Goal: Task Accomplishment & Management: Use online tool/utility

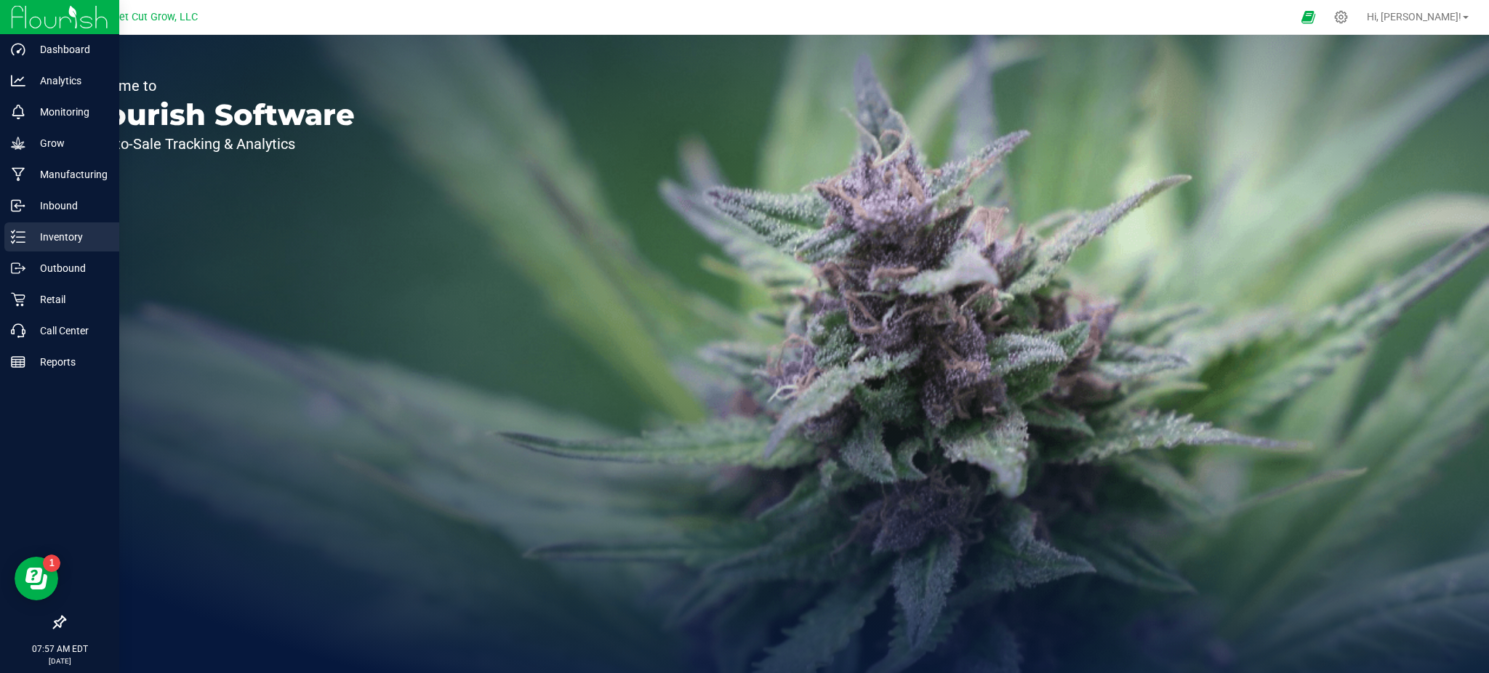
click at [49, 244] on p "Inventory" at bounding box center [68, 236] width 87 height 17
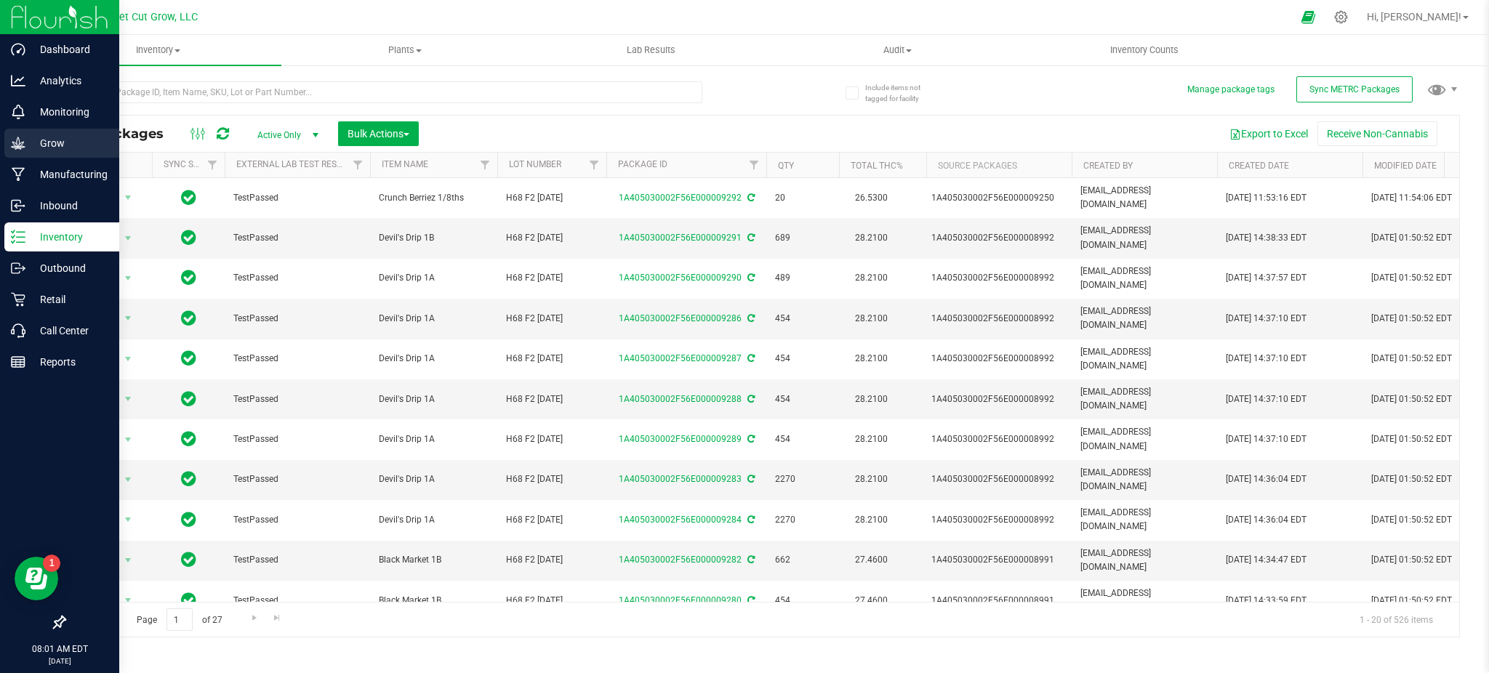
click at [66, 141] on p "Grow" at bounding box center [68, 142] width 87 height 17
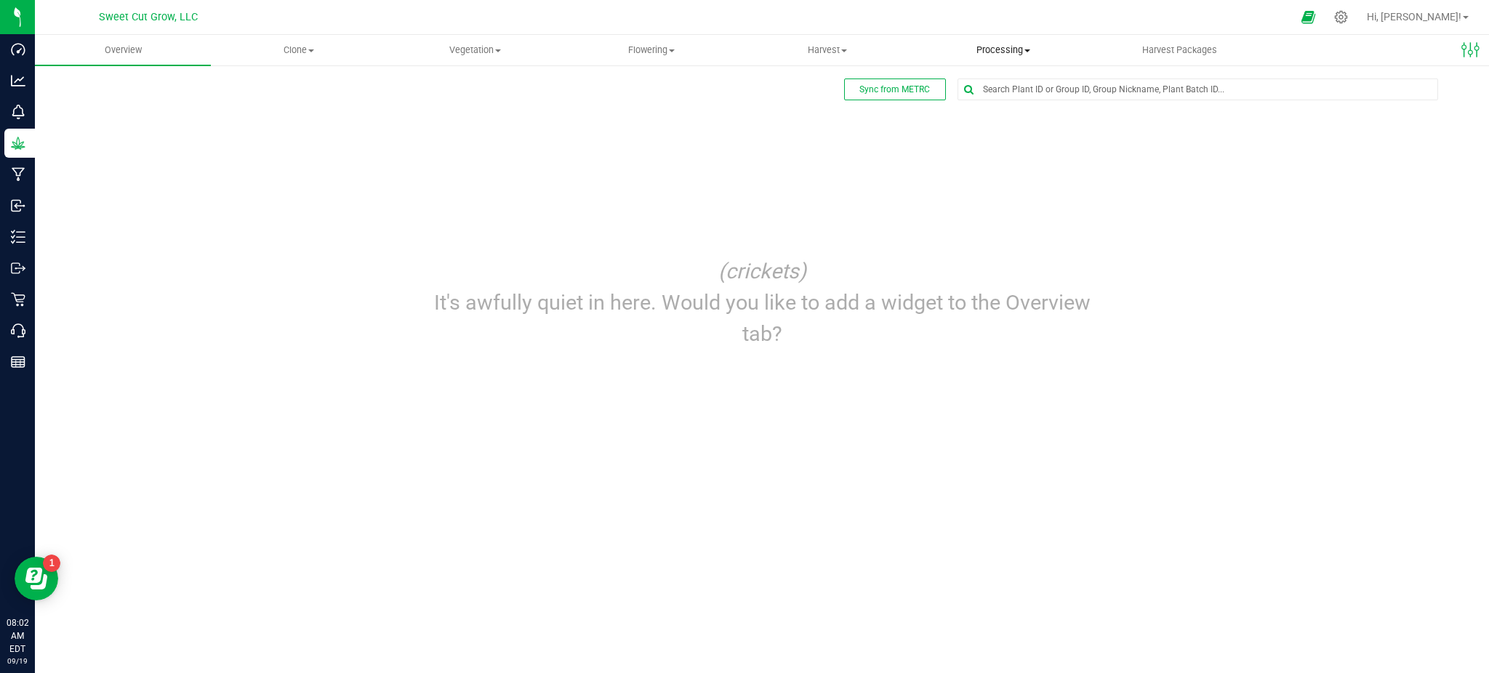
click at [1005, 62] on uib-tab-heading "Processing Create package Processing harvests Processing plants Completed harve…" at bounding box center [1003, 50] width 174 height 29
click at [1004, 108] on span "Processing harvests" at bounding box center [982, 105] width 134 height 12
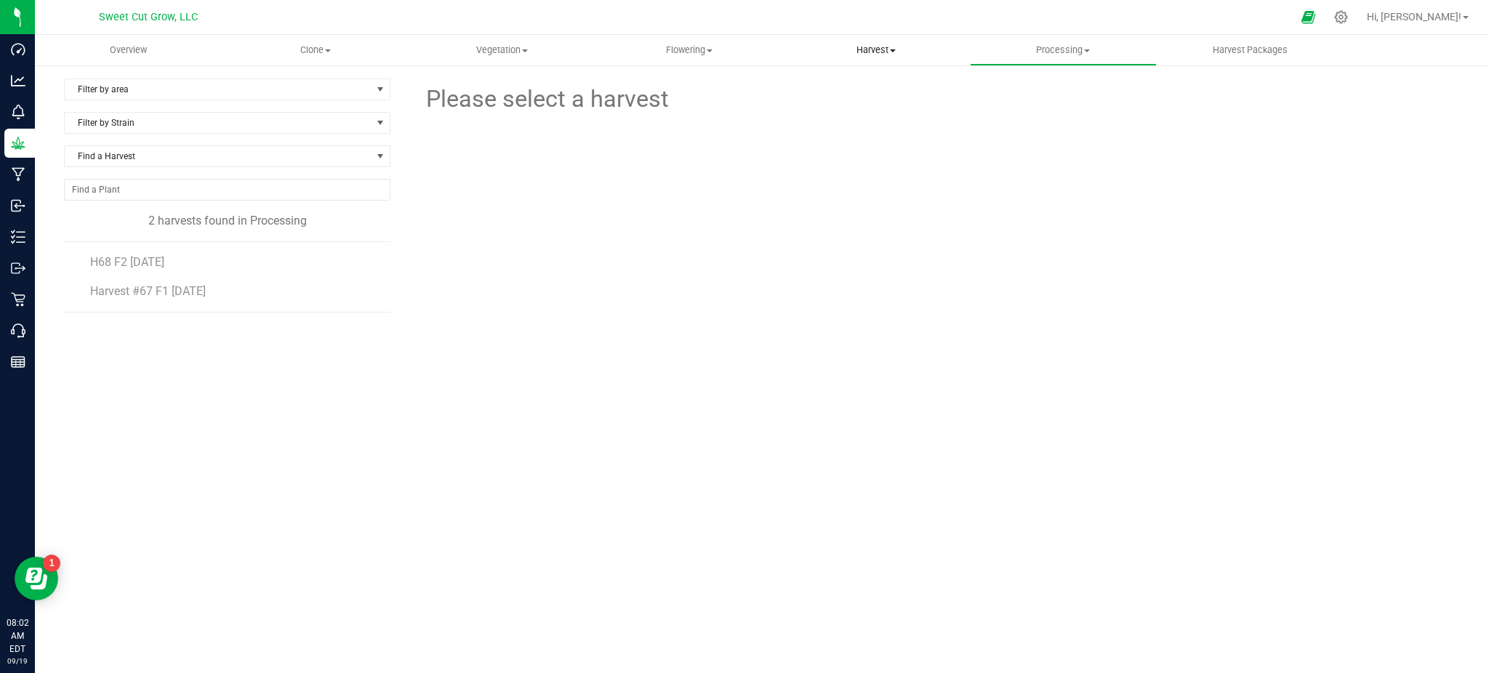
click at [863, 52] on span "Harvest" at bounding box center [876, 50] width 185 height 13
click at [823, 87] on span "Harvests" at bounding box center [823, 87] width 81 height 12
click at [148, 266] on span "H69 F4 [DATE]" at bounding box center [127, 262] width 74 height 14
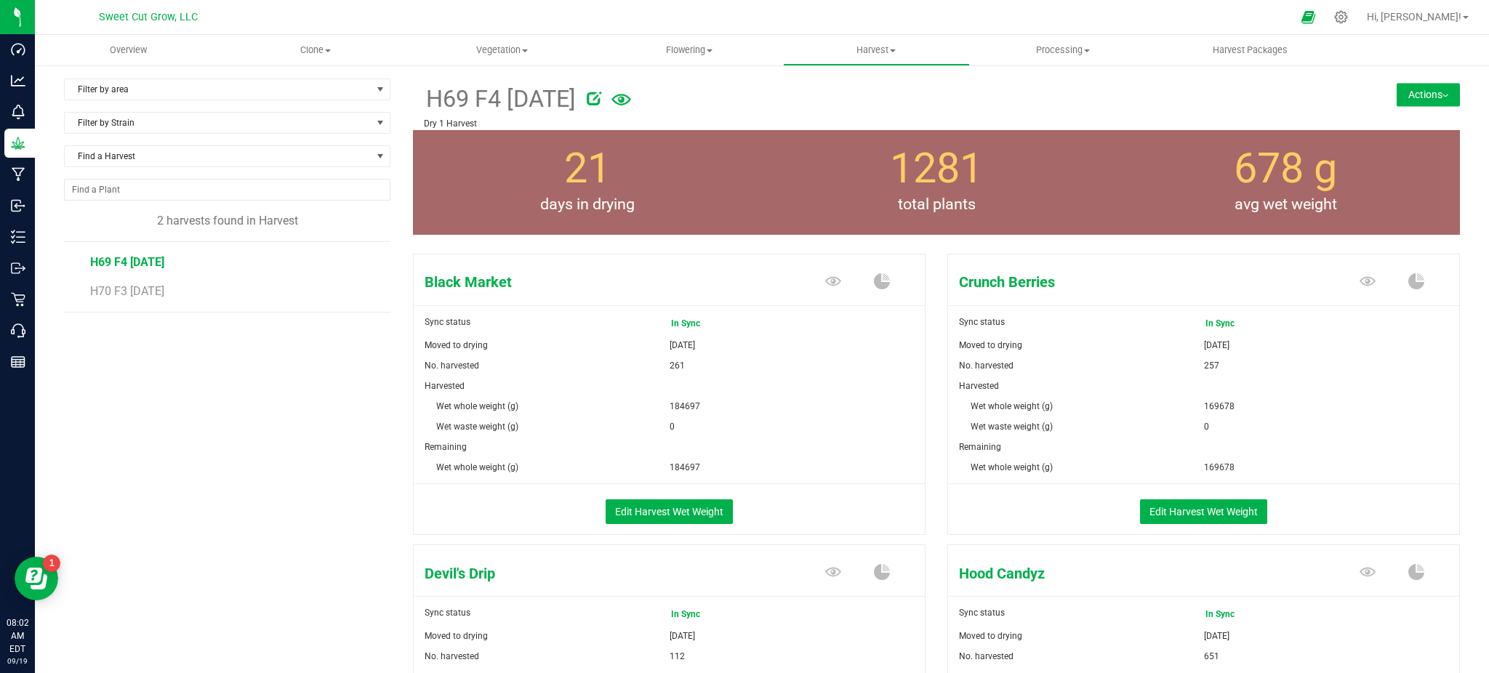
click at [1414, 97] on button "Actions" at bounding box center [1428, 94] width 63 height 23
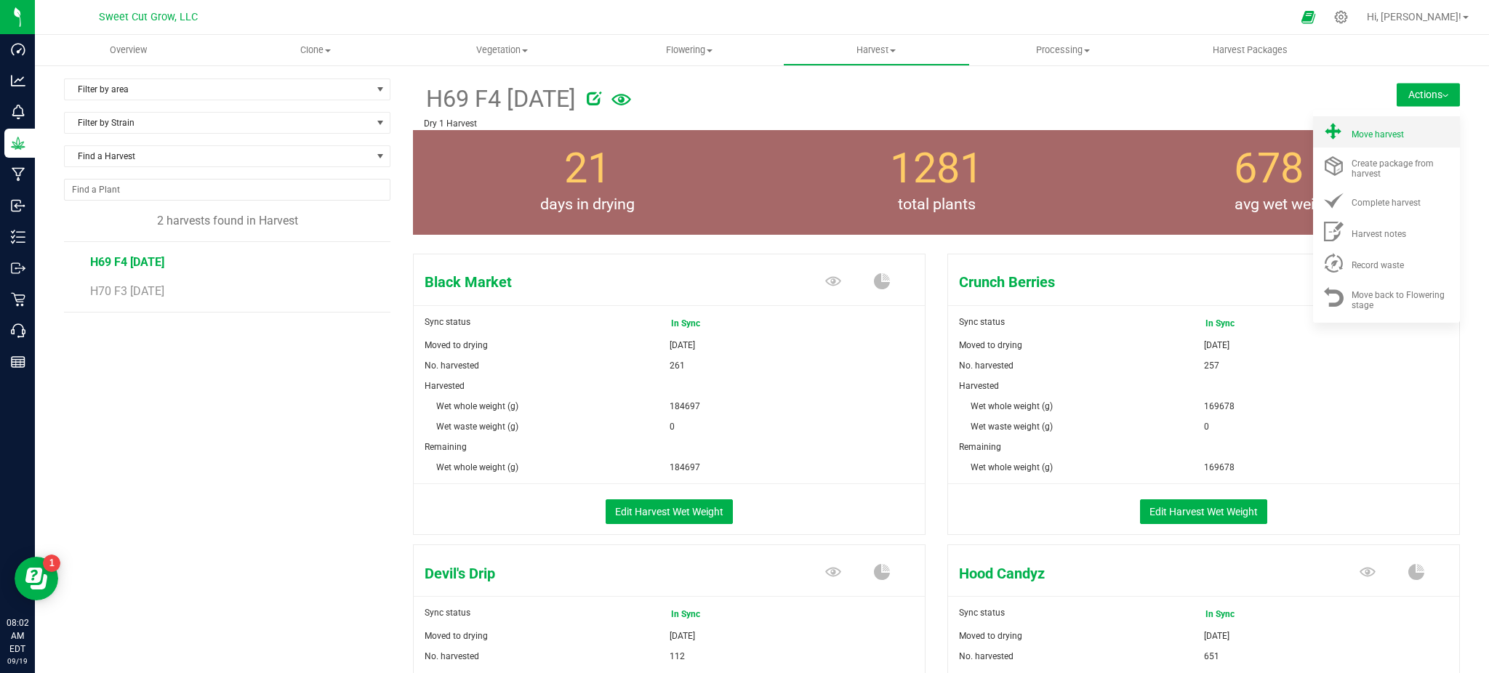
click at [1397, 134] on div "Move harvest" at bounding box center [1400, 131] width 99 height 15
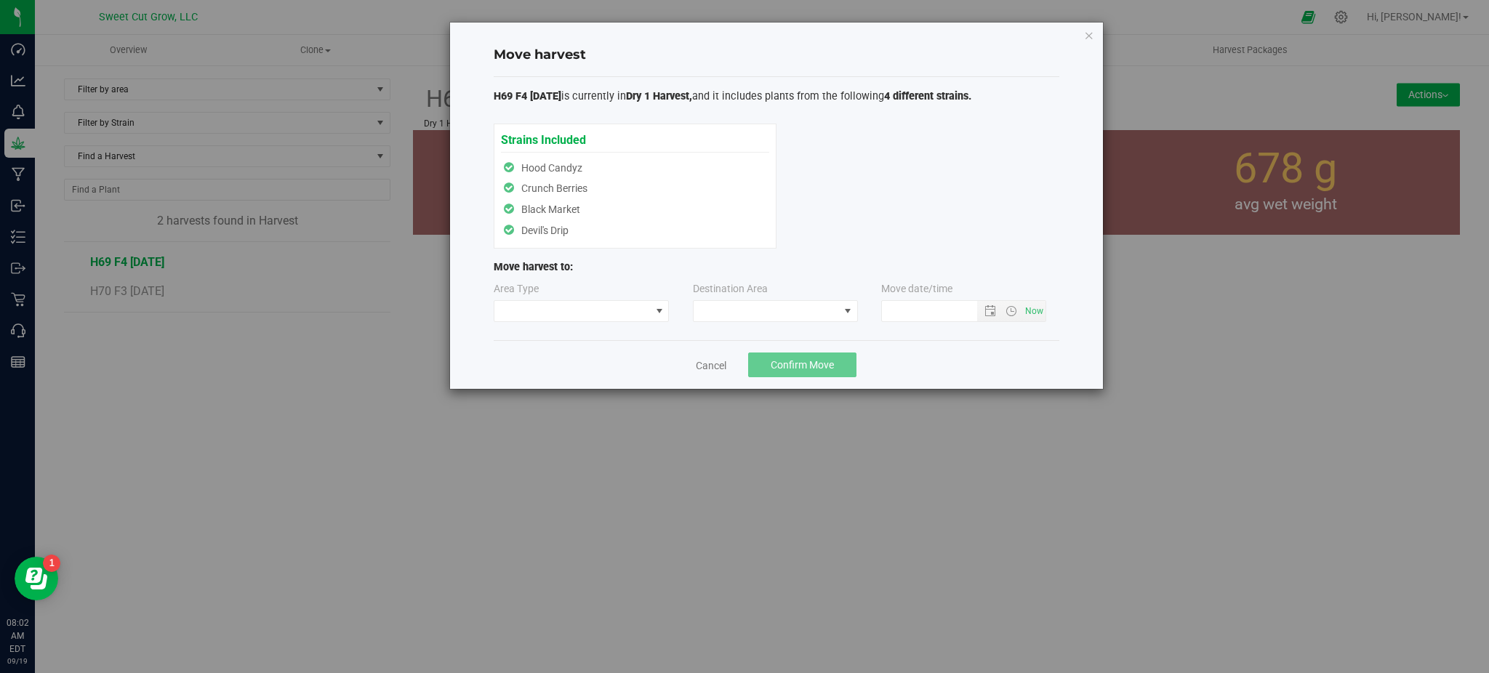
type input "[DATE] 8:02 AM"
click at [547, 163] on div "Strains Included Hood Candyz Crunch Berries [GEOGRAPHIC_DATA] Devil's Drip Hood…" at bounding box center [635, 186] width 268 height 111
click at [578, 309] on span at bounding box center [572, 311] width 156 height 20
click at [576, 365] on li "Processing" at bounding box center [581, 366] width 174 height 25
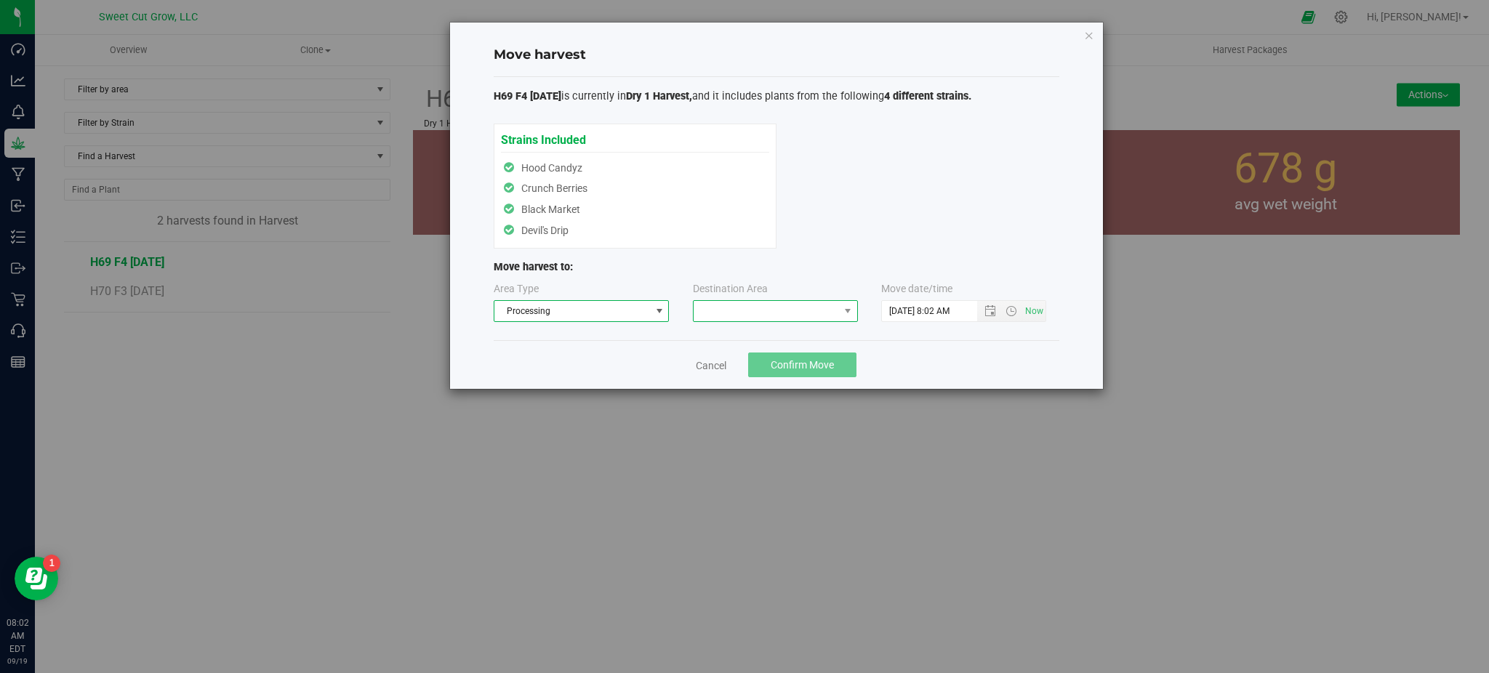
click at [829, 313] on span at bounding box center [766, 311] width 145 height 20
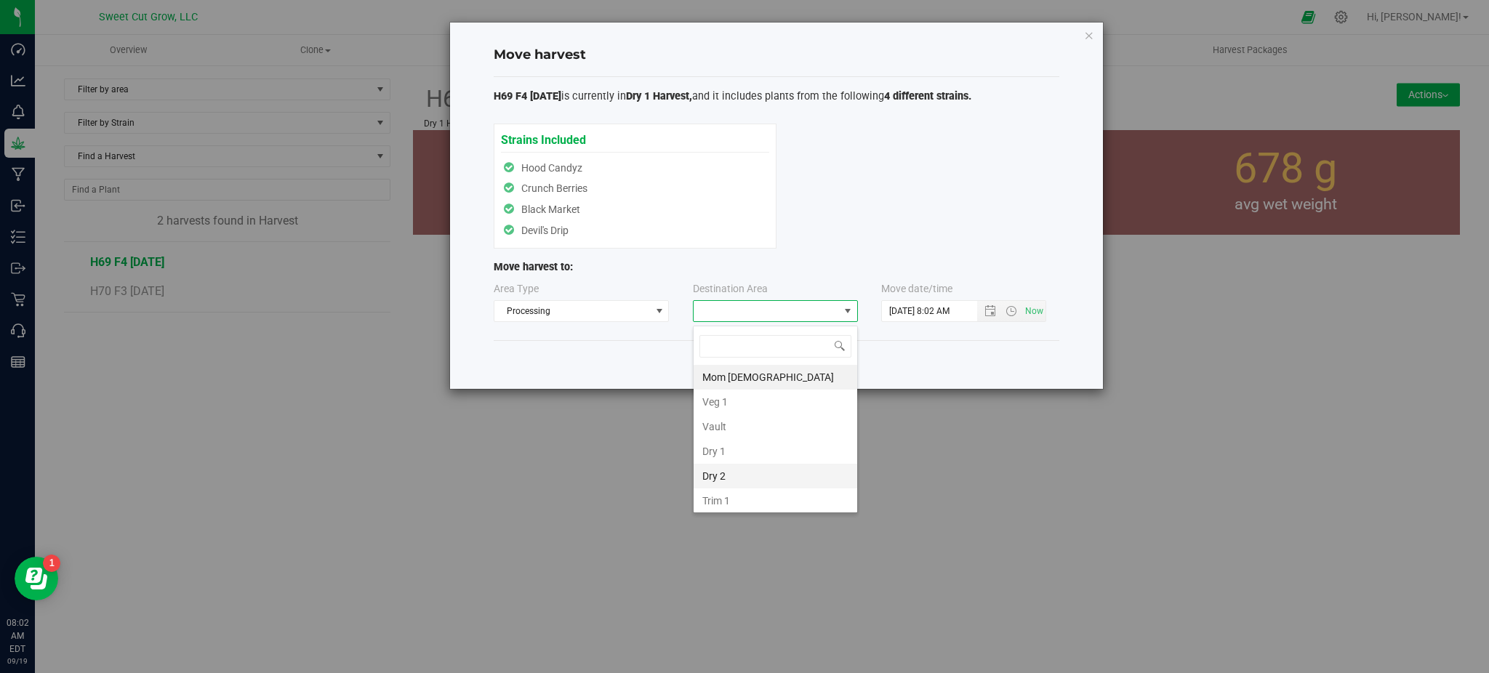
scroll to position [28, 0]
click at [768, 475] on li "Trim 1" at bounding box center [776, 473] width 164 height 25
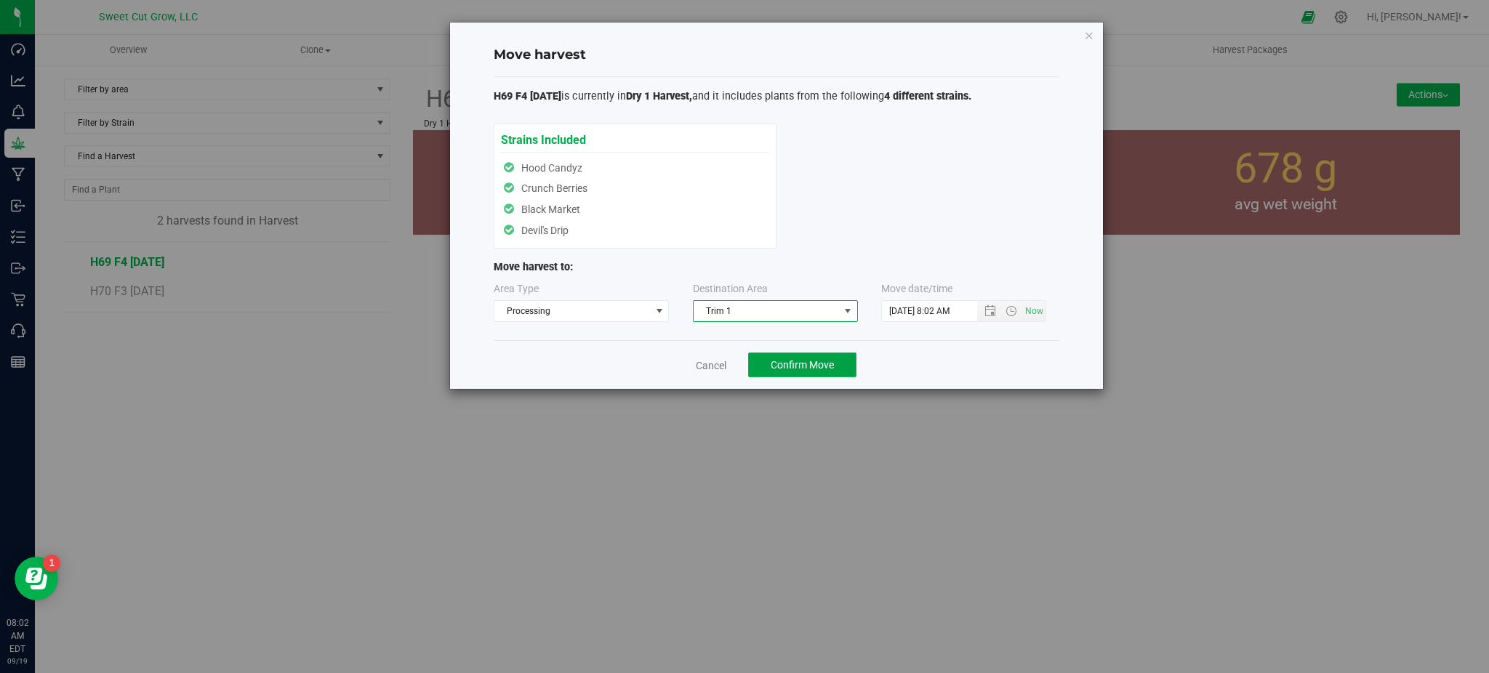
click at [822, 371] on span "Confirm Move" at bounding box center [802, 365] width 63 height 12
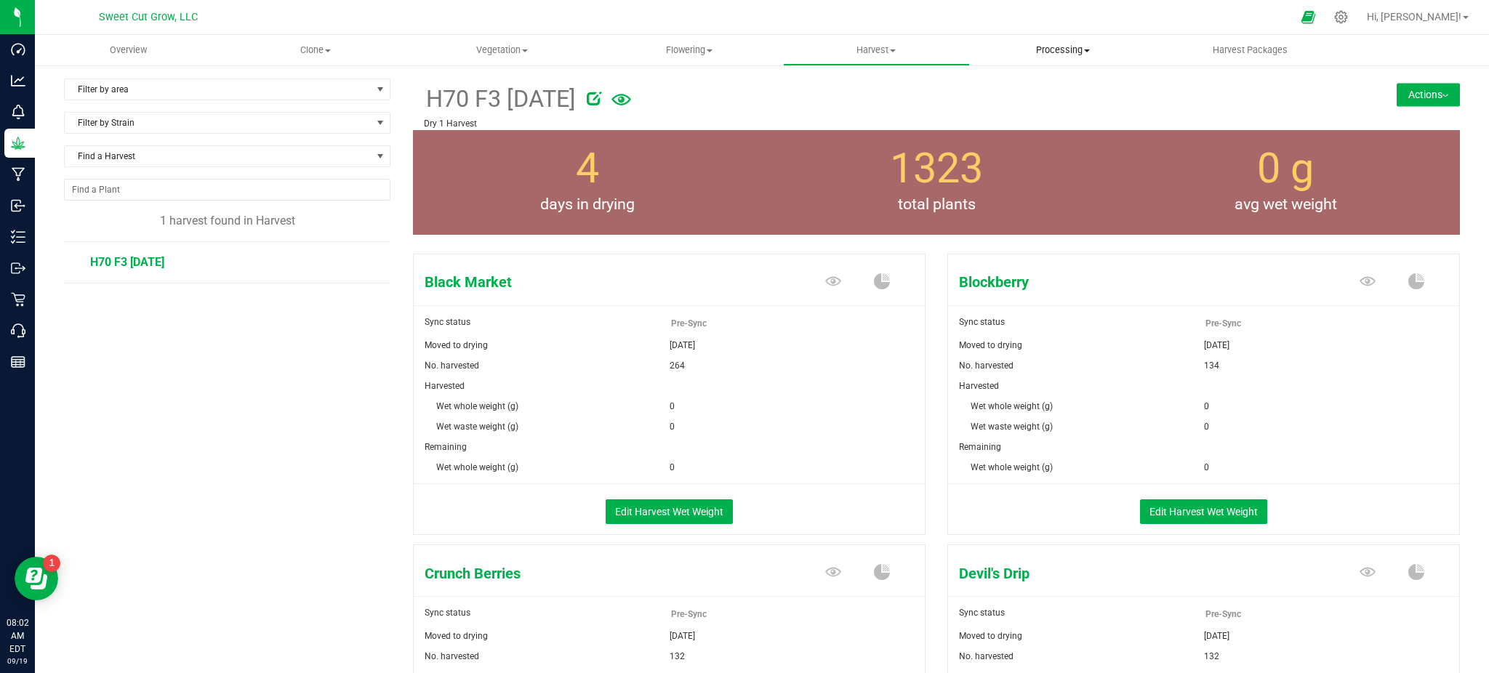
click at [1064, 49] on span "Processing" at bounding box center [1063, 50] width 185 height 13
click at [1062, 99] on span "Processing harvests" at bounding box center [1037, 105] width 134 height 12
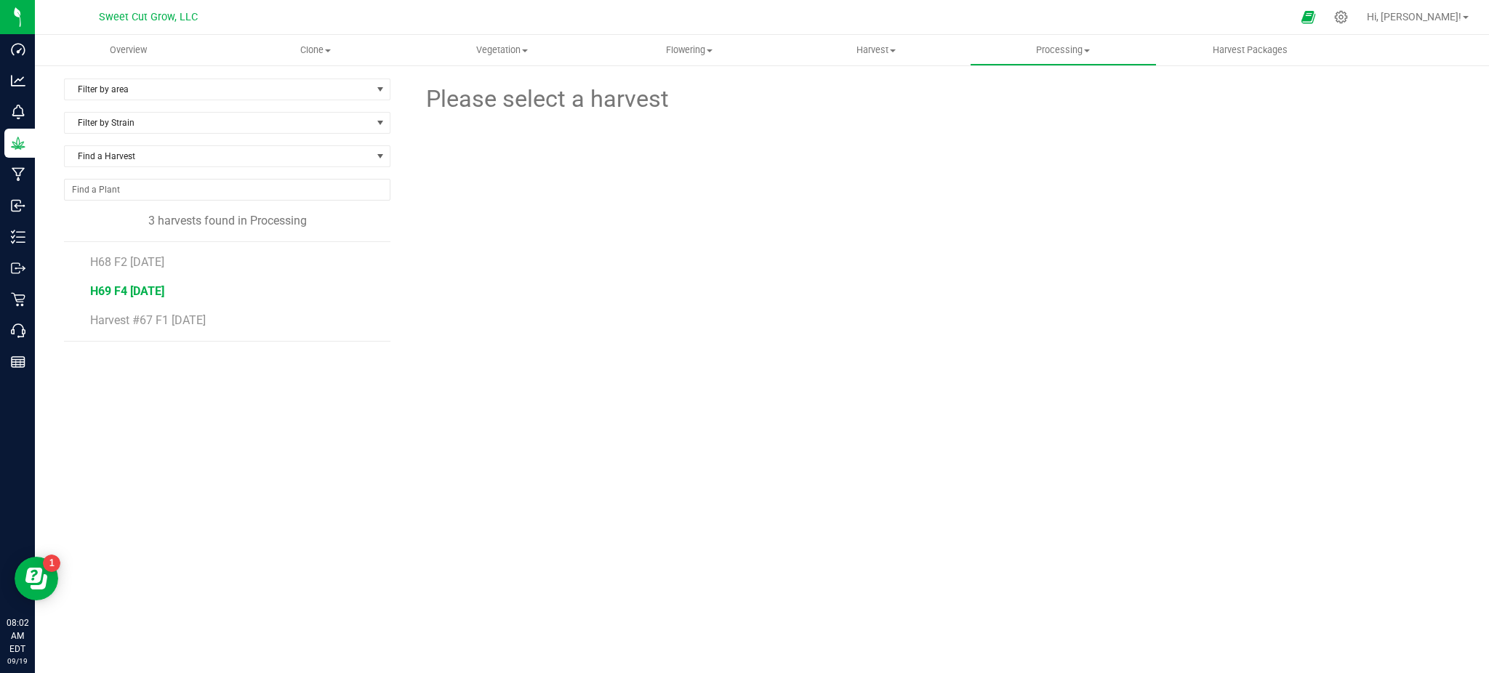
click at [137, 289] on span "H69 F4 [DATE]" at bounding box center [127, 291] width 74 height 14
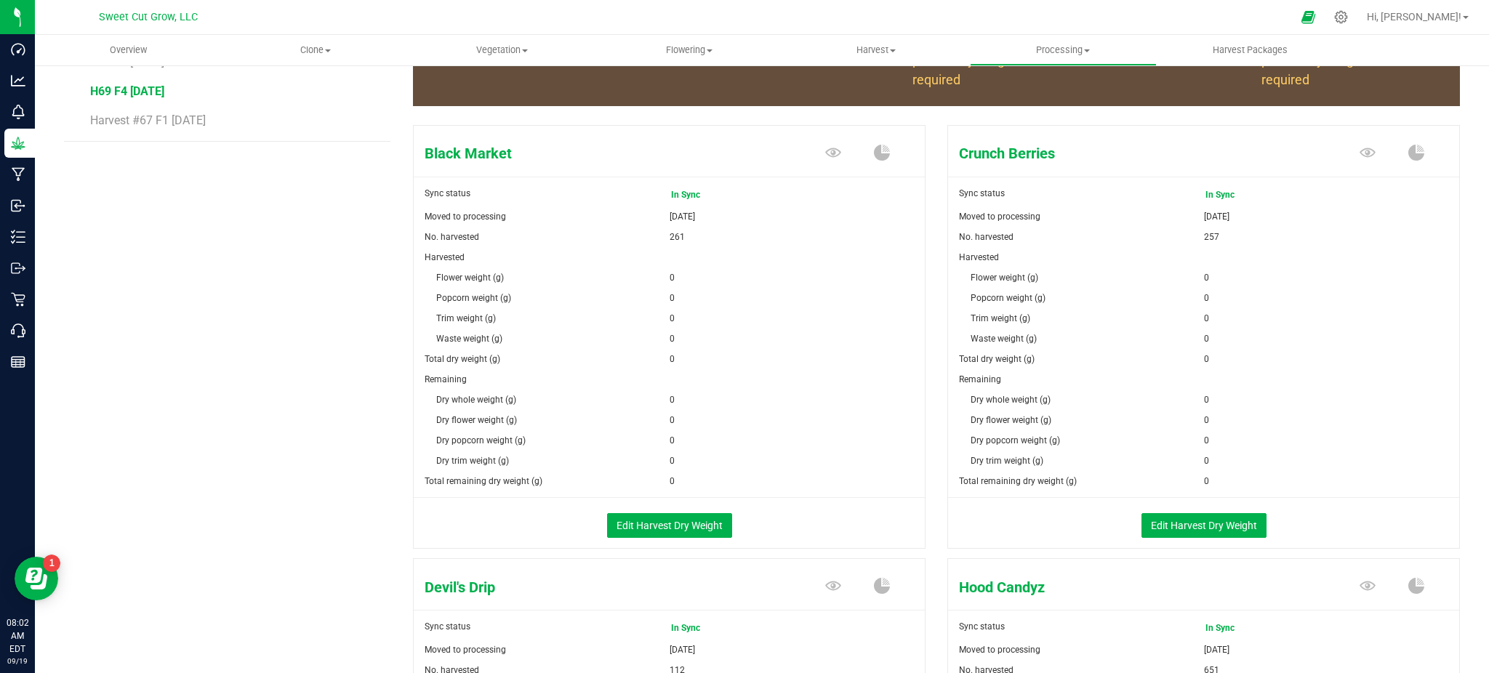
scroll to position [201, 0]
click at [1171, 526] on button "Edit Harvest Dry Weight" at bounding box center [1203, 525] width 125 height 25
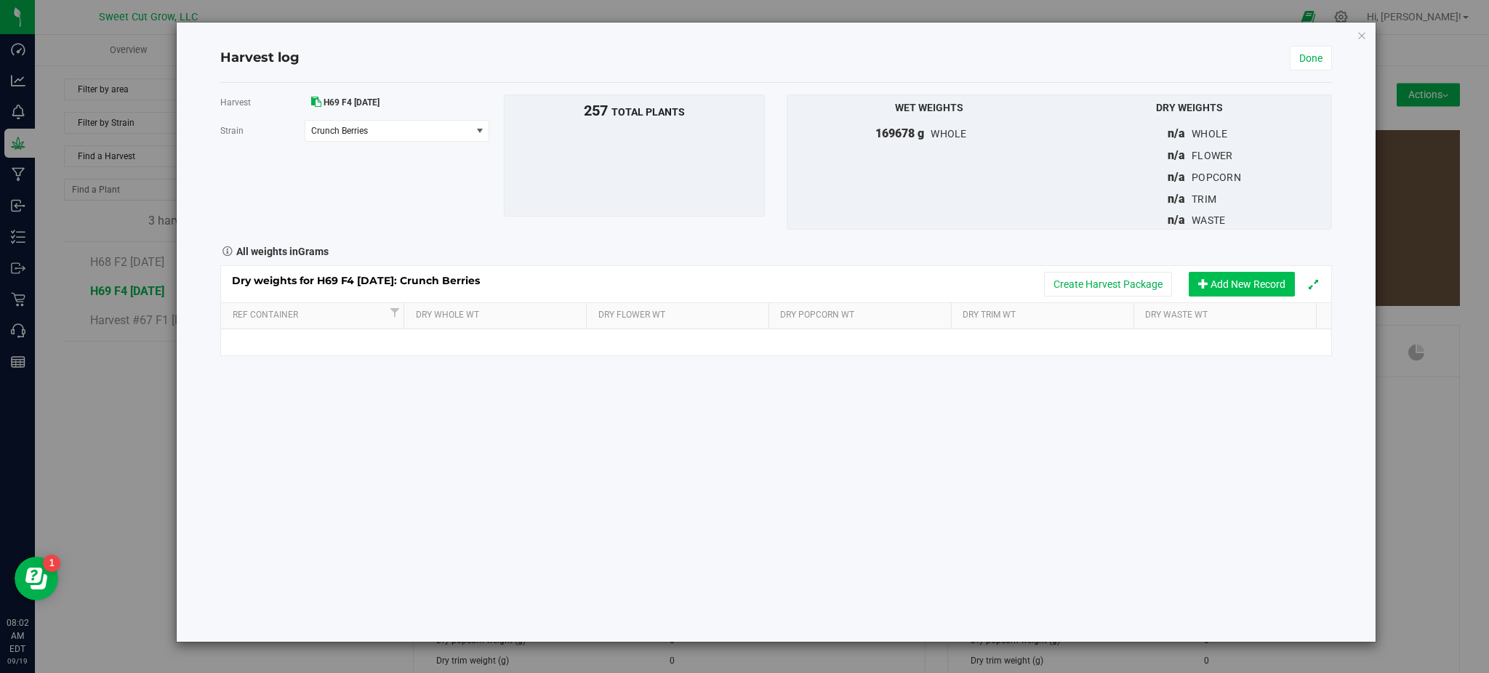
click at [1237, 280] on button "Add New Record" at bounding box center [1242, 284] width 106 height 25
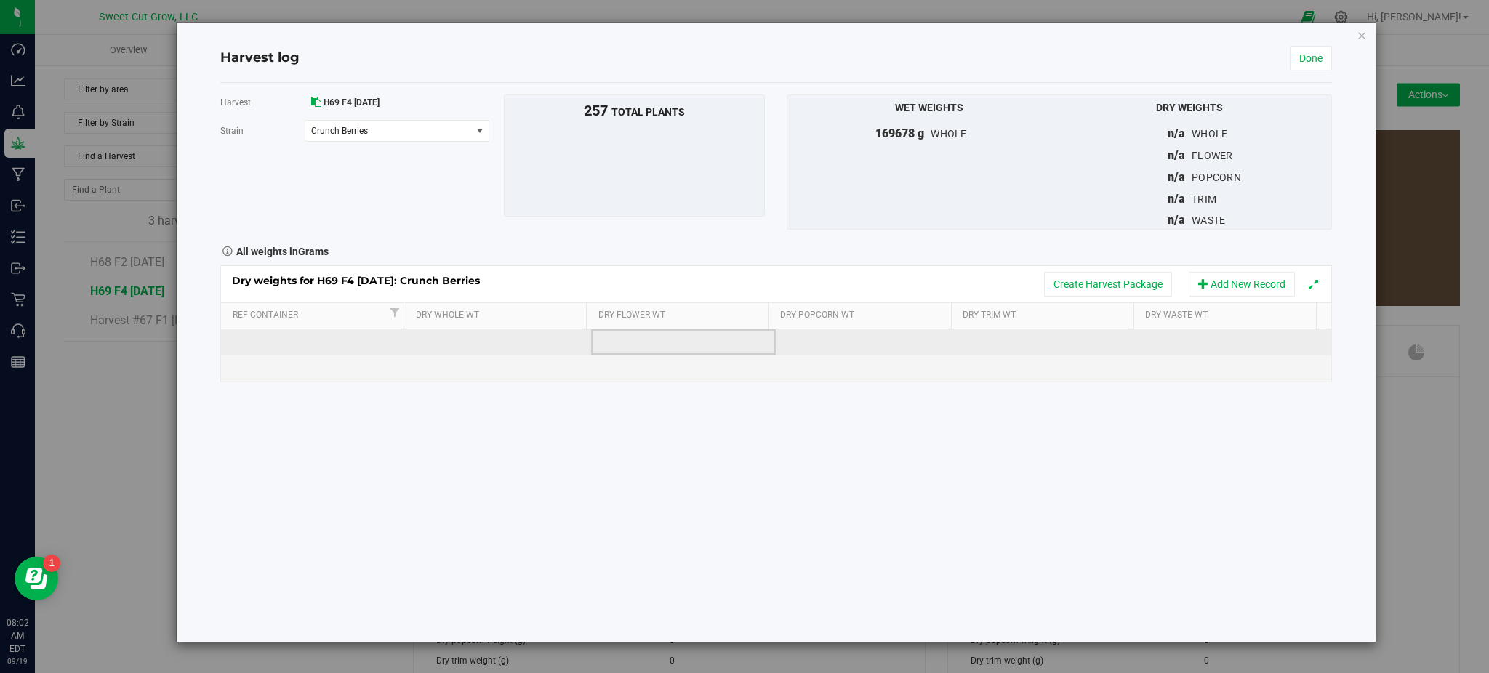
click at [609, 342] on td at bounding box center [683, 342] width 185 height 26
type input "23172"
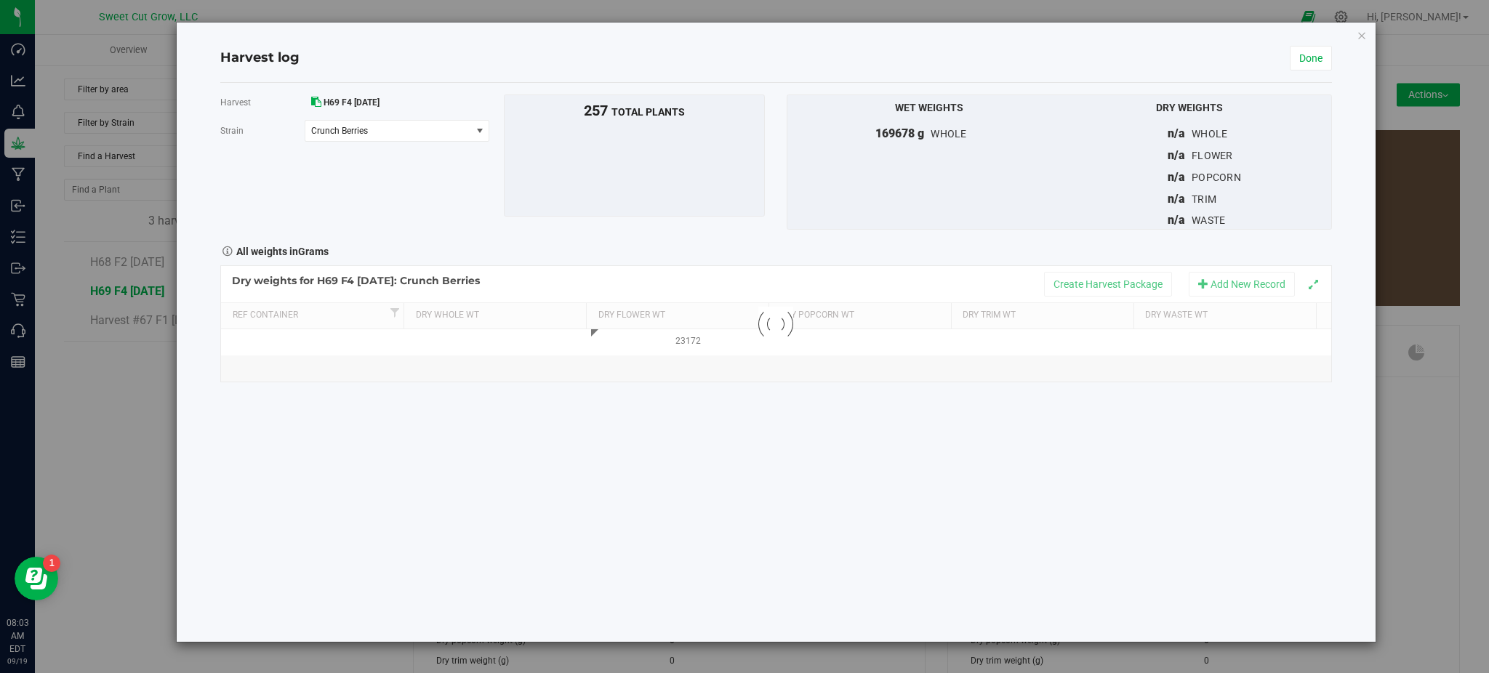
click at [863, 264] on div "Loading... Dry weights for H69 F4 [DATE]: Crunch Berries Create Harvest Package…" at bounding box center [775, 321] width 1111 height 123
click at [1074, 280] on button "Create Harvest Package" at bounding box center [1108, 284] width 128 height 25
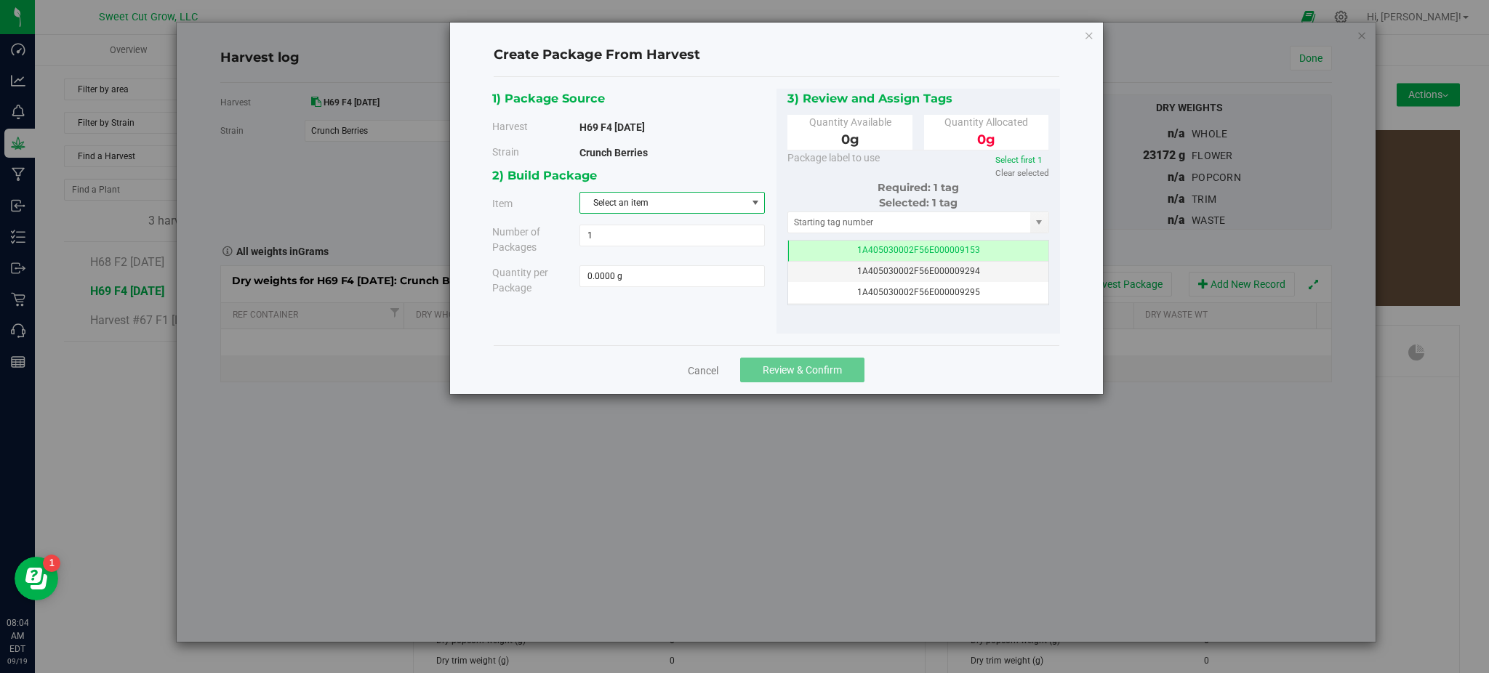
click at [723, 211] on span "Select an item" at bounding box center [663, 203] width 166 height 20
click at [941, 380] on div "Cancel Review & Confirm" at bounding box center [777, 369] width 566 height 49
click at [704, 369] on link "Cancel" at bounding box center [703, 370] width 31 height 15
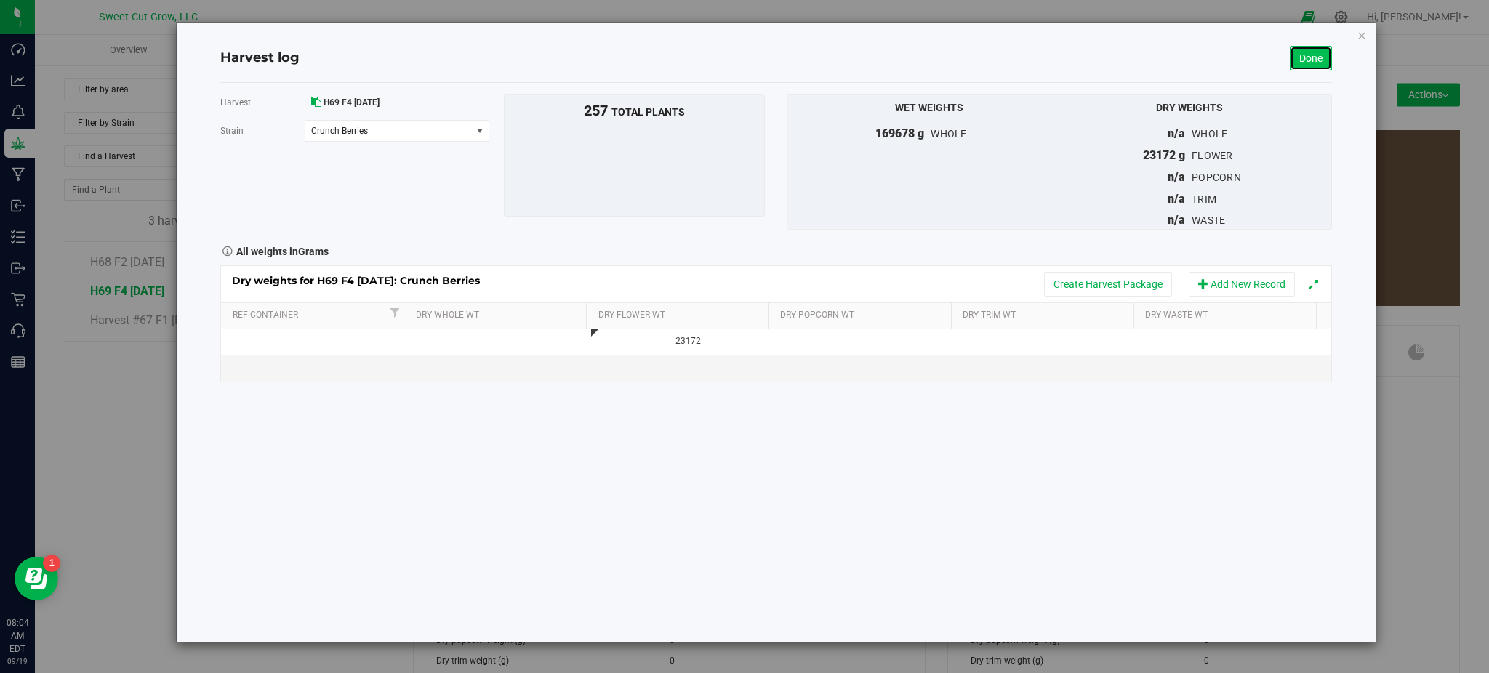
click at [1312, 65] on link "Done" at bounding box center [1311, 58] width 42 height 25
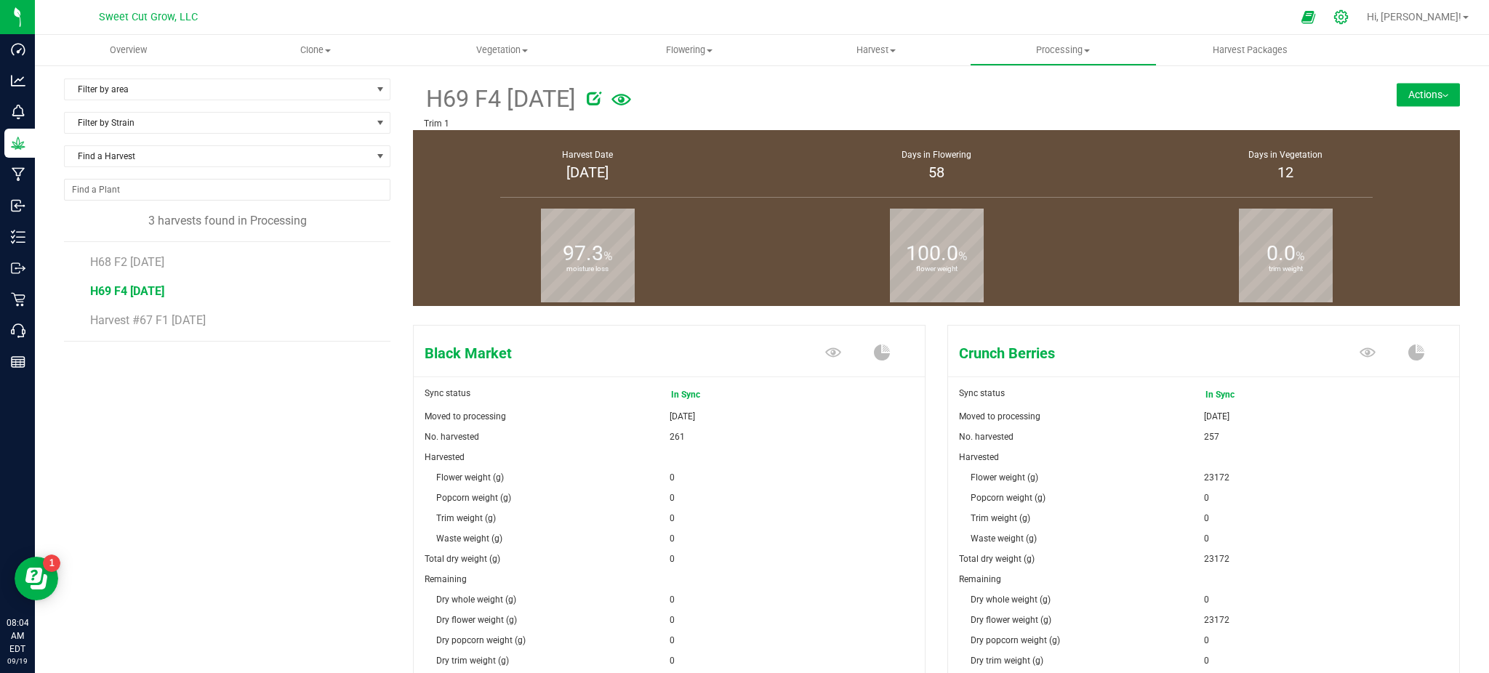
click at [1359, 12] on div at bounding box center [1341, 16] width 36 height 31
click at [1349, 22] on icon at bounding box center [1340, 16] width 15 height 15
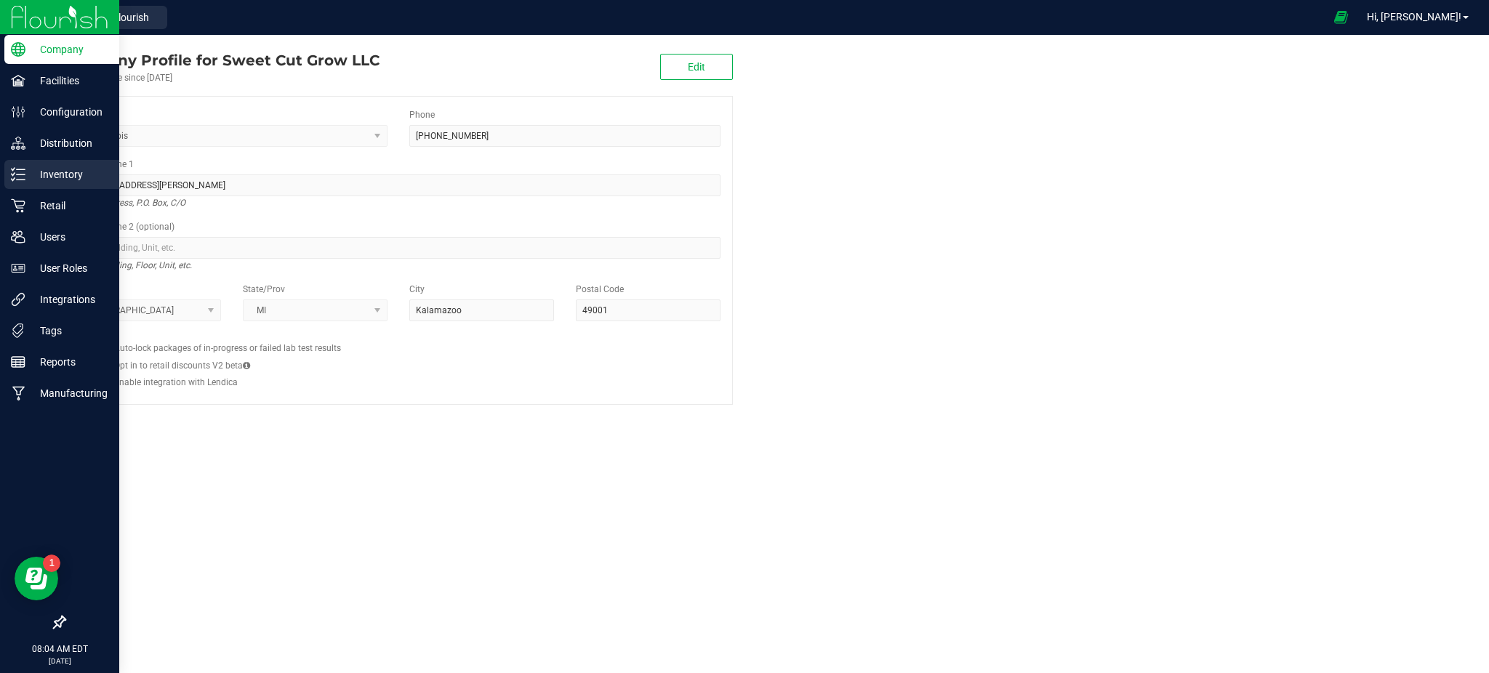
click at [16, 167] on icon at bounding box center [18, 174] width 15 height 15
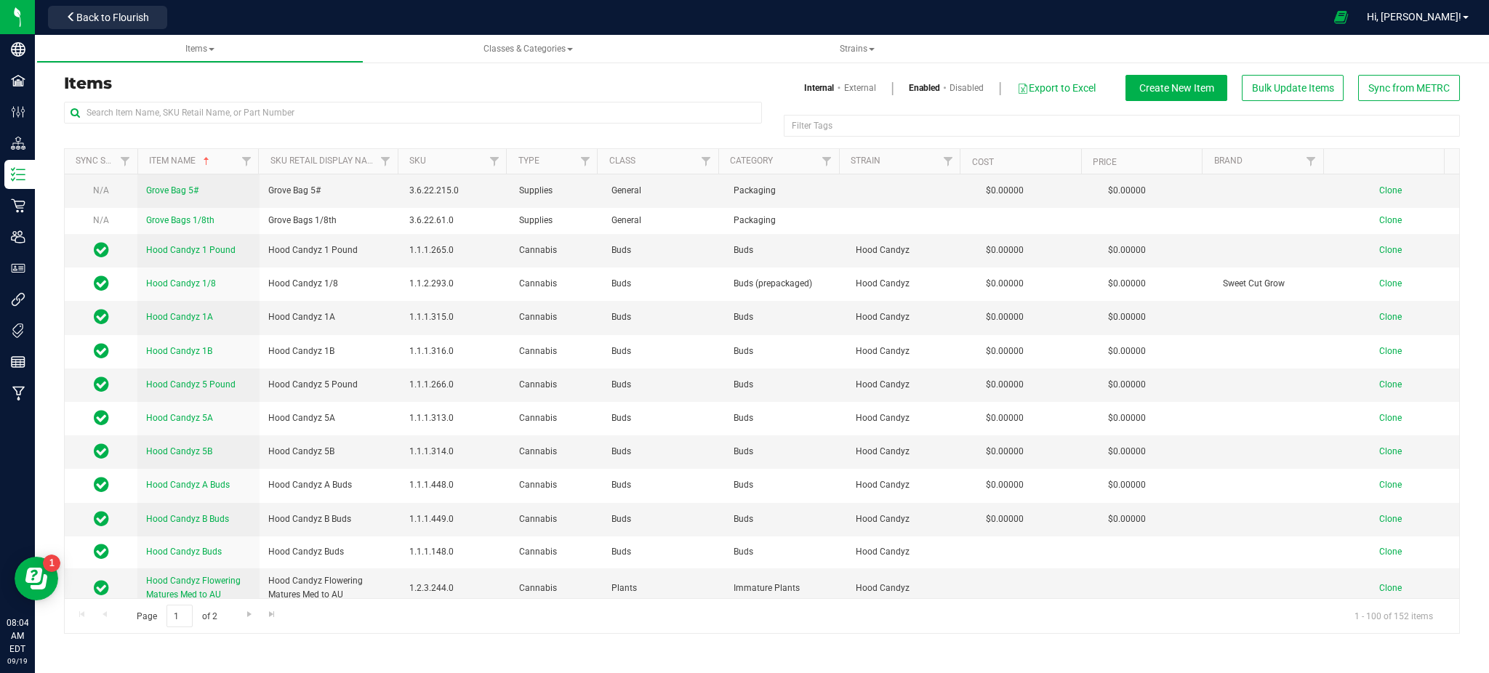
scroll to position [2054, 0]
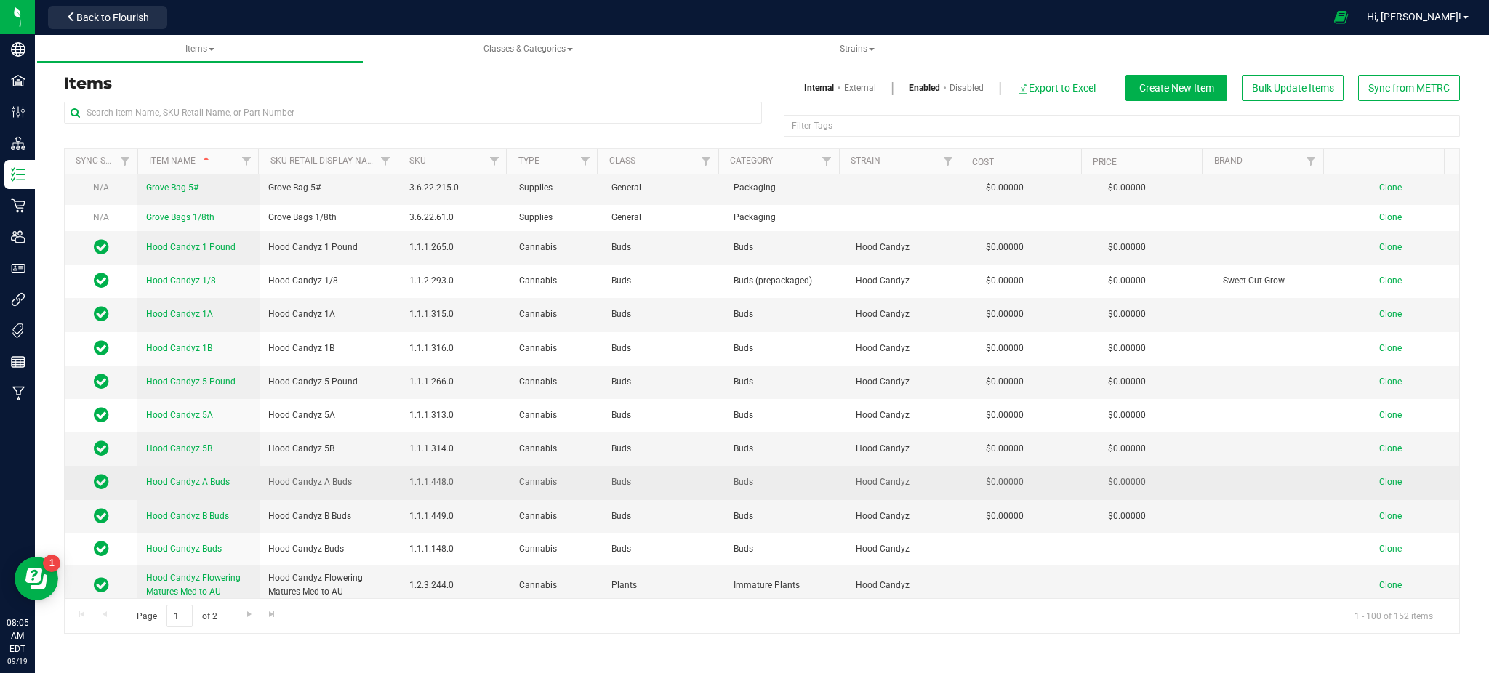
click at [1379, 483] on span "Clone" at bounding box center [1390, 482] width 23 height 10
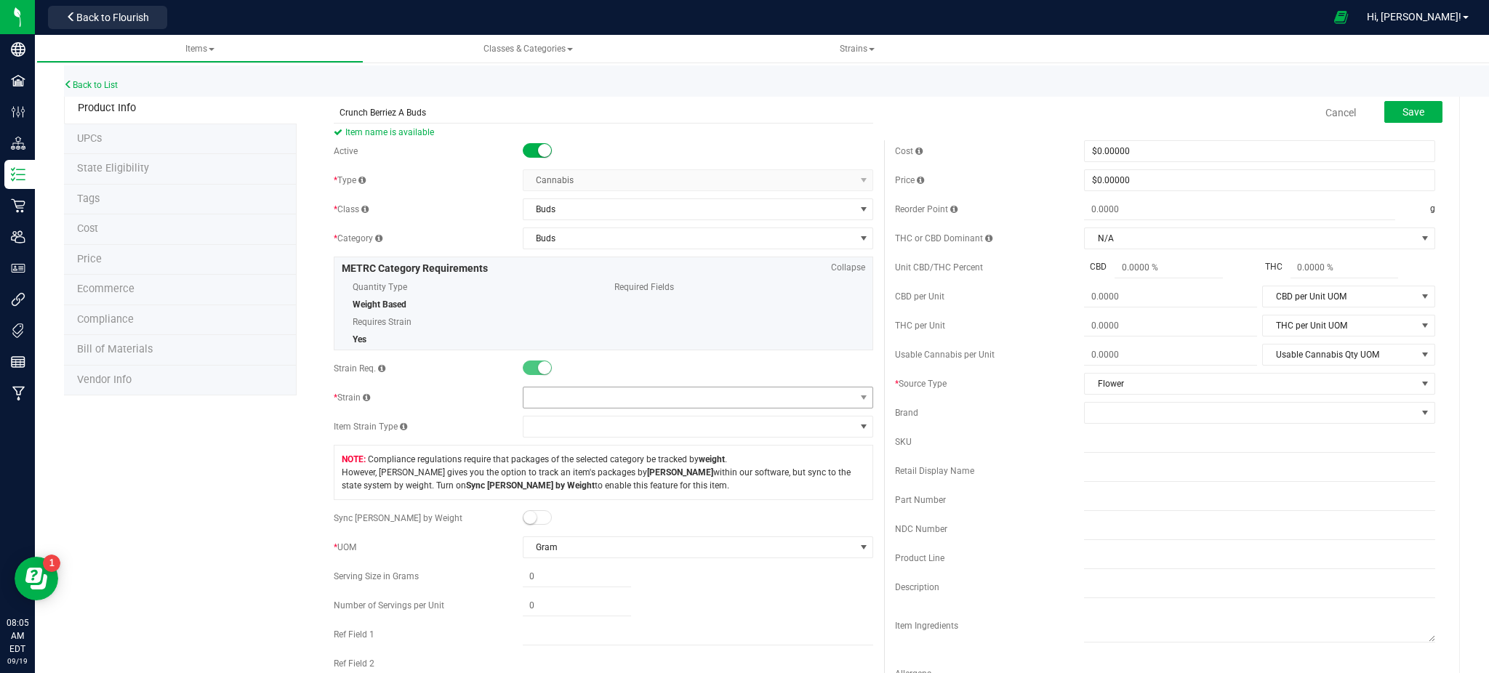
type input "Crunch Berriez A Buds"
click at [602, 390] on span at bounding box center [689, 397] width 332 height 20
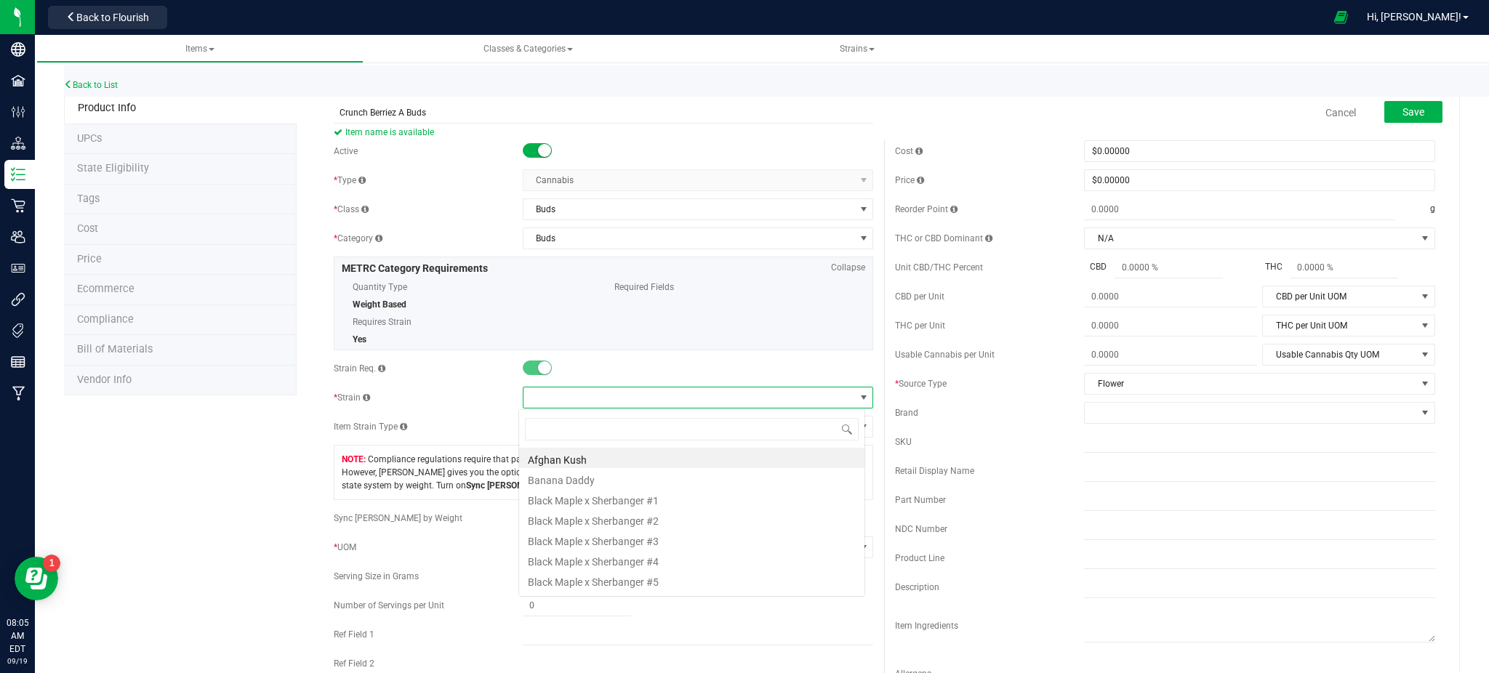
scroll to position [22, 347]
type input "crun"
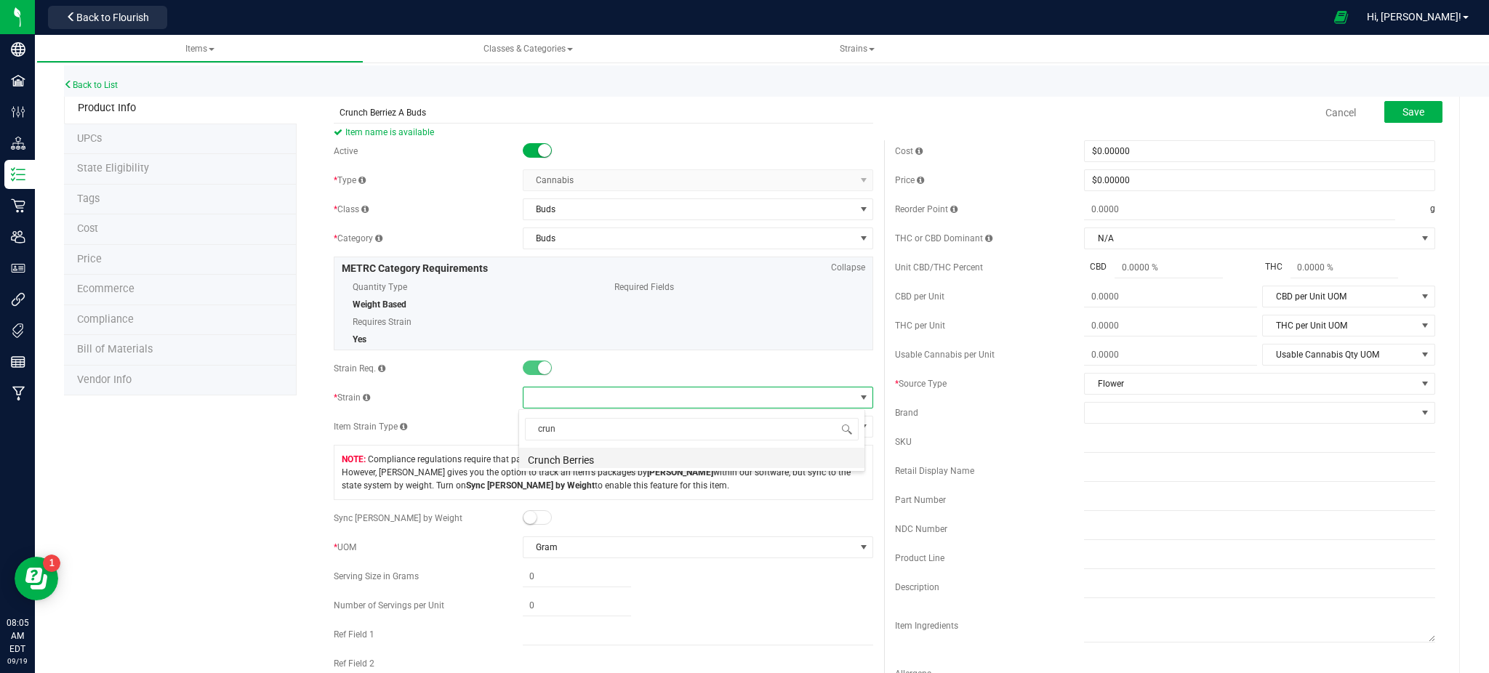
click at [582, 458] on li "Crunch Berries" at bounding box center [691, 458] width 345 height 20
click at [1402, 111] on span "Save" at bounding box center [1413, 112] width 22 height 12
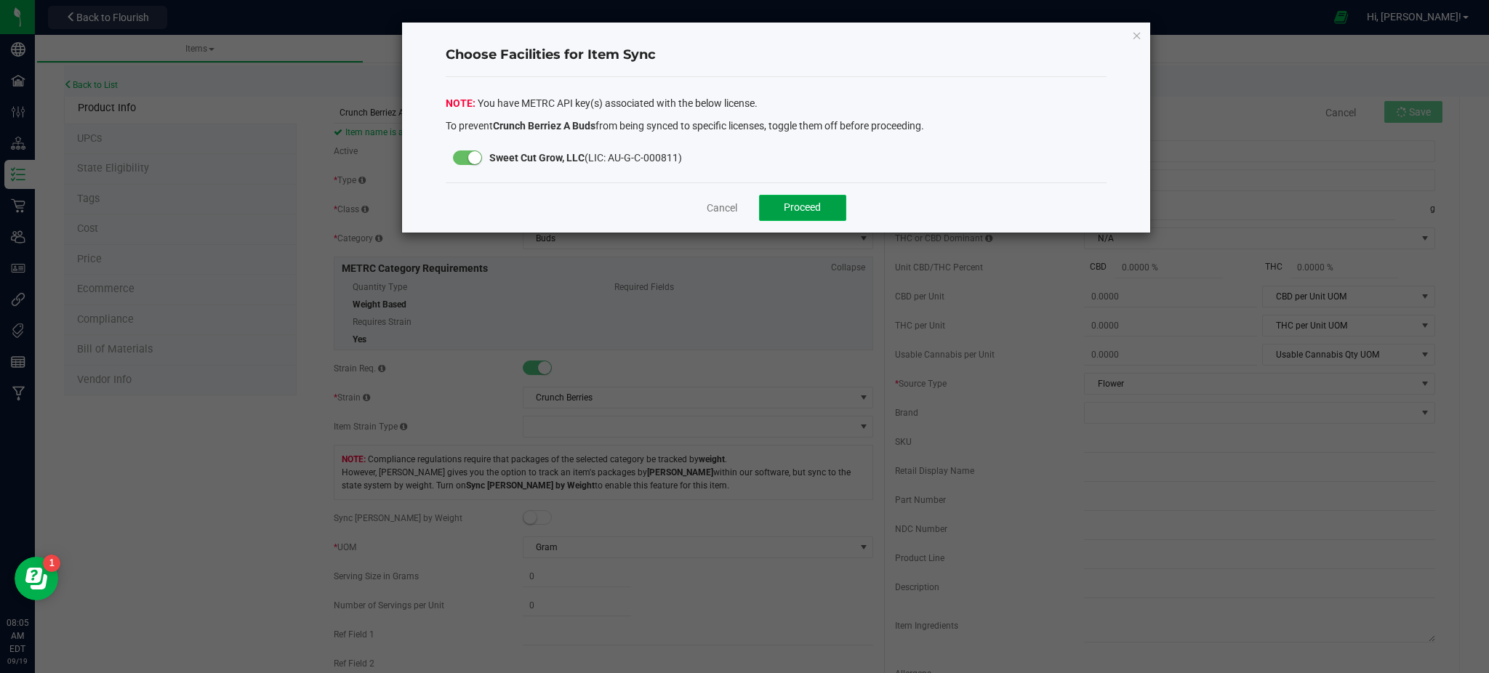
click at [797, 217] on button "Proceed" at bounding box center [802, 208] width 87 height 26
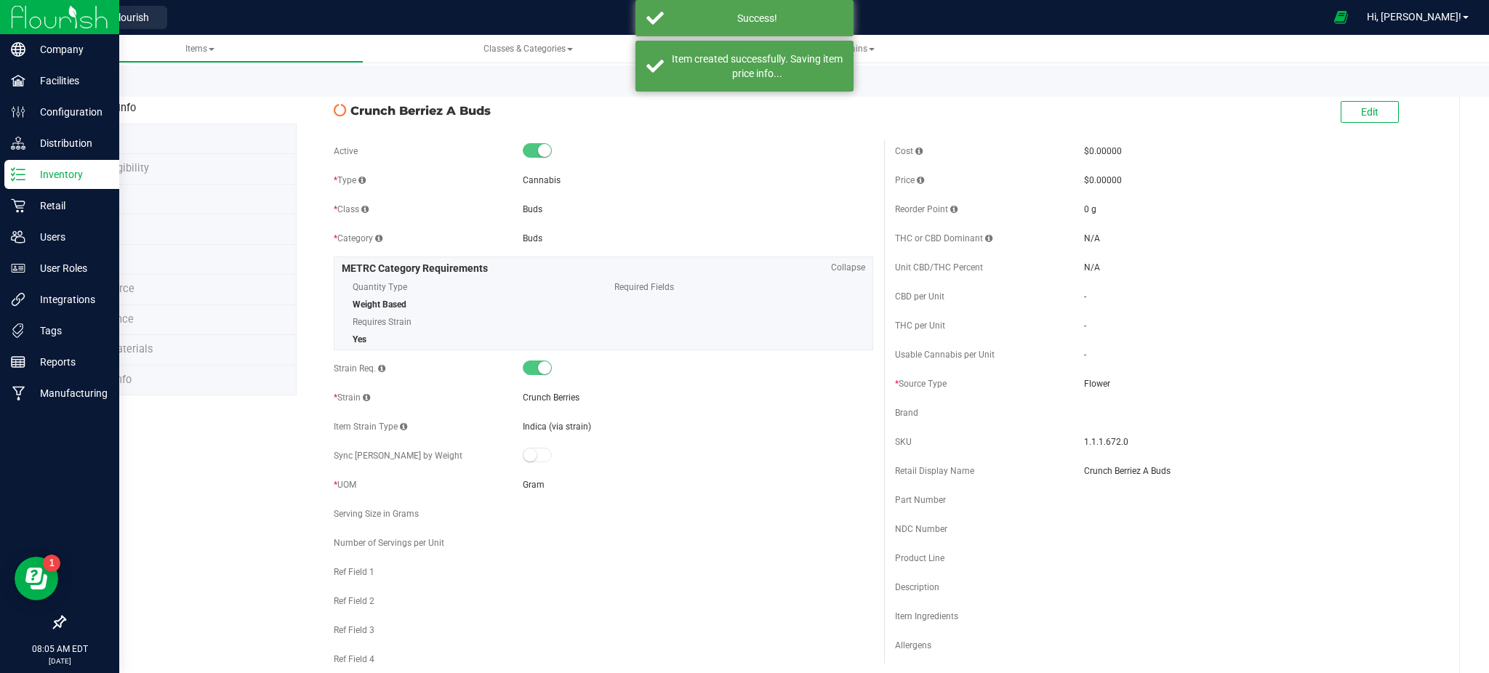
click at [60, 179] on p "Inventory" at bounding box center [68, 174] width 87 height 17
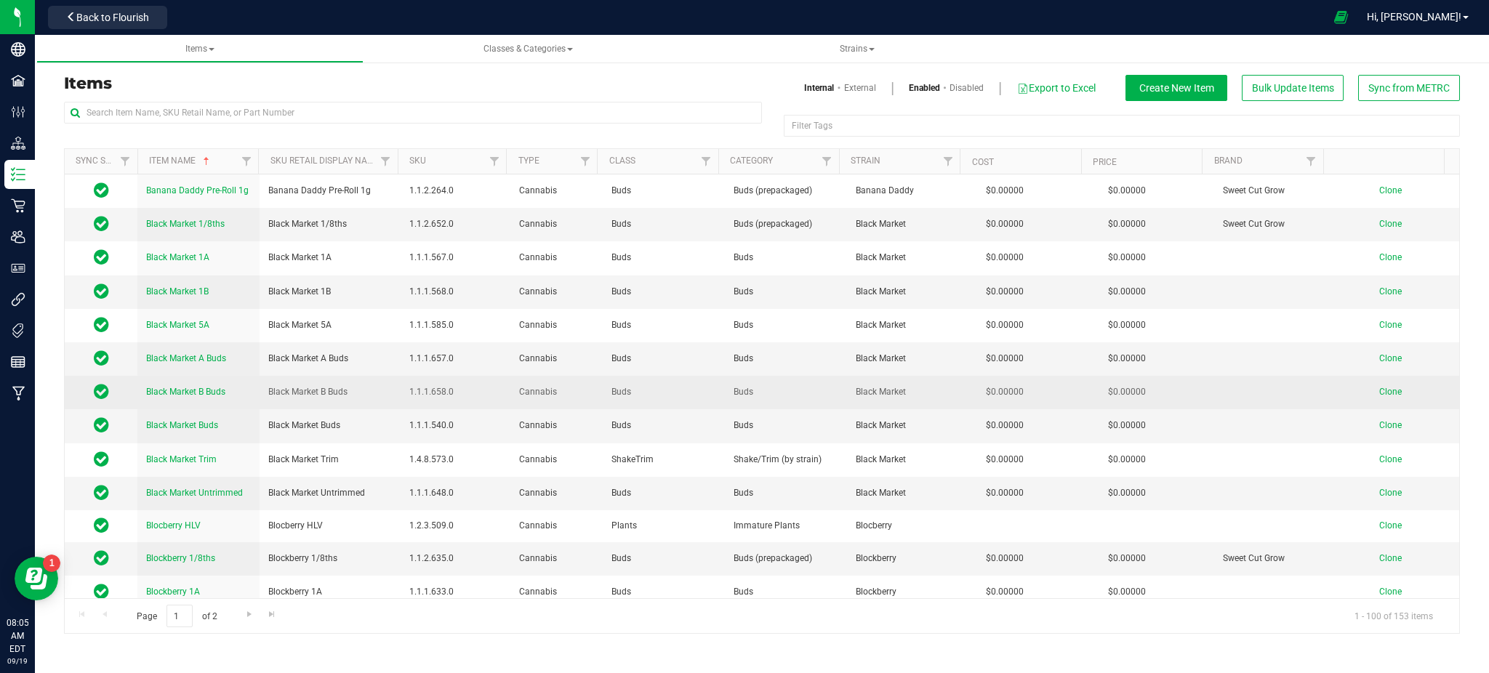
click at [1379, 397] on span "Clone" at bounding box center [1390, 392] width 23 height 10
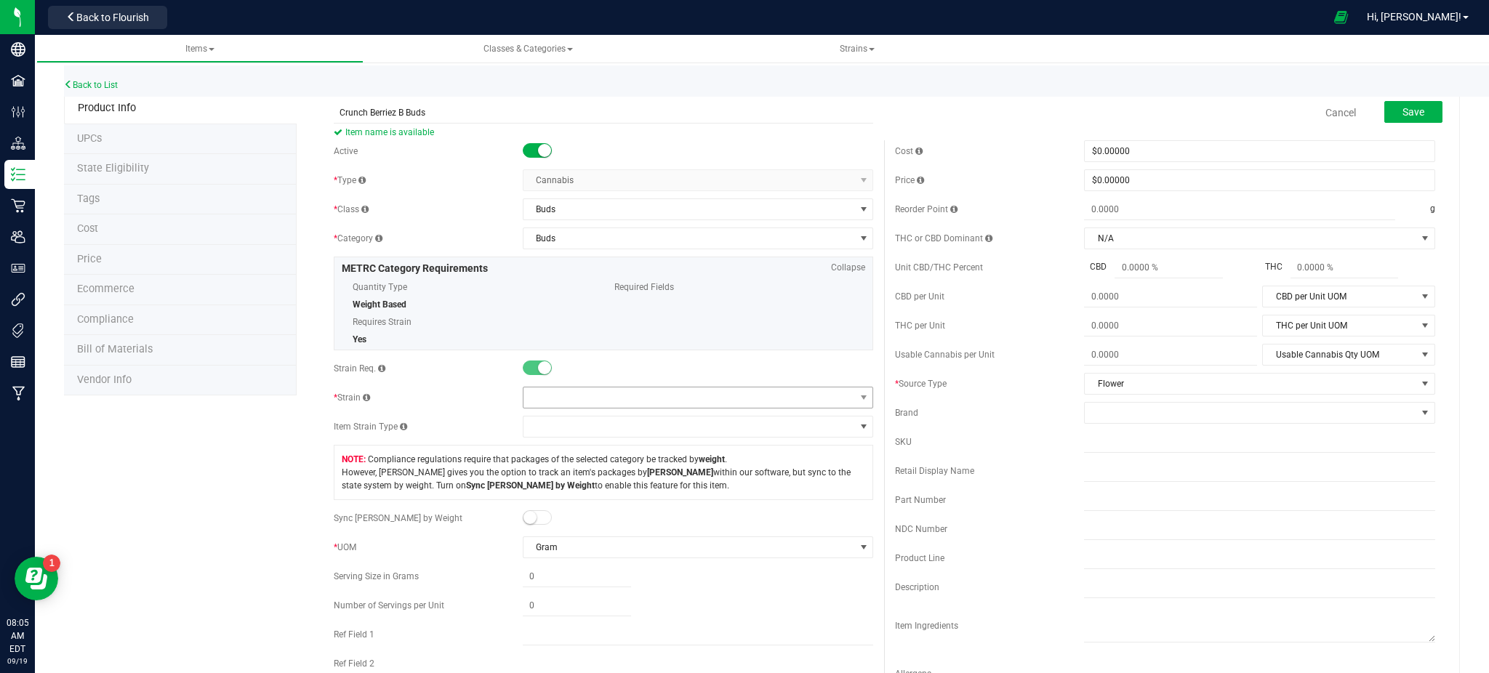
type input "Crunch Berriez B Buds"
click at [603, 391] on span at bounding box center [689, 397] width 332 height 20
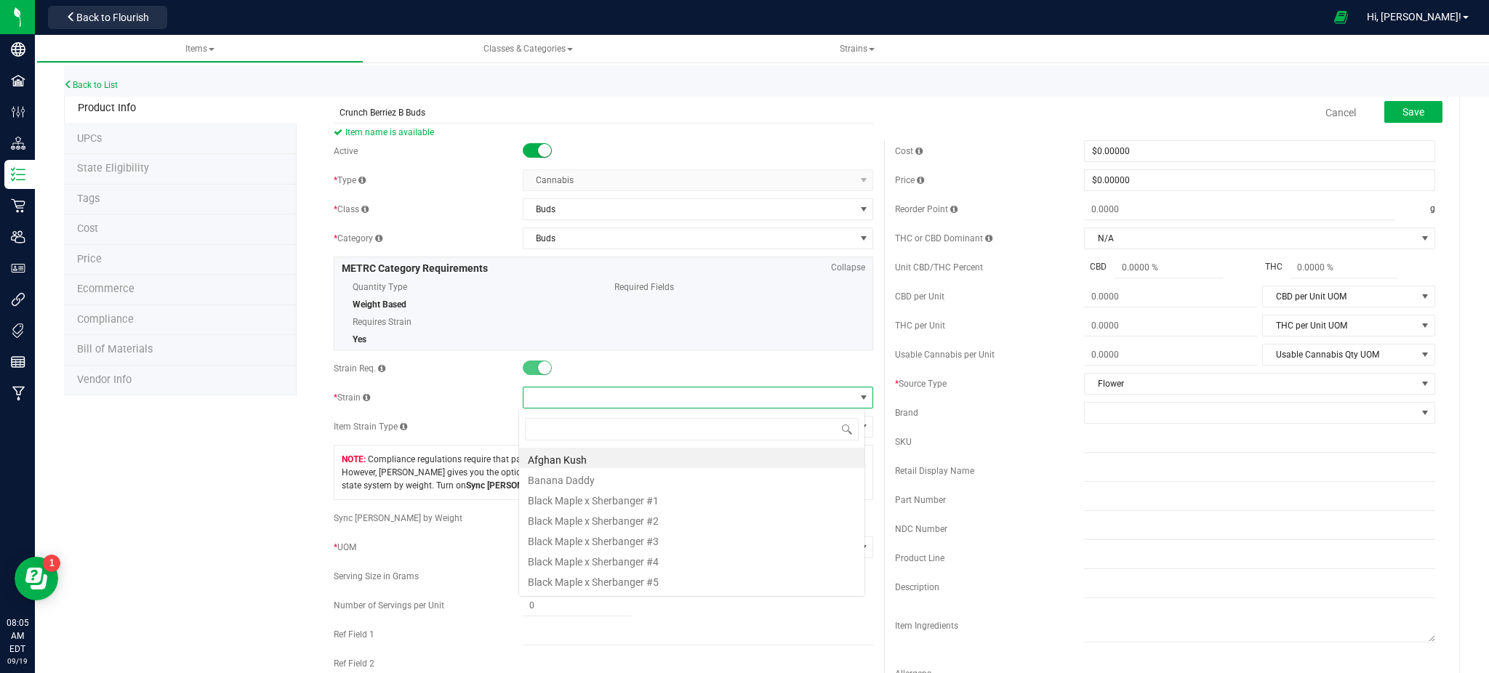
scroll to position [22, 347]
type input "crunch"
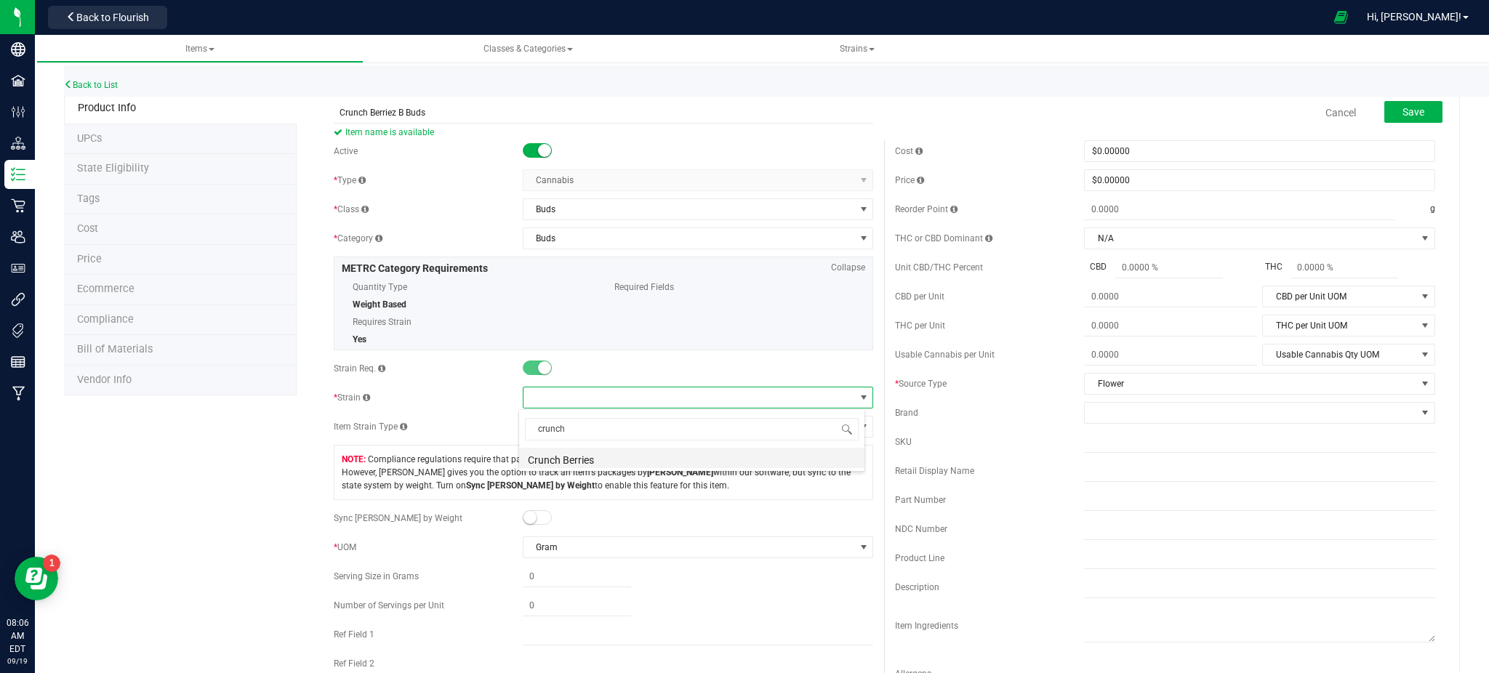
click at [597, 459] on li "Crunch Berries" at bounding box center [691, 458] width 345 height 20
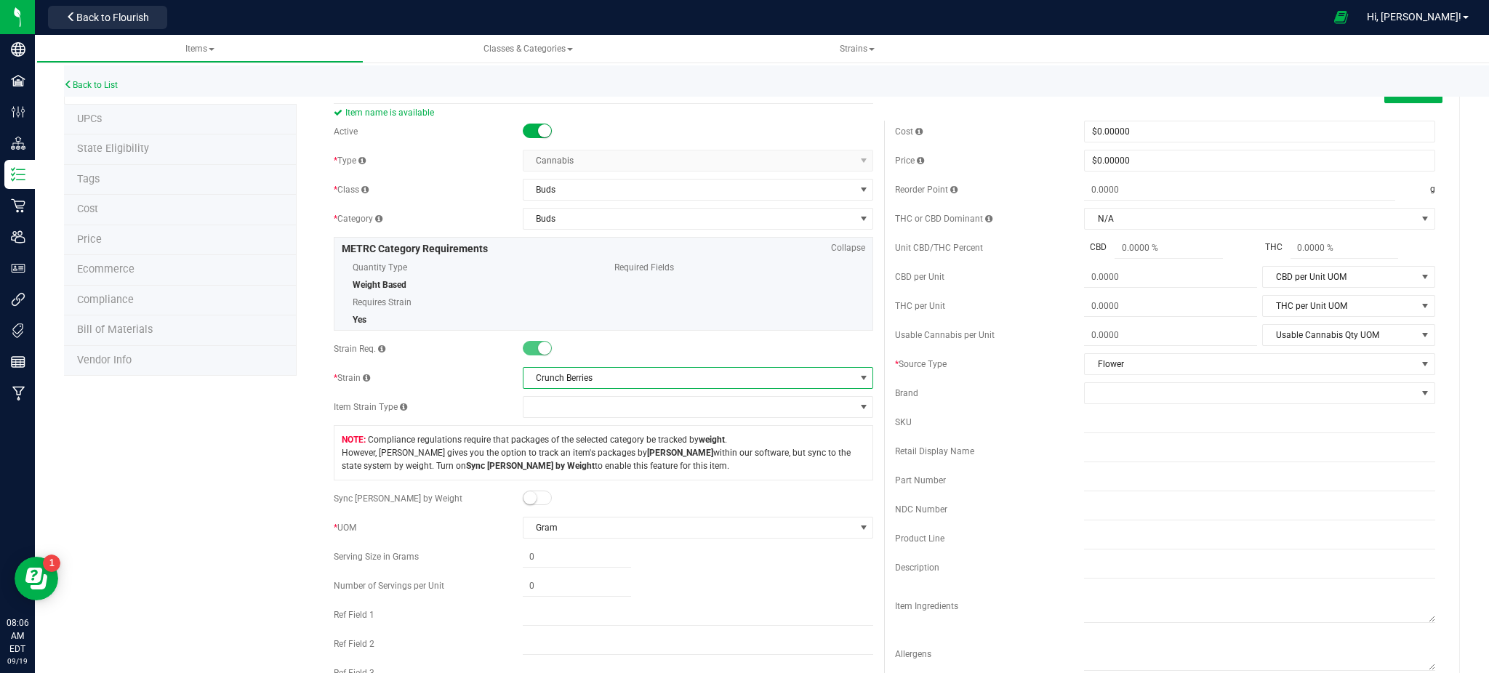
scroll to position [0, 0]
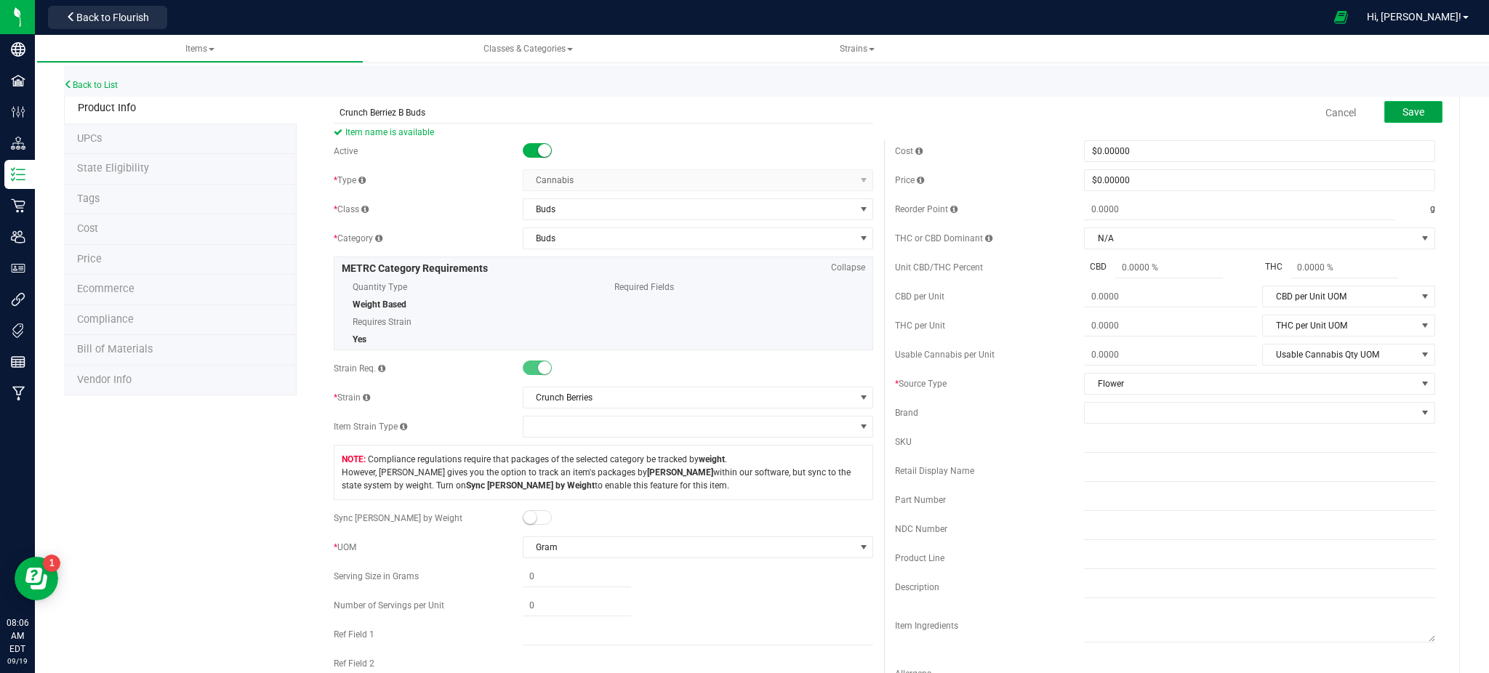
click at [1408, 101] on button "Save" at bounding box center [1413, 112] width 58 height 22
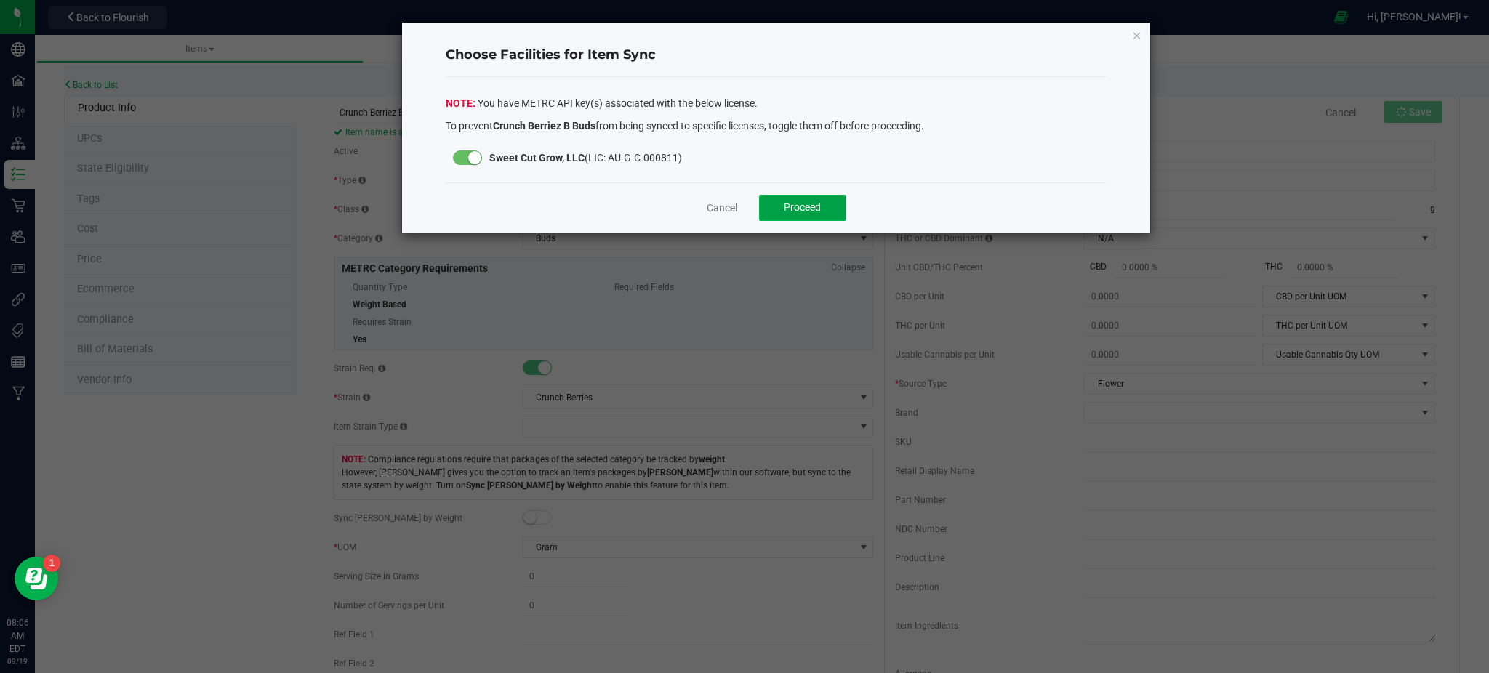
click at [793, 208] on span "Proceed" at bounding box center [802, 207] width 37 height 12
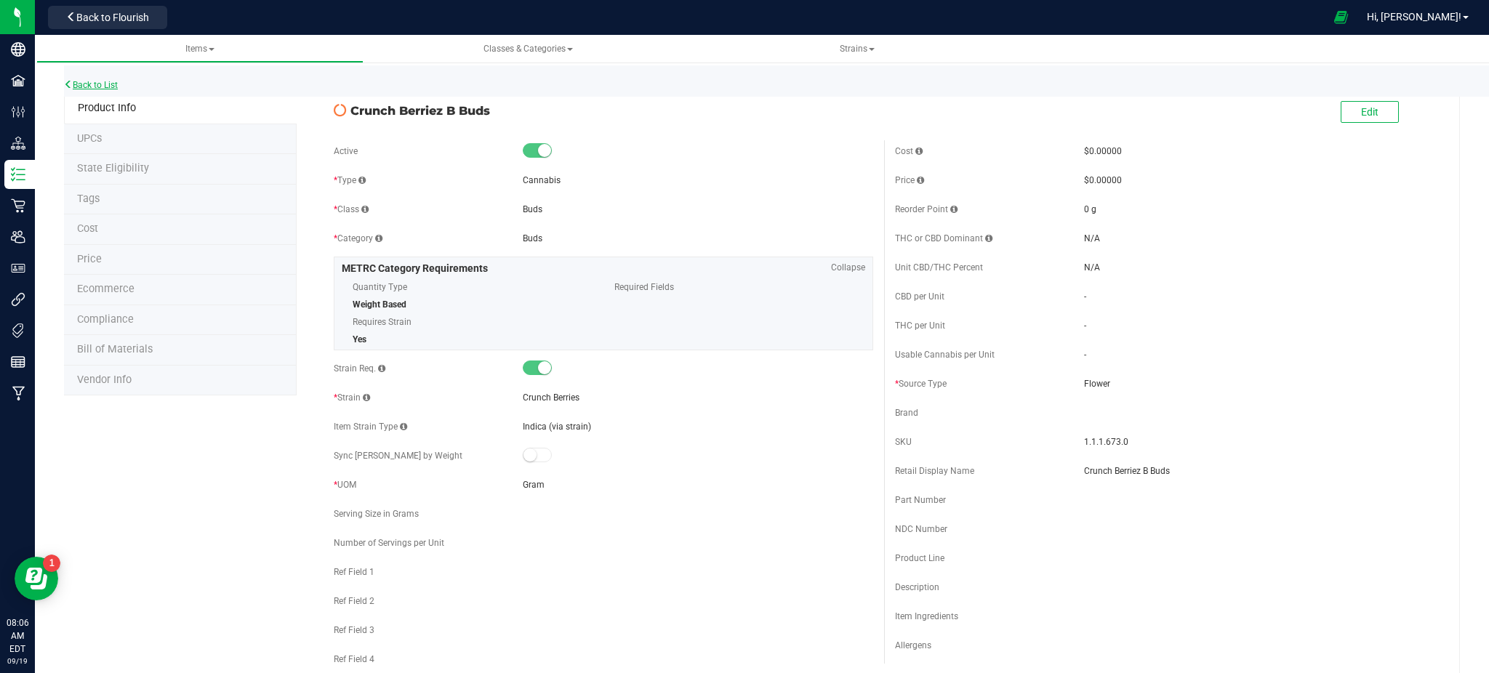
click at [110, 87] on link "Back to List" at bounding box center [91, 85] width 54 height 10
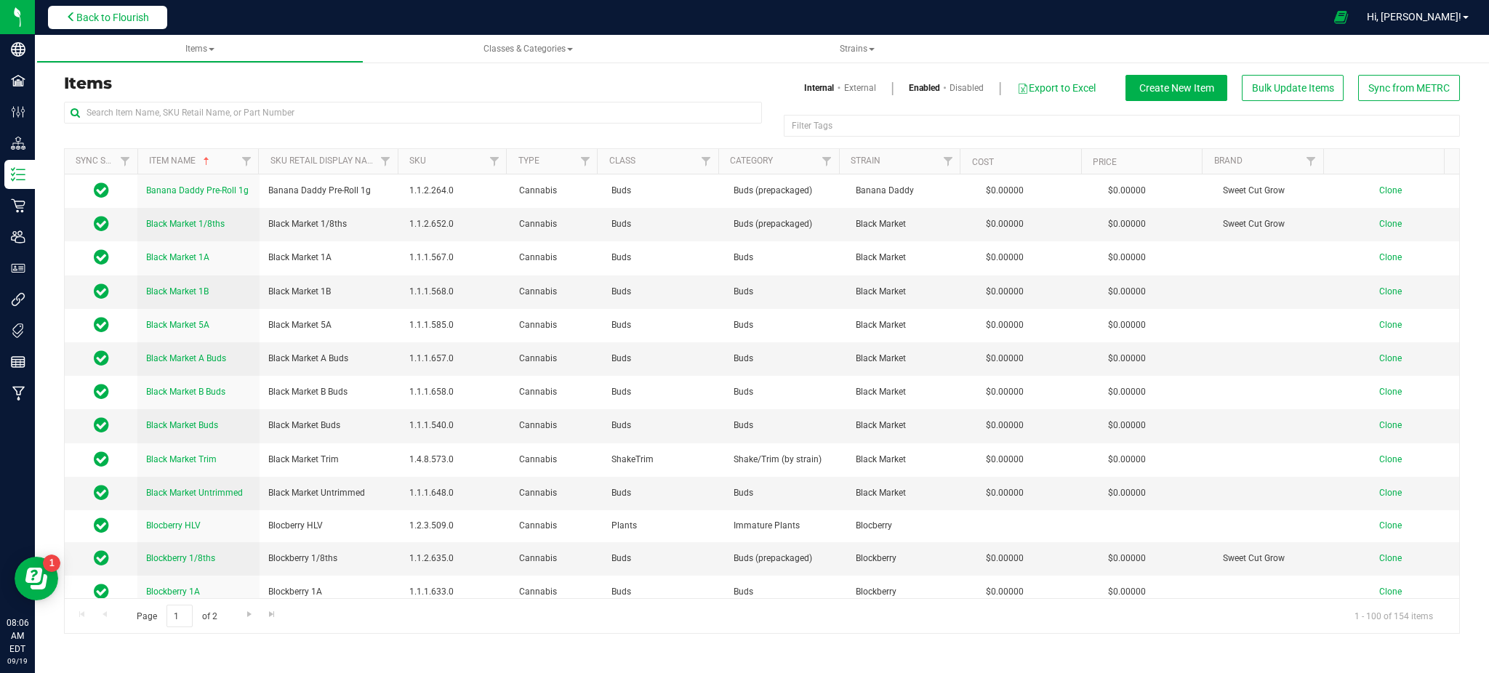
click at [112, 23] on span "Back to Flourish" at bounding box center [112, 18] width 73 height 12
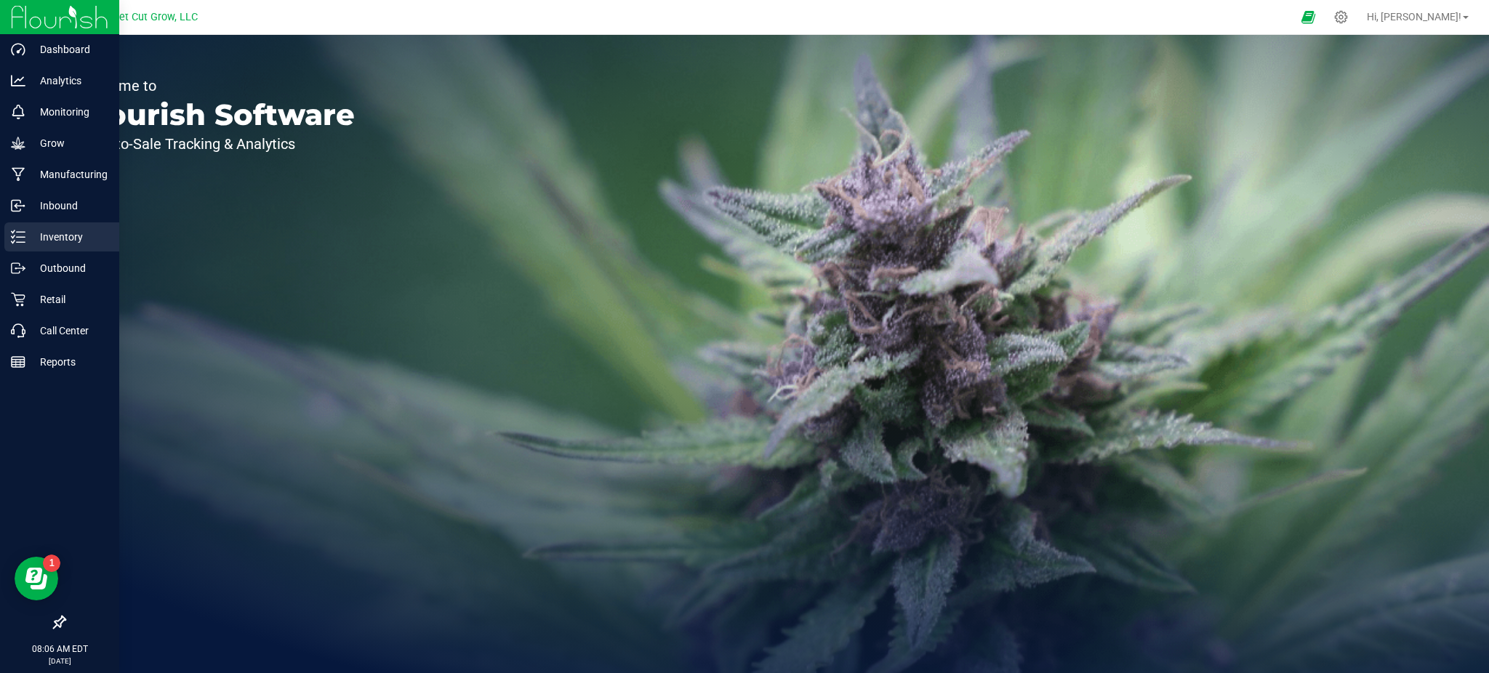
click at [43, 238] on p "Inventory" at bounding box center [68, 236] width 87 height 17
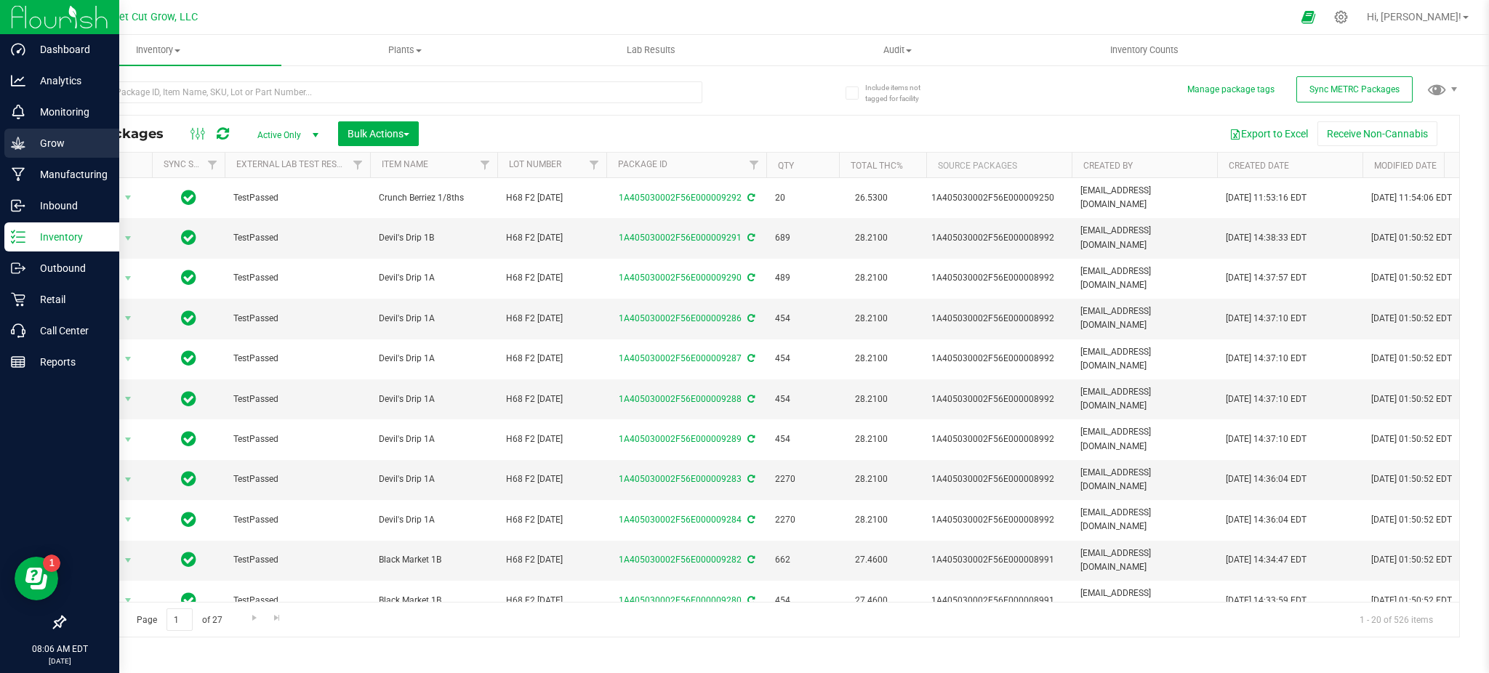
click at [36, 149] on p "Grow" at bounding box center [68, 142] width 87 height 17
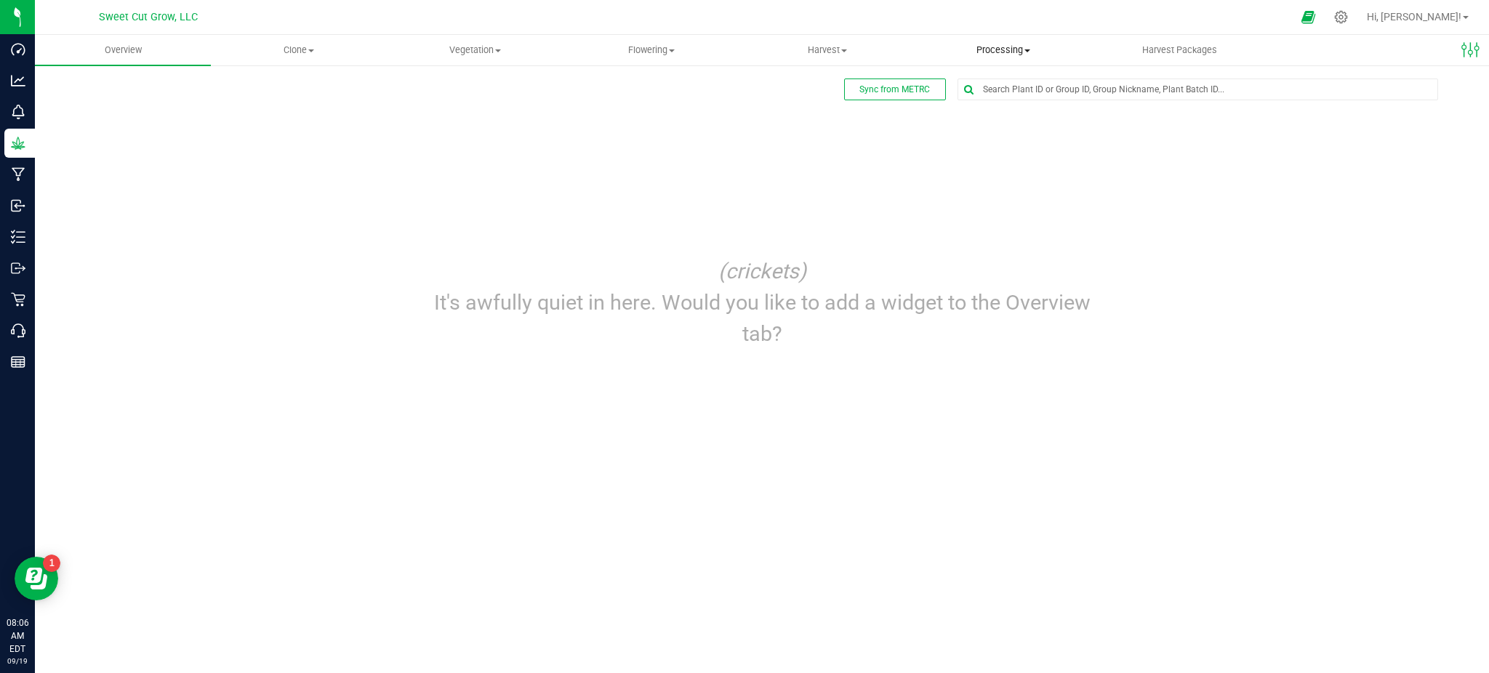
click at [1024, 44] on span "Processing" at bounding box center [1003, 50] width 174 height 13
click at [994, 110] on span "Processing harvests" at bounding box center [982, 105] width 134 height 12
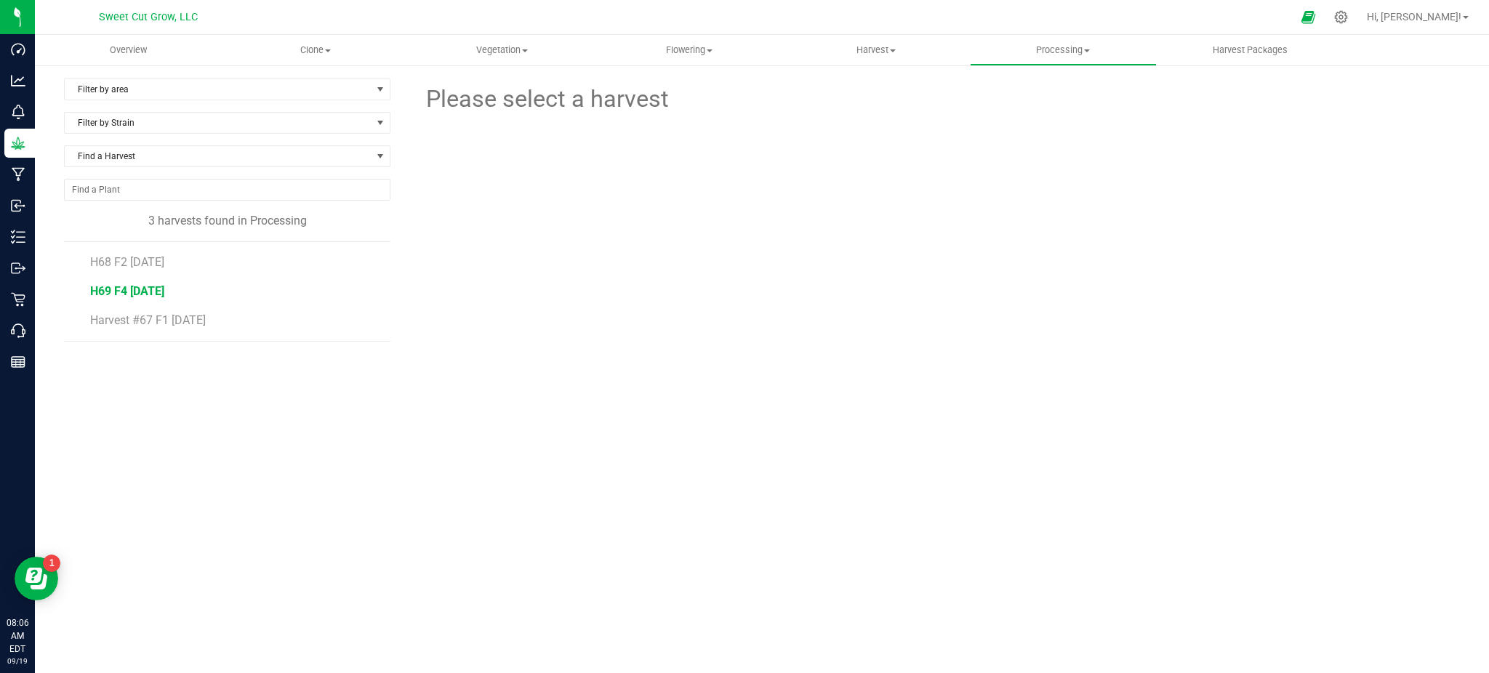
click at [142, 290] on span "H69 F4 [DATE]" at bounding box center [127, 291] width 74 height 14
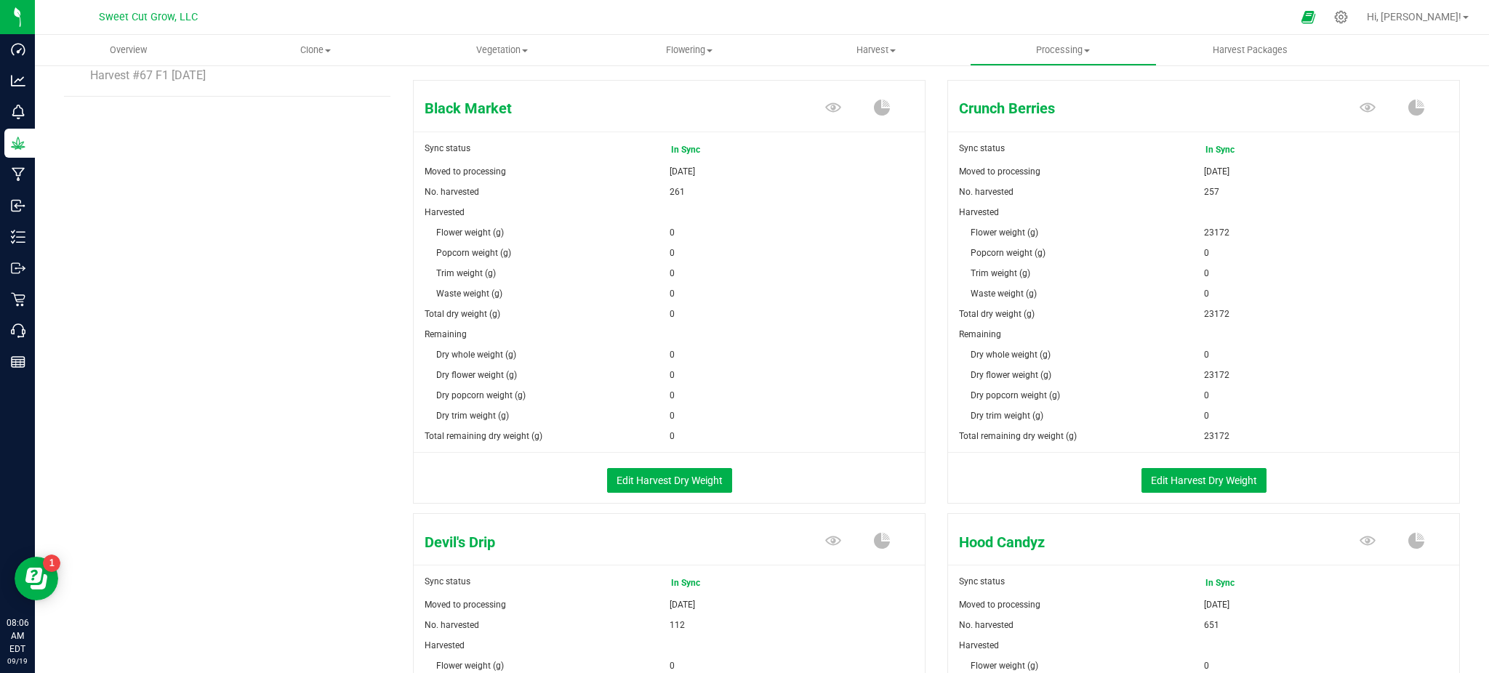
scroll to position [244, 0]
click at [1165, 483] on button "Edit Harvest Dry Weight" at bounding box center [1203, 481] width 125 height 25
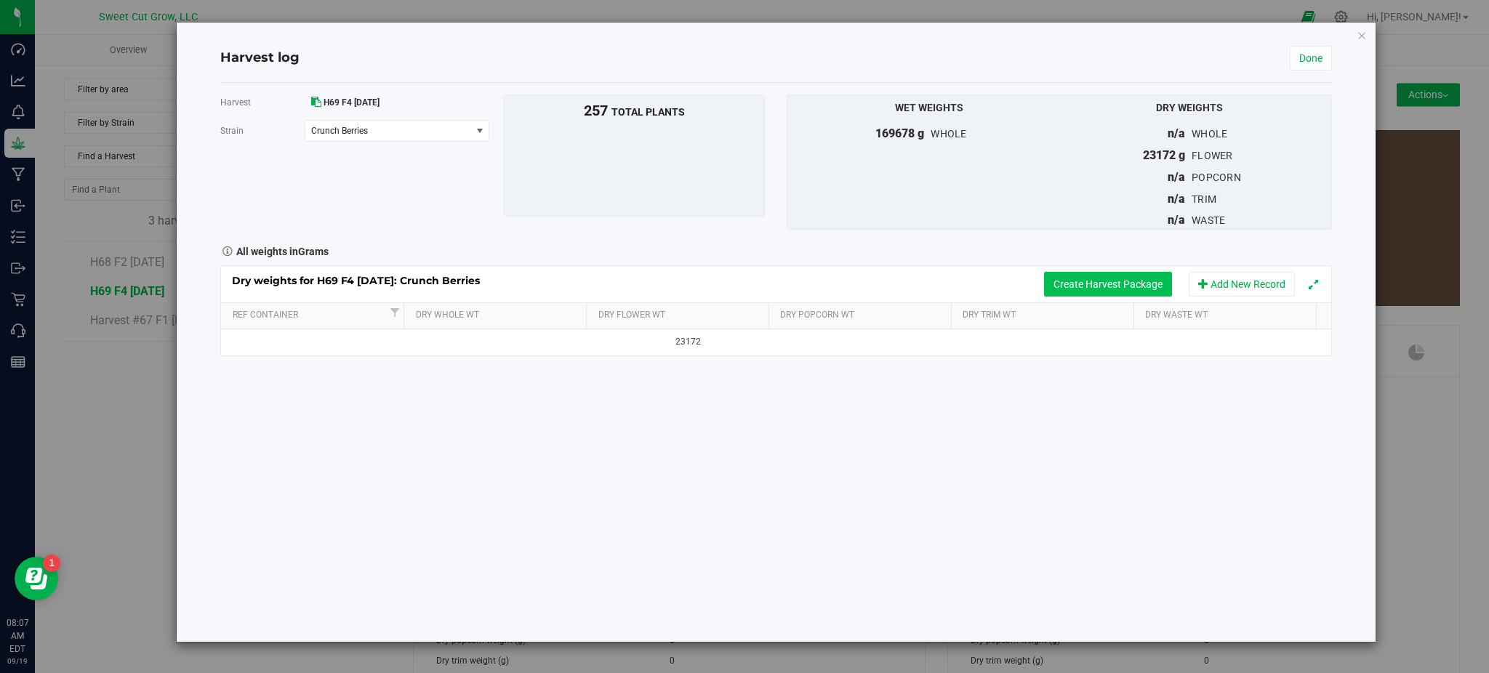
click at [1056, 294] on button "Create Harvest Package" at bounding box center [1108, 284] width 128 height 25
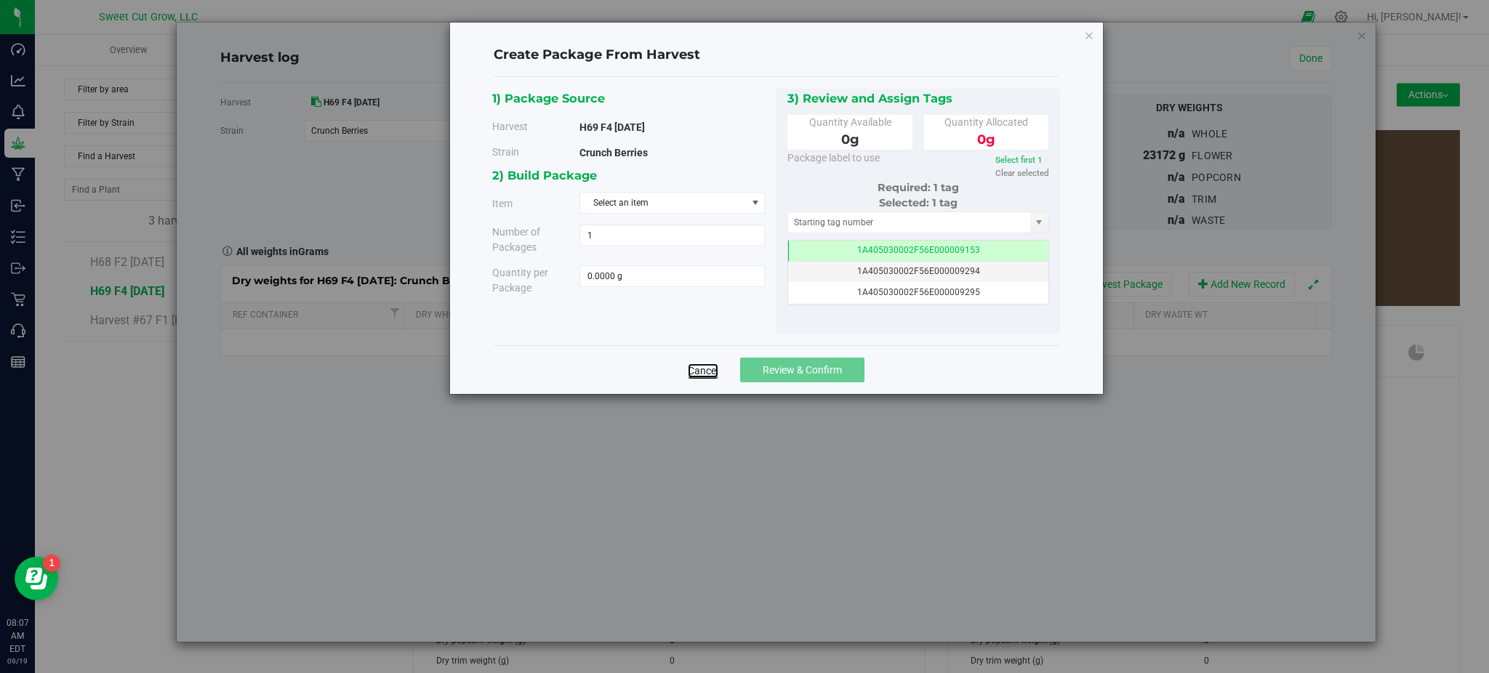
click at [702, 377] on link "Cancel" at bounding box center [703, 370] width 31 height 15
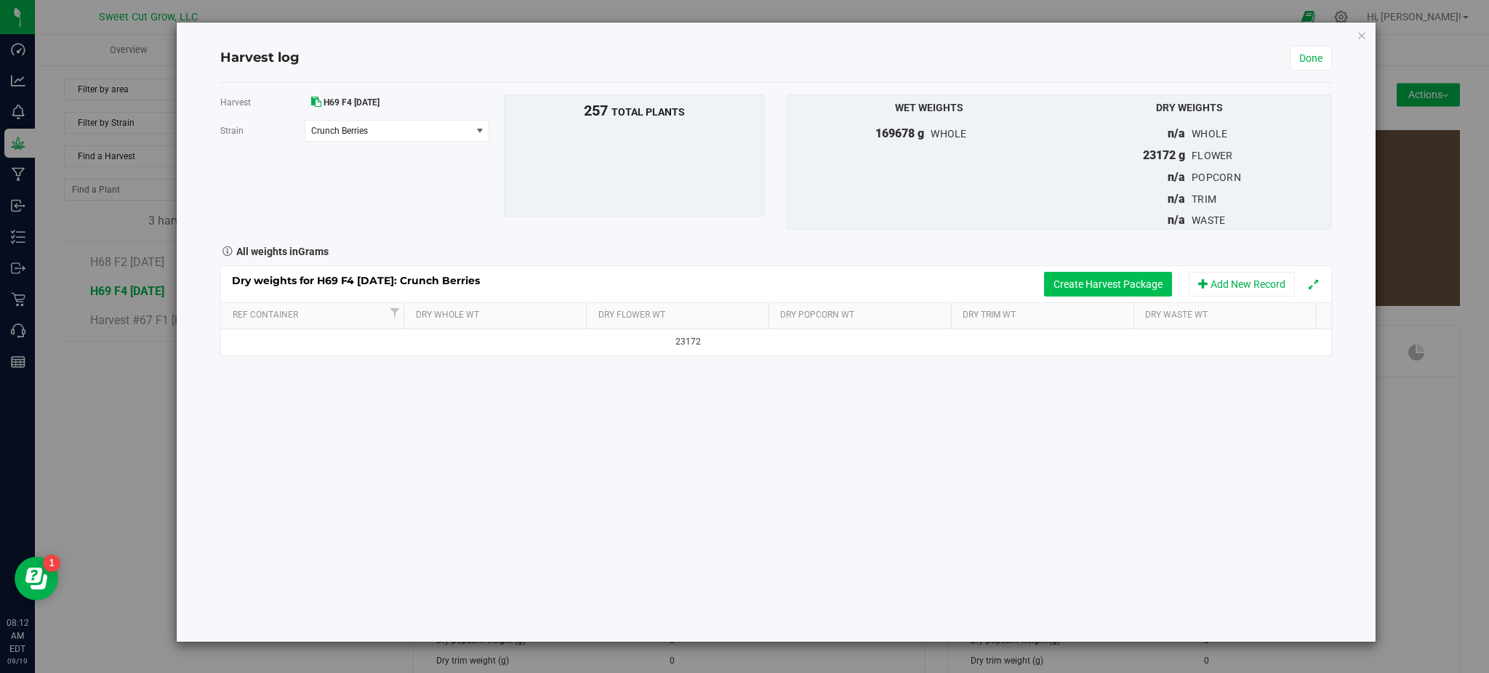
click at [1114, 289] on button "Create Harvest Package" at bounding box center [1108, 284] width 128 height 25
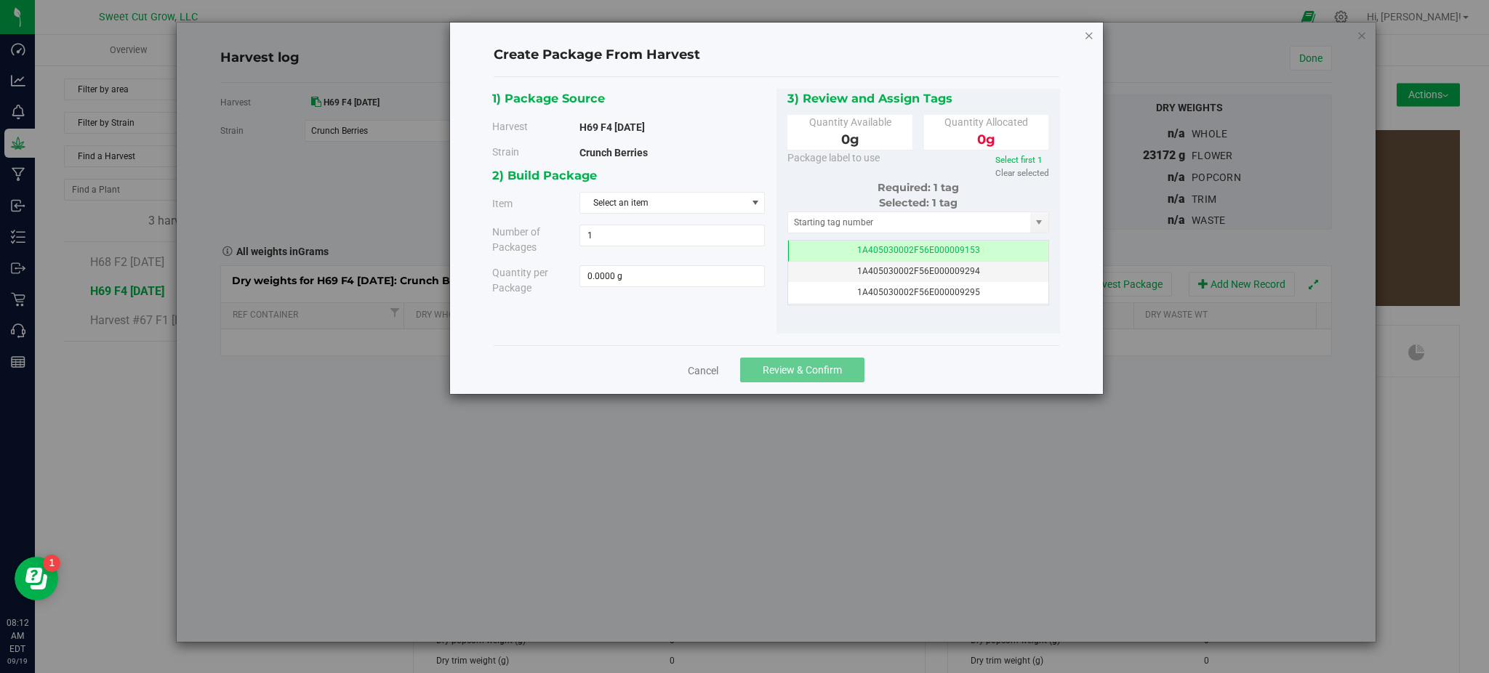
click at [1086, 35] on icon "button" at bounding box center [1089, 34] width 10 height 17
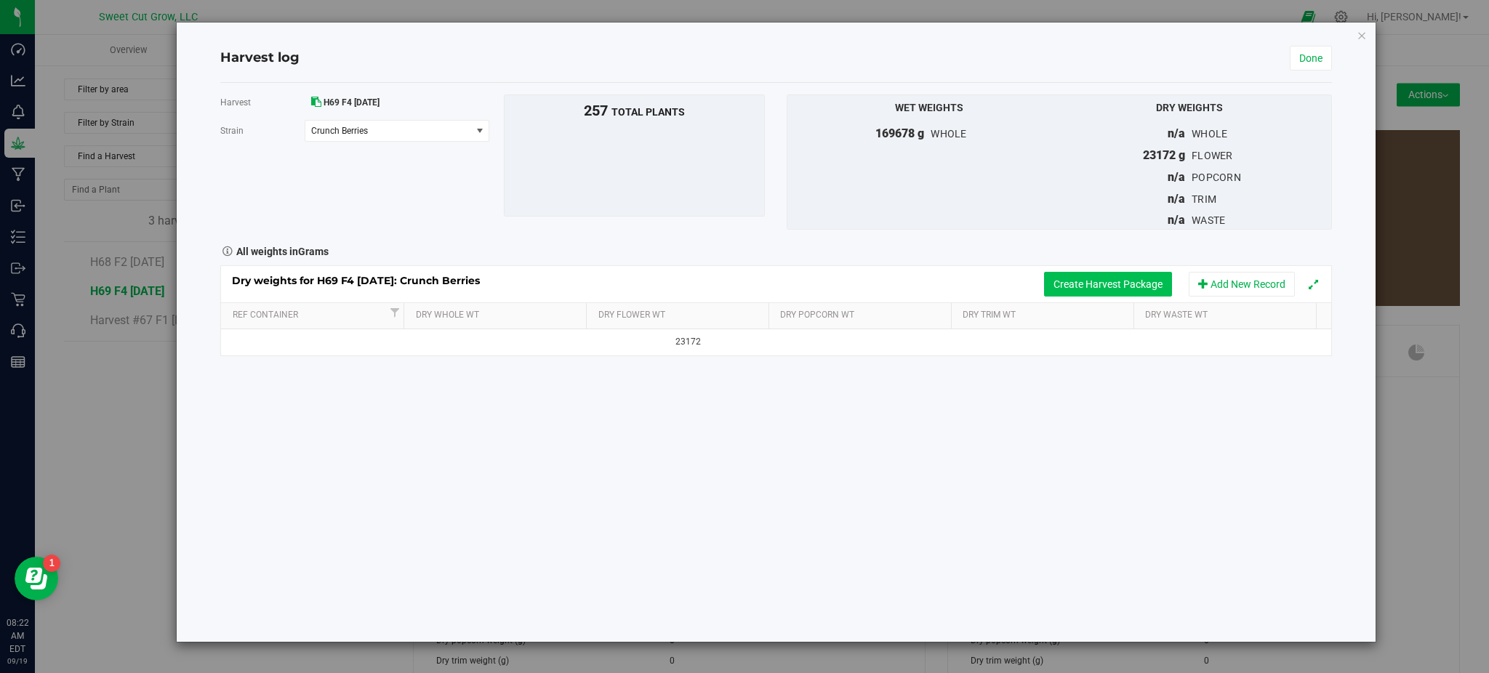
click at [1109, 276] on button "Create Harvest Package" at bounding box center [1108, 284] width 128 height 25
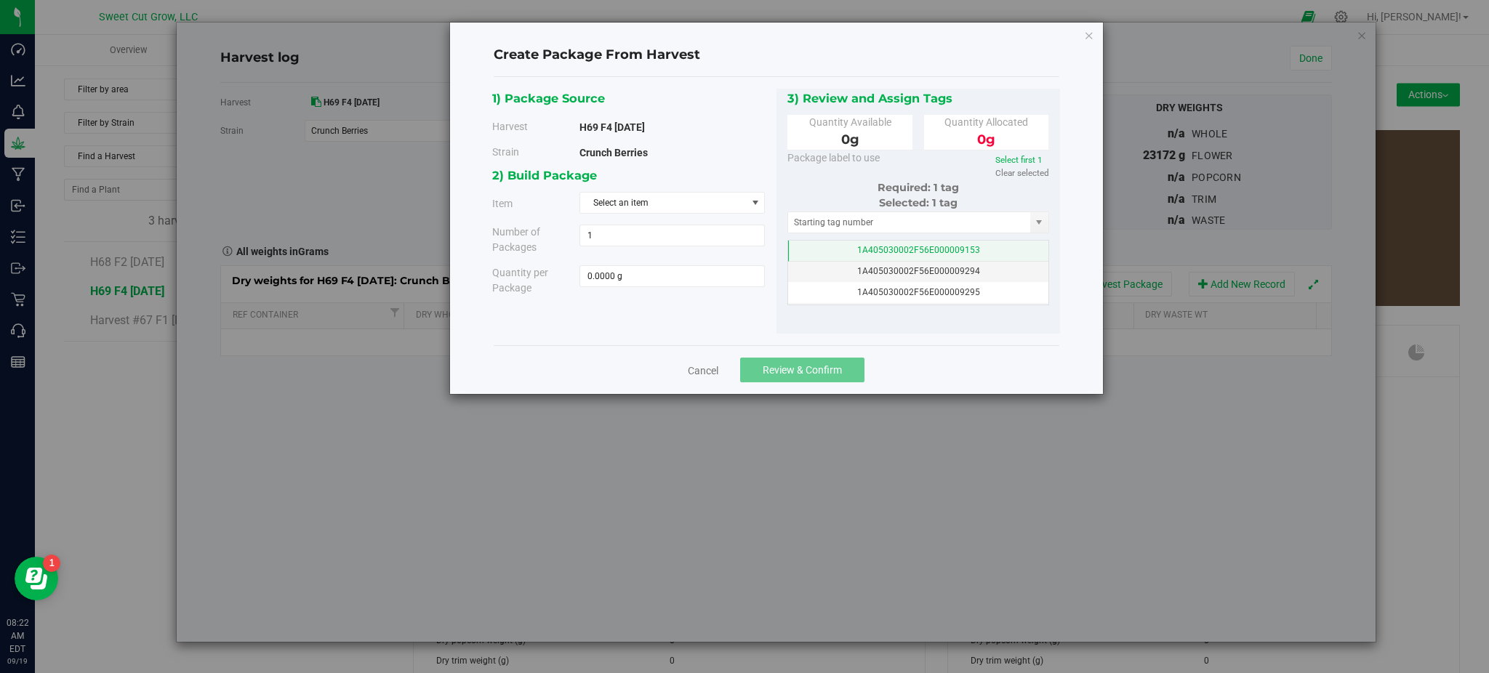
click at [952, 250] on span "1A405030002F56E000009153" at bounding box center [918, 250] width 123 height 10
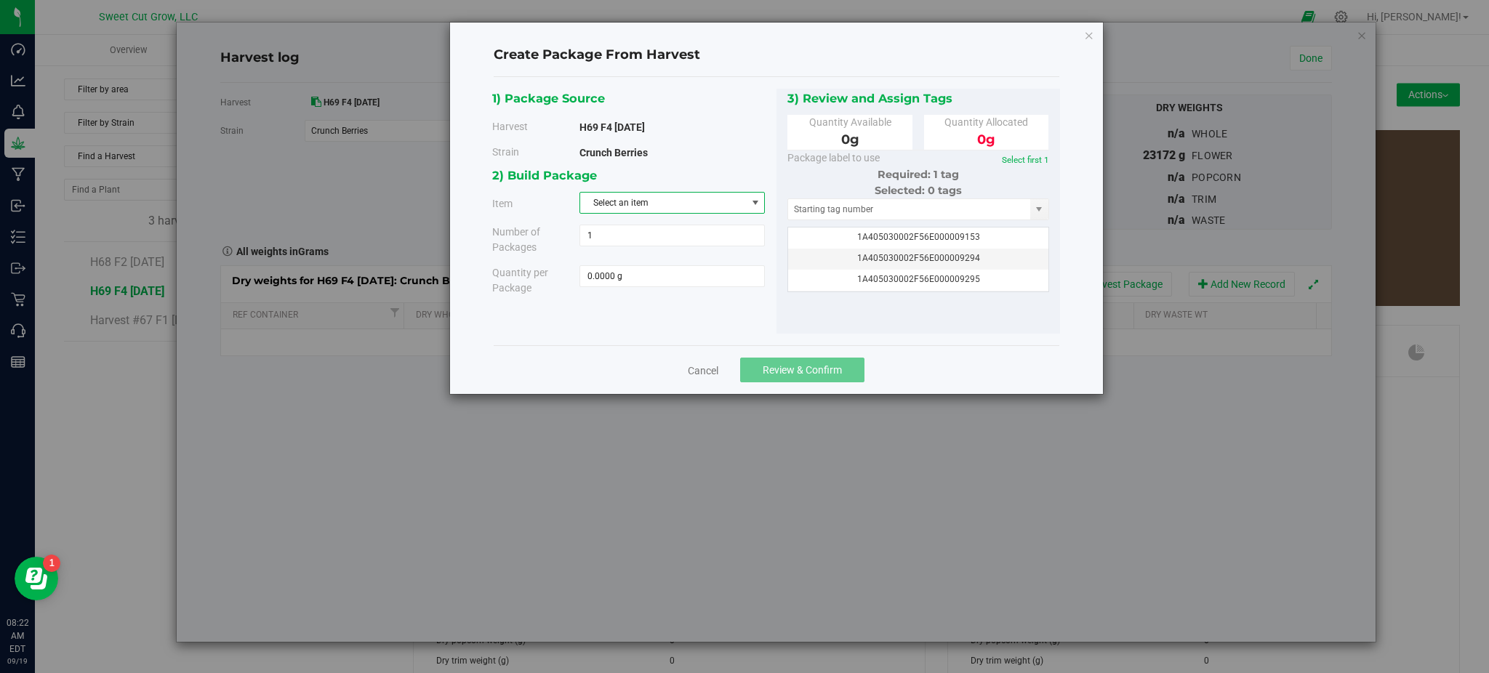
click at [634, 207] on span "Select an item" at bounding box center [663, 203] width 166 height 20
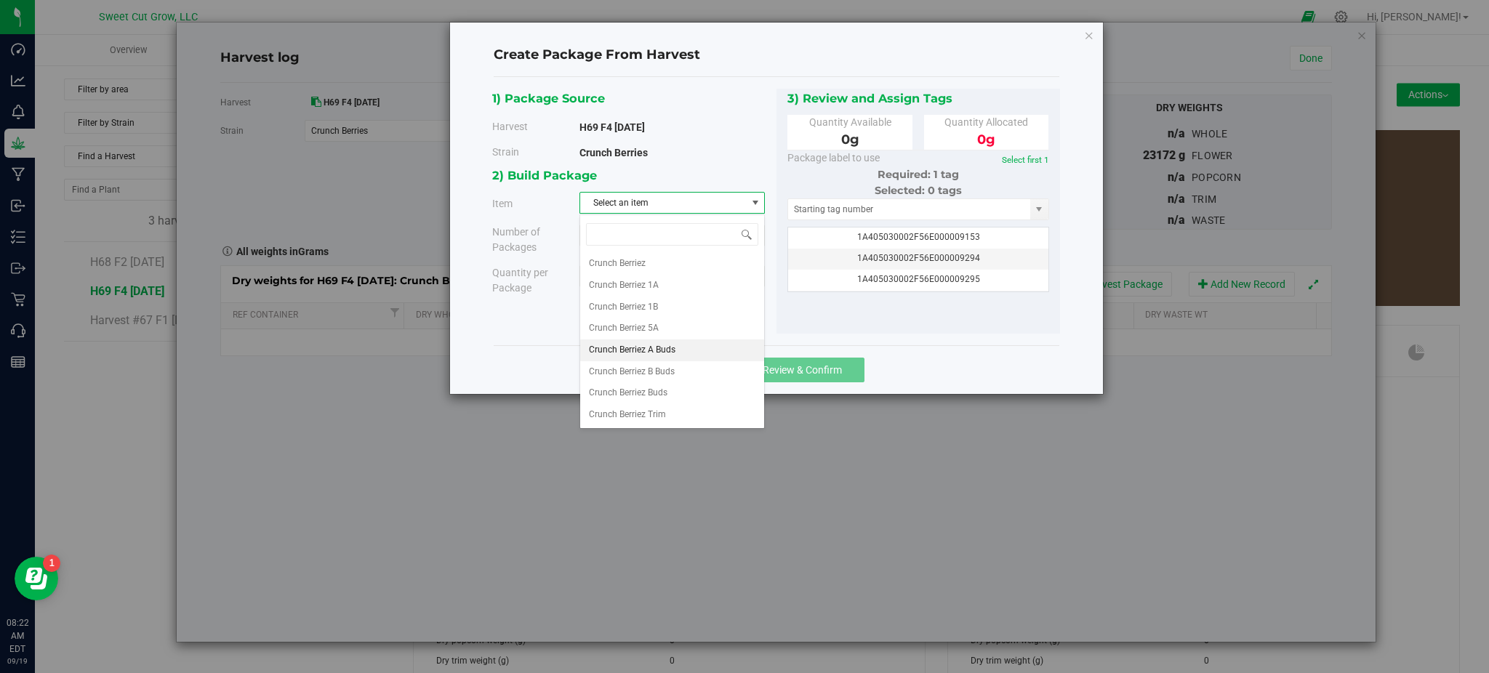
click at [680, 350] on li "Crunch Berriez A Buds" at bounding box center [672, 351] width 184 height 22
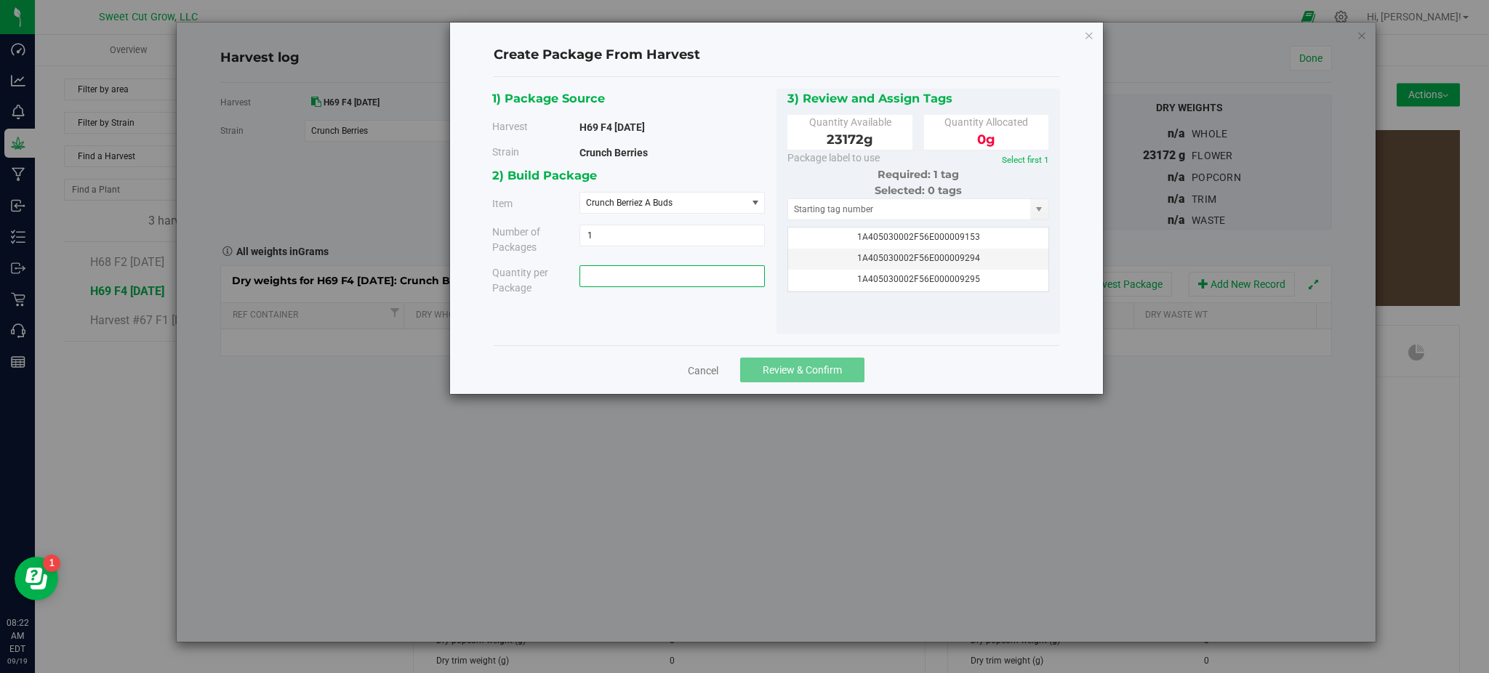
click at [630, 278] on span at bounding box center [671, 276] width 185 height 22
type input "21506"
type input "21506.0000 g"
click at [699, 348] on div "Cancel Review & Confirm" at bounding box center [777, 369] width 566 height 49
click at [933, 260] on span "1A405030002F56E000009294" at bounding box center [918, 258] width 123 height 10
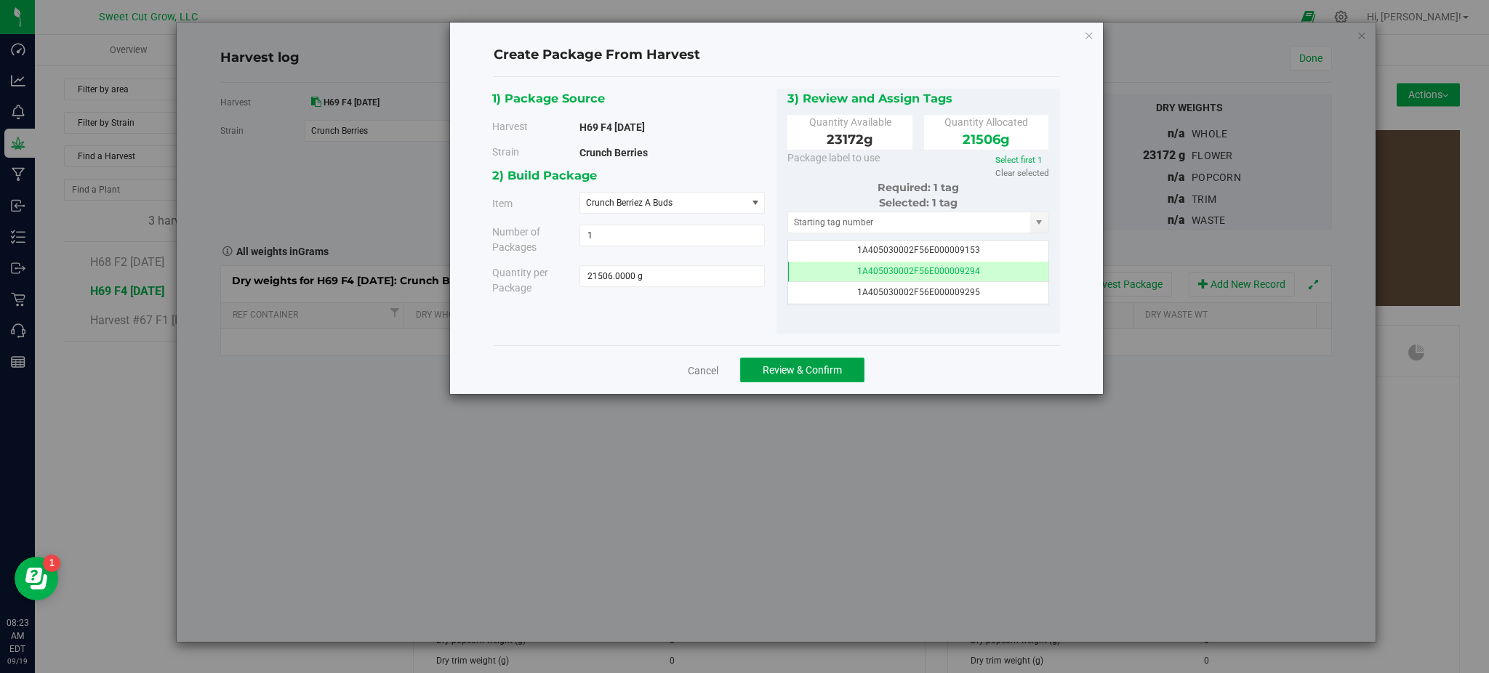
click at [787, 376] on button "Review & Confirm" at bounding box center [802, 370] width 124 height 25
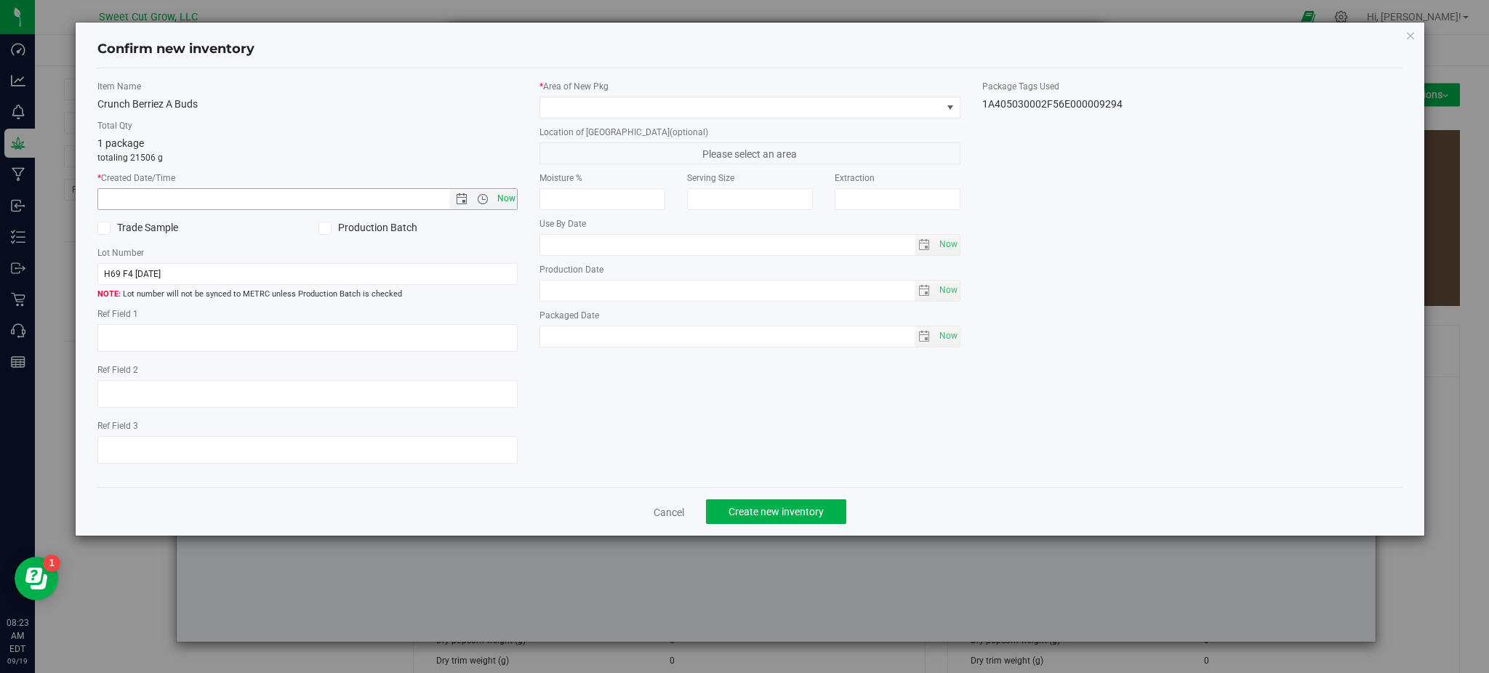
click at [514, 201] on span "Now" at bounding box center [506, 198] width 25 height 21
type input "[DATE] 8:23 AM"
click at [743, 111] on span at bounding box center [740, 107] width 401 height 20
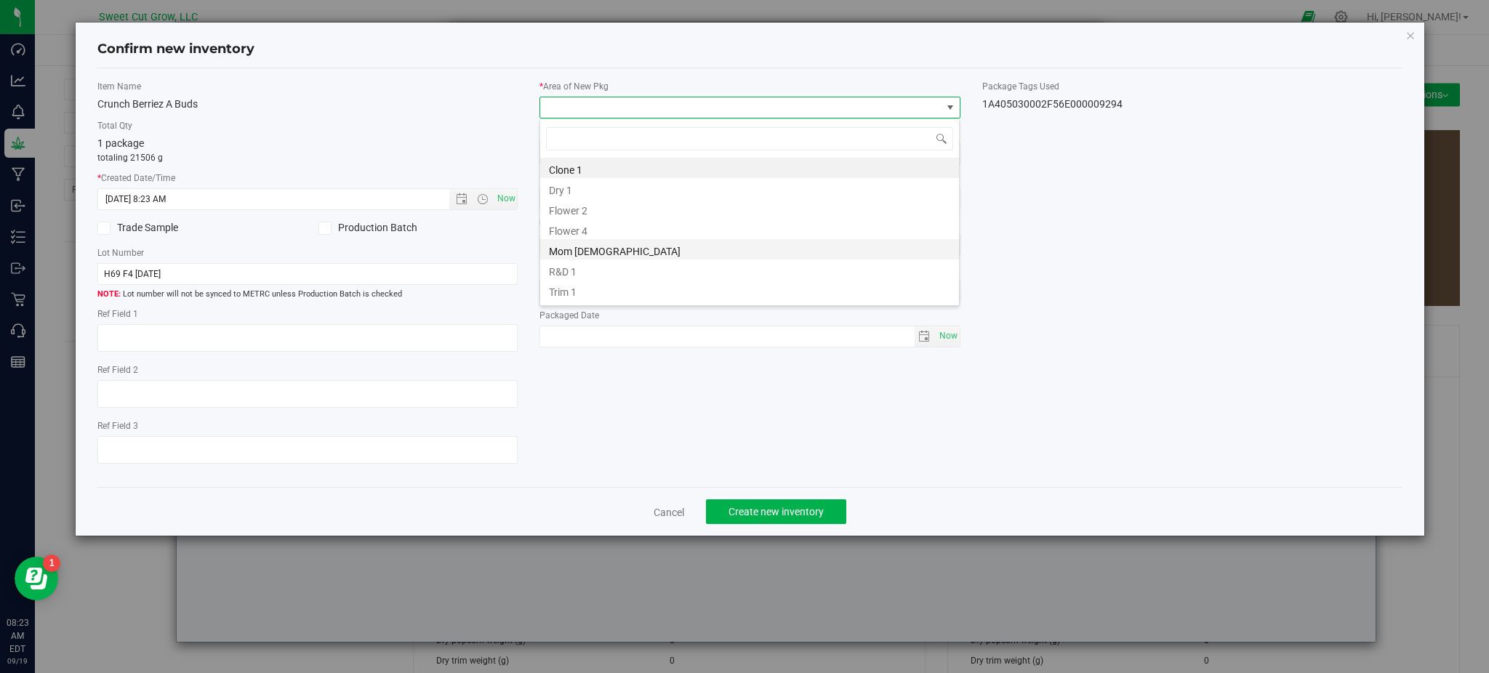
scroll to position [17, 0]
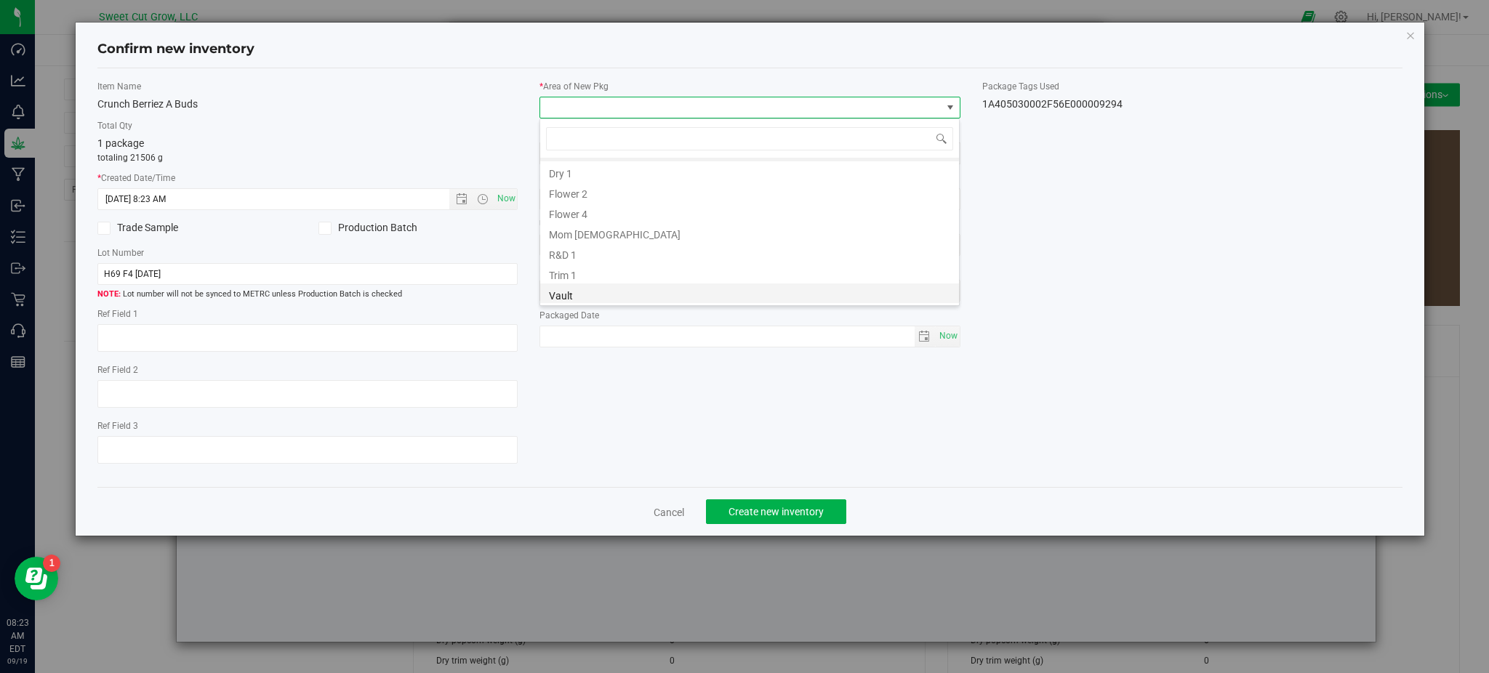
click at [626, 300] on li "Vault" at bounding box center [749, 294] width 419 height 20
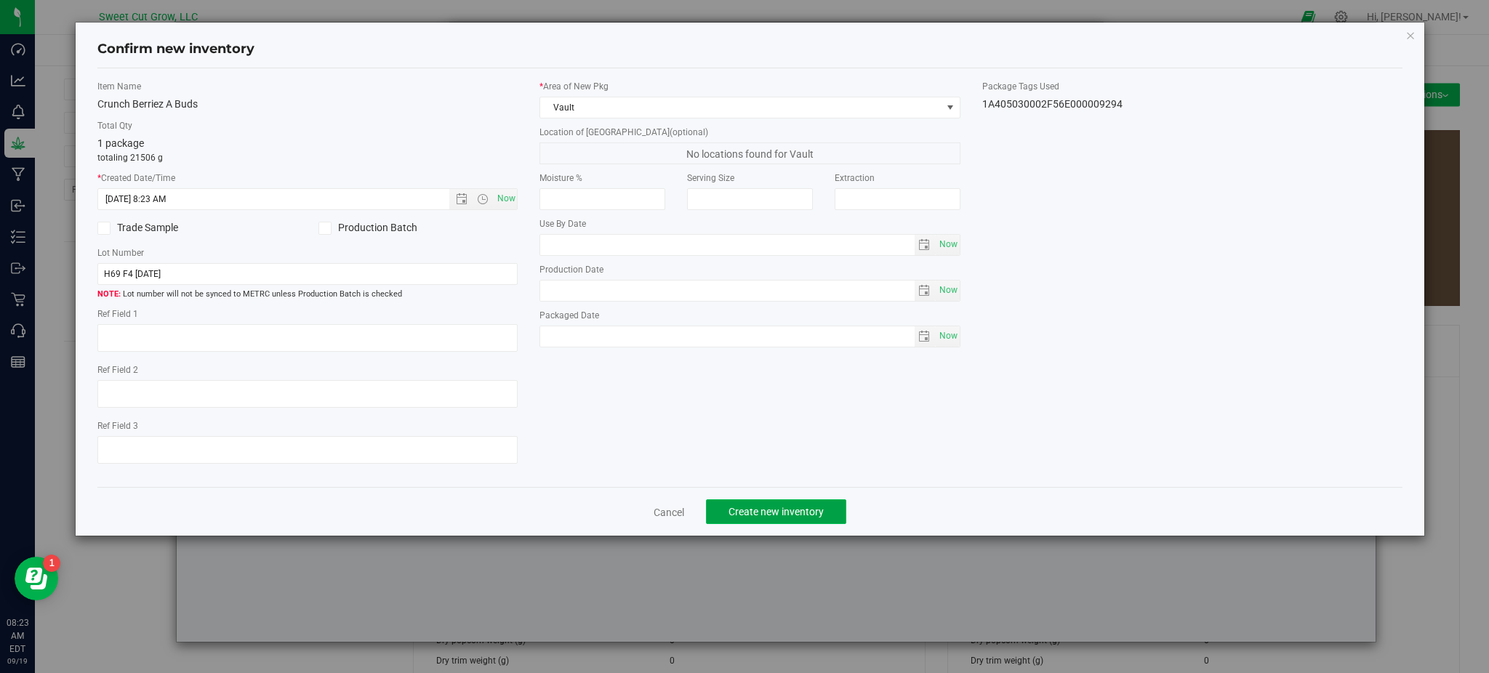
click at [793, 516] on span "Create new inventory" at bounding box center [775, 512] width 95 height 12
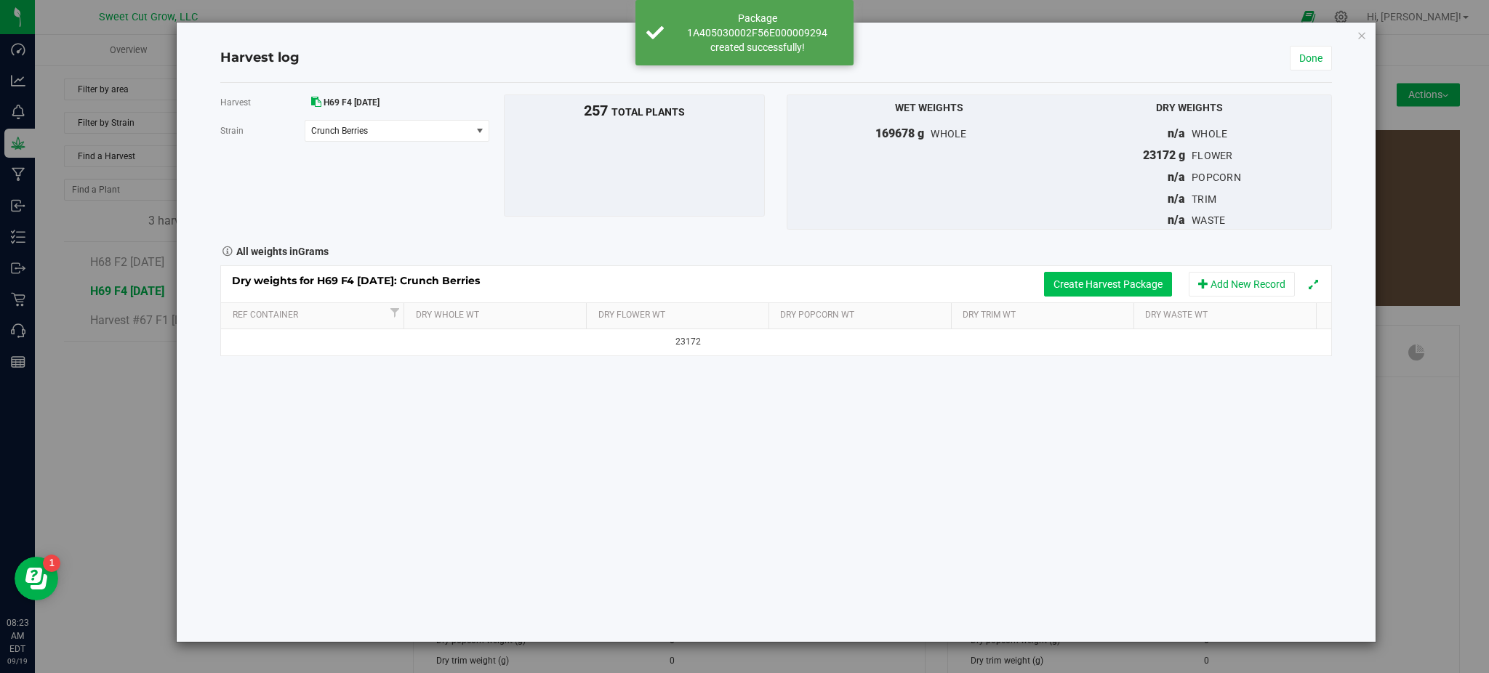
click at [1063, 278] on button "Create Harvest Package" at bounding box center [1108, 284] width 128 height 25
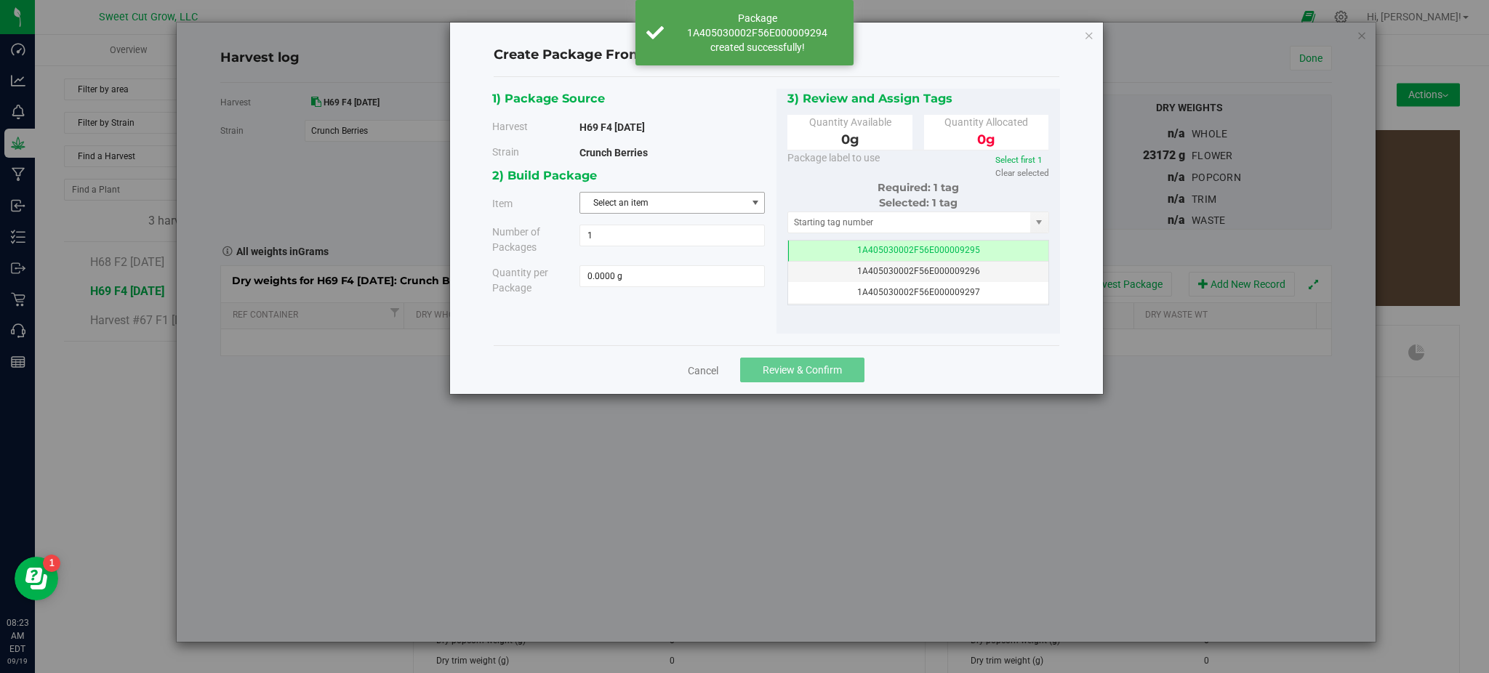
click at [702, 209] on span "Select an item" at bounding box center [663, 203] width 166 height 20
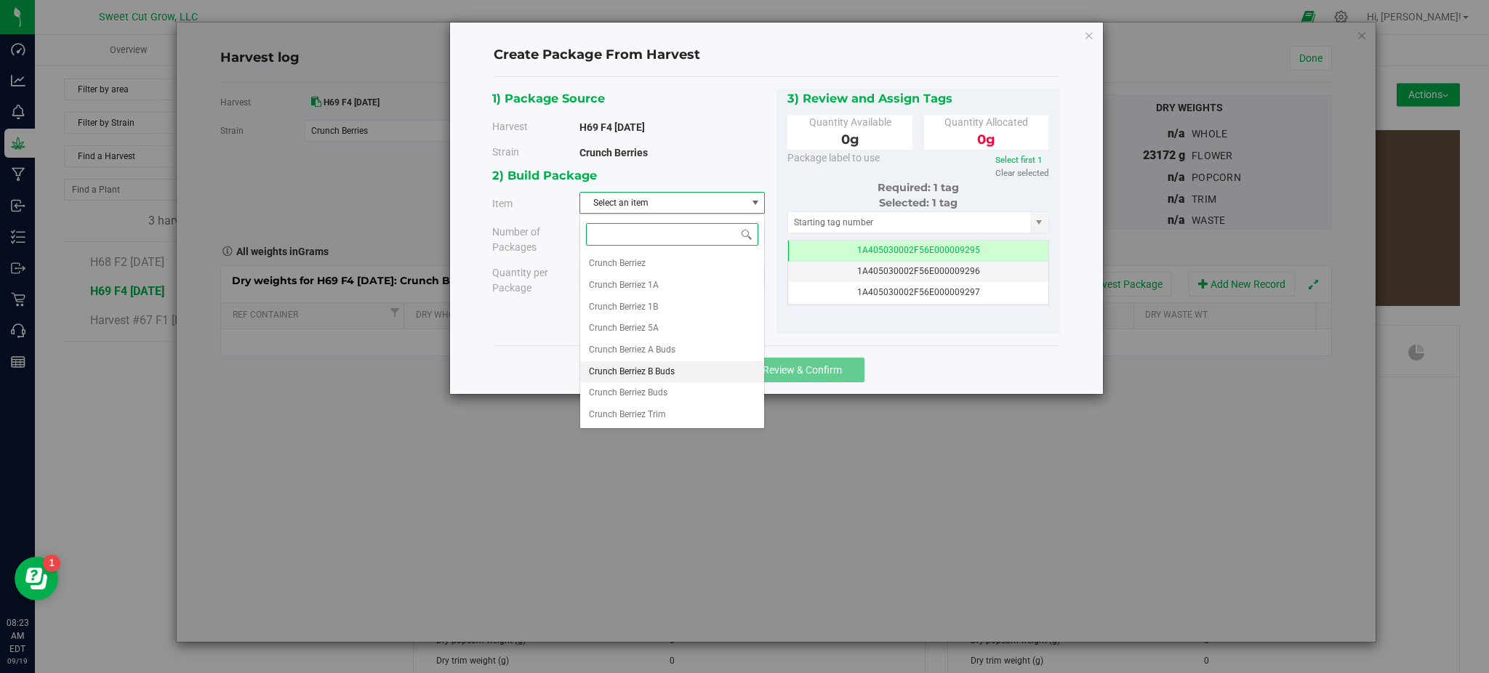
click at [682, 372] on li "Crunch Berriez B Buds" at bounding box center [672, 372] width 184 height 22
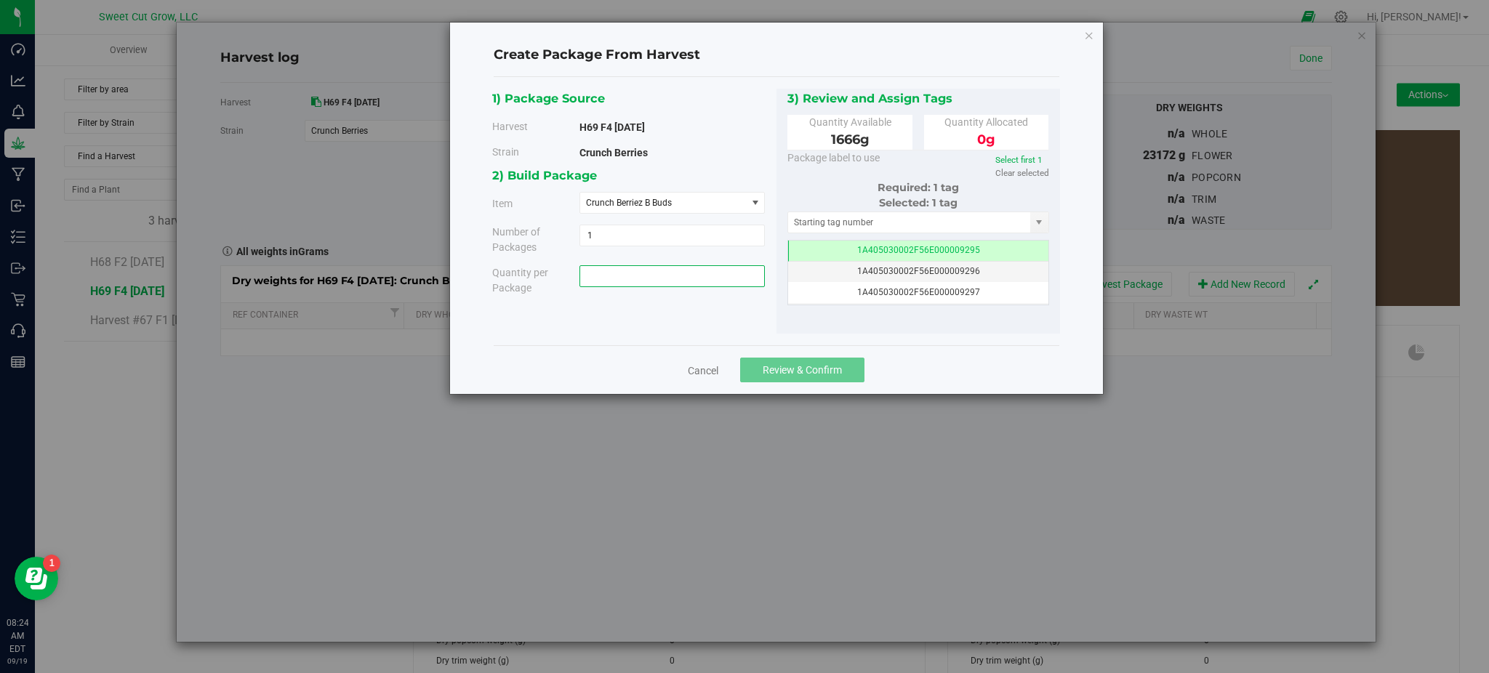
click at [647, 268] on span at bounding box center [671, 276] width 185 height 22
type input "1666"
type input "1666.0000 g"
click at [690, 325] on div "1) Package Source Harvest H69 F4 [DATE] [GEOGRAPHIC_DATA] Crunch Berries 1" at bounding box center [776, 212] width 568 height 246
click at [794, 365] on span "Review & Confirm" at bounding box center [802, 370] width 79 height 12
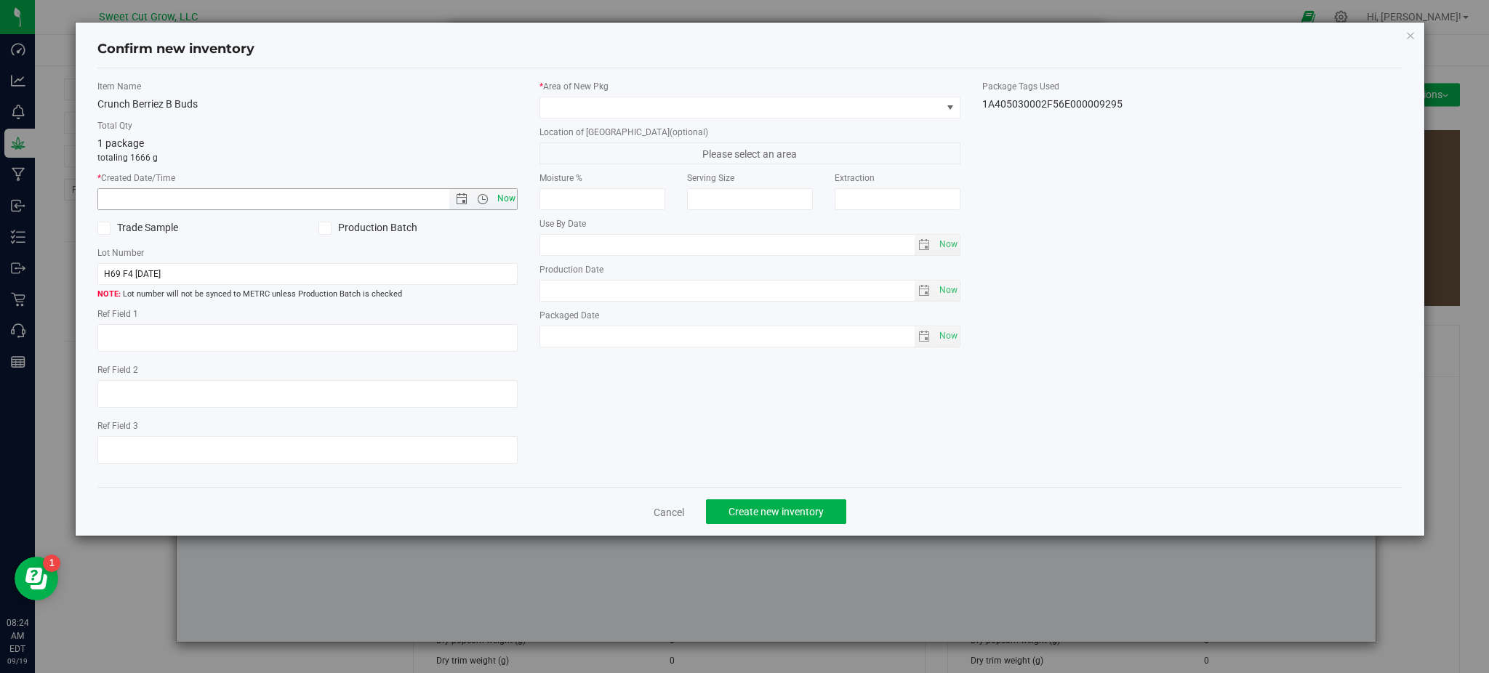
click at [504, 204] on span "Now" at bounding box center [506, 198] width 25 height 21
type input "[DATE] 8:24 AM"
click at [688, 105] on span at bounding box center [740, 107] width 401 height 20
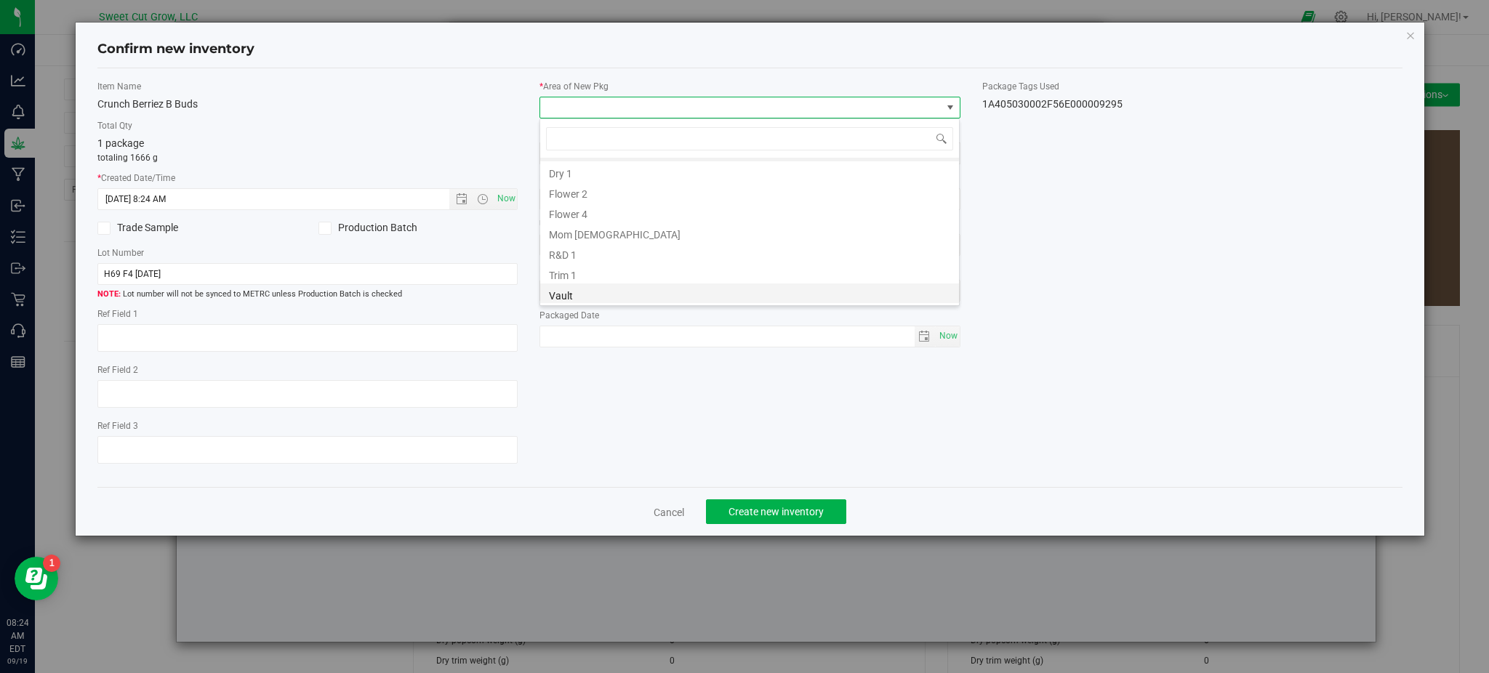
click at [597, 294] on li "Vault" at bounding box center [749, 294] width 419 height 20
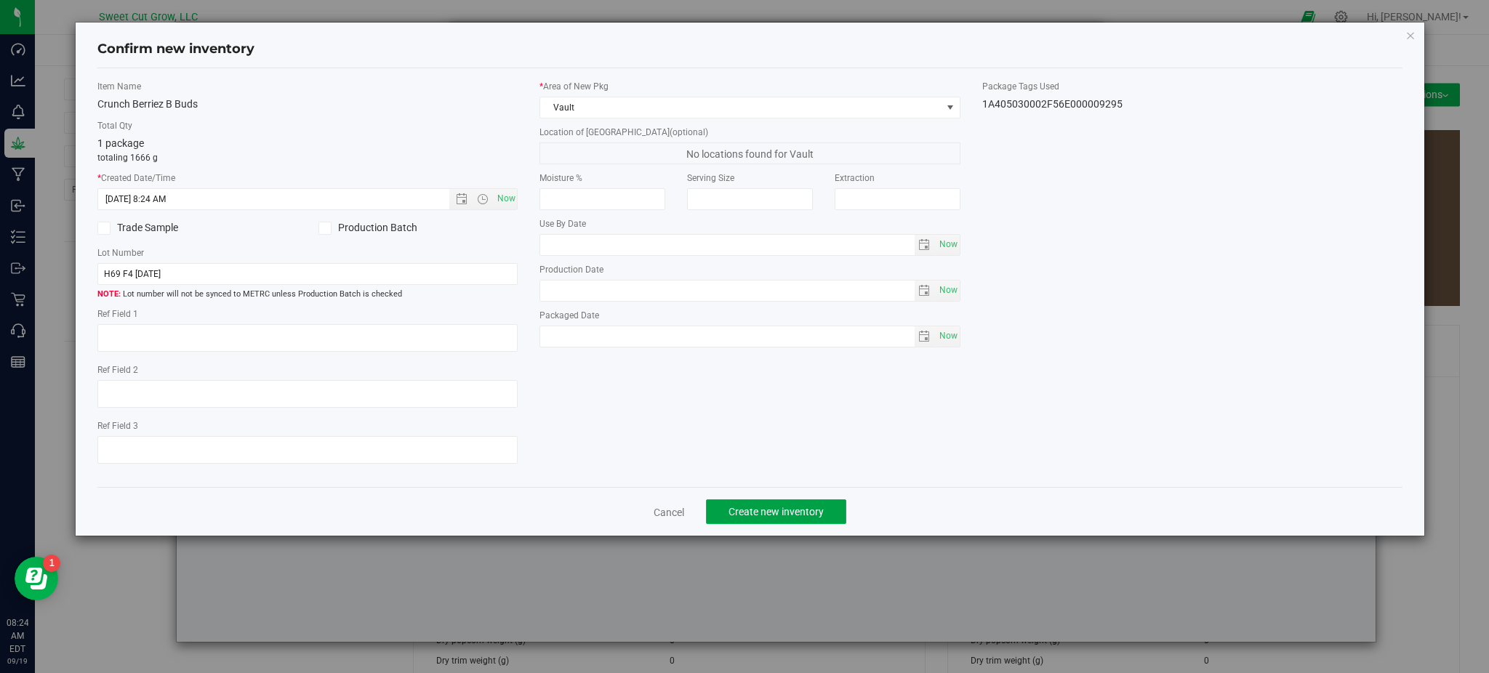
click at [788, 518] on span "Create new inventory" at bounding box center [775, 512] width 95 height 12
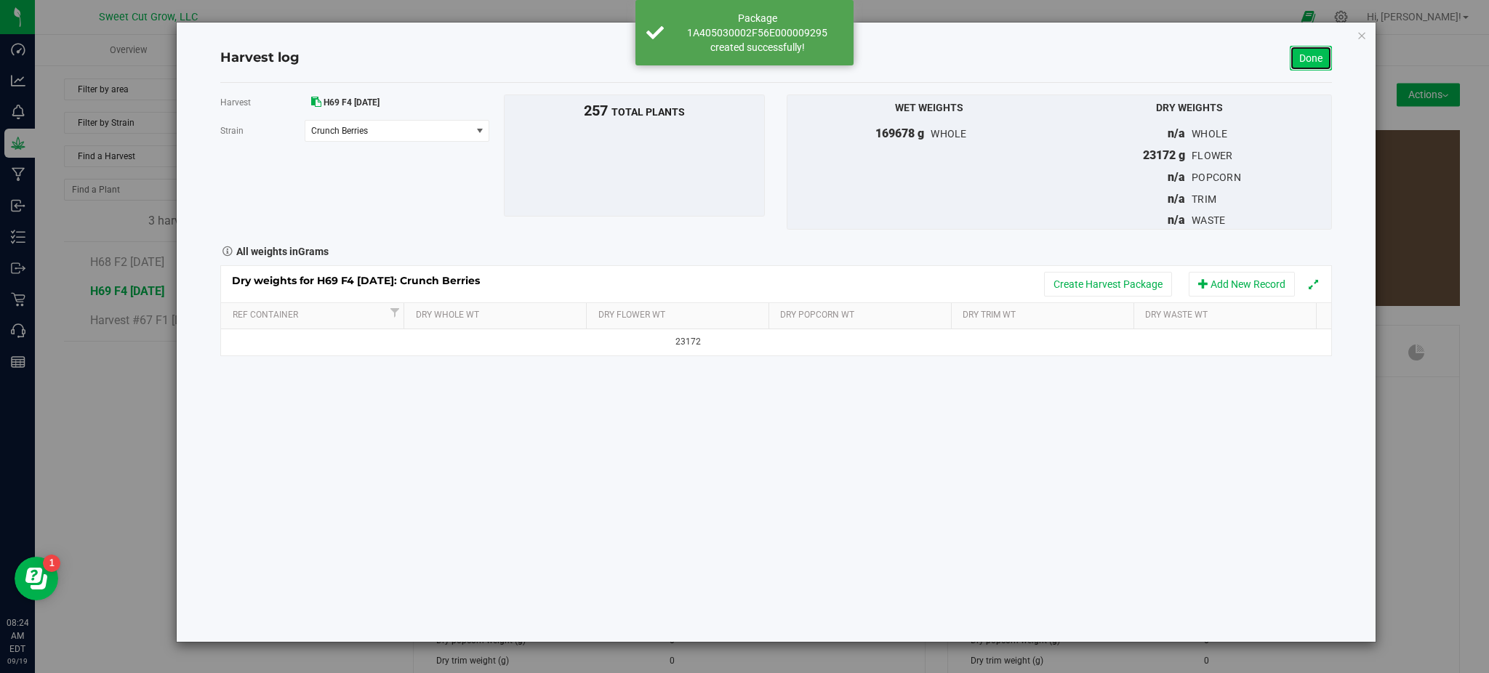
click at [1310, 54] on link "Done" at bounding box center [1311, 58] width 42 height 25
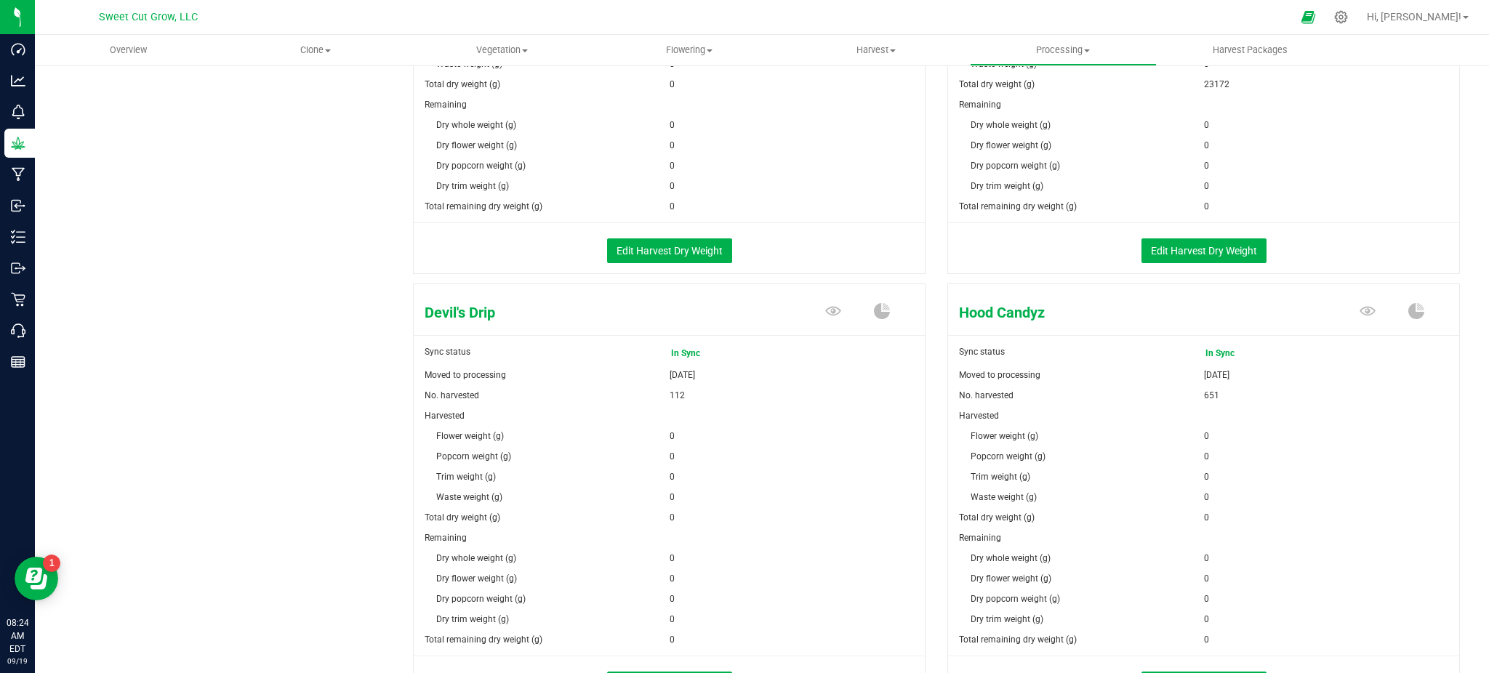
scroll to position [591, 0]
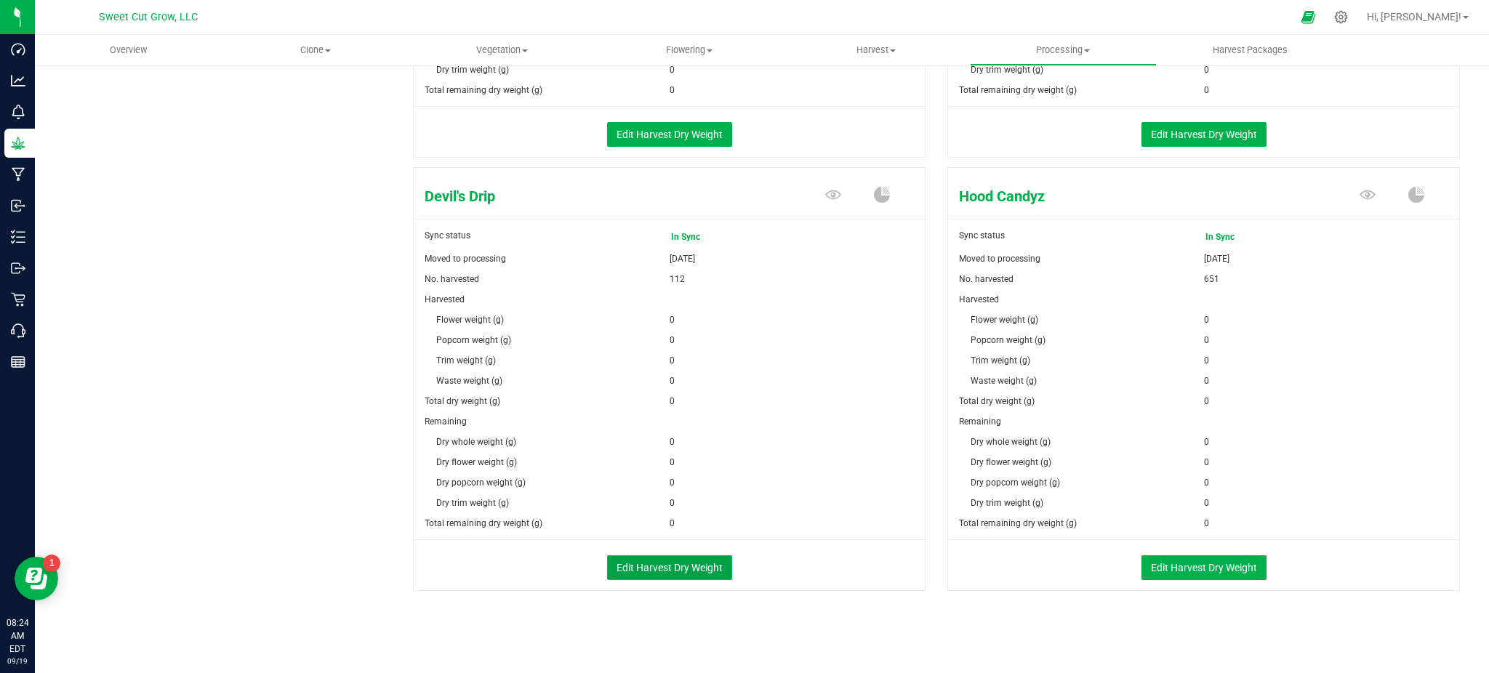
click at [658, 555] on button "Edit Harvest Dry Weight" at bounding box center [669, 567] width 125 height 25
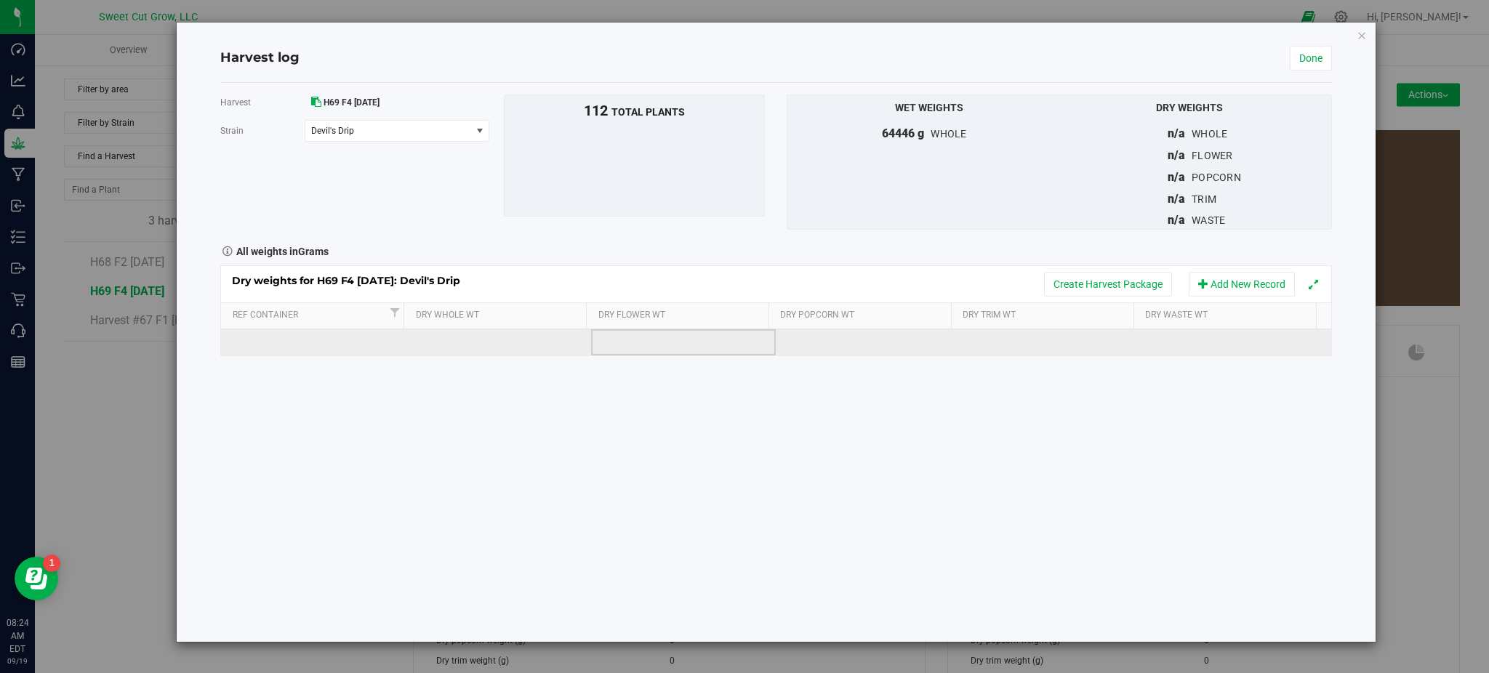
click at [671, 343] on td at bounding box center [683, 342] width 185 height 26
type input "9398"
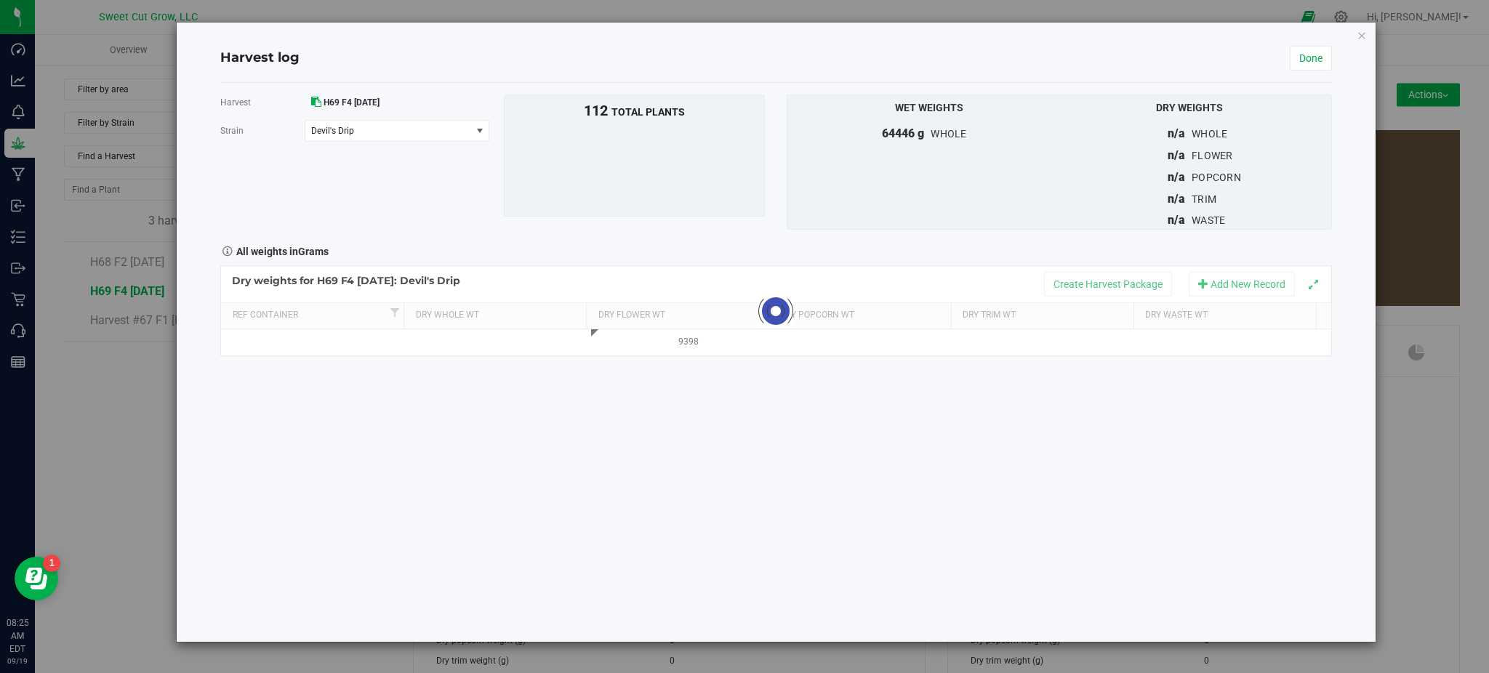
click at [734, 422] on div "Harvest H69 F4 [DATE] [GEOGRAPHIC_DATA] Devil's Drip Select strain Black Market…" at bounding box center [775, 362] width 1111 height 559
click at [1079, 276] on button "Create Harvest Package" at bounding box center [1108, 284] width 128 height 25
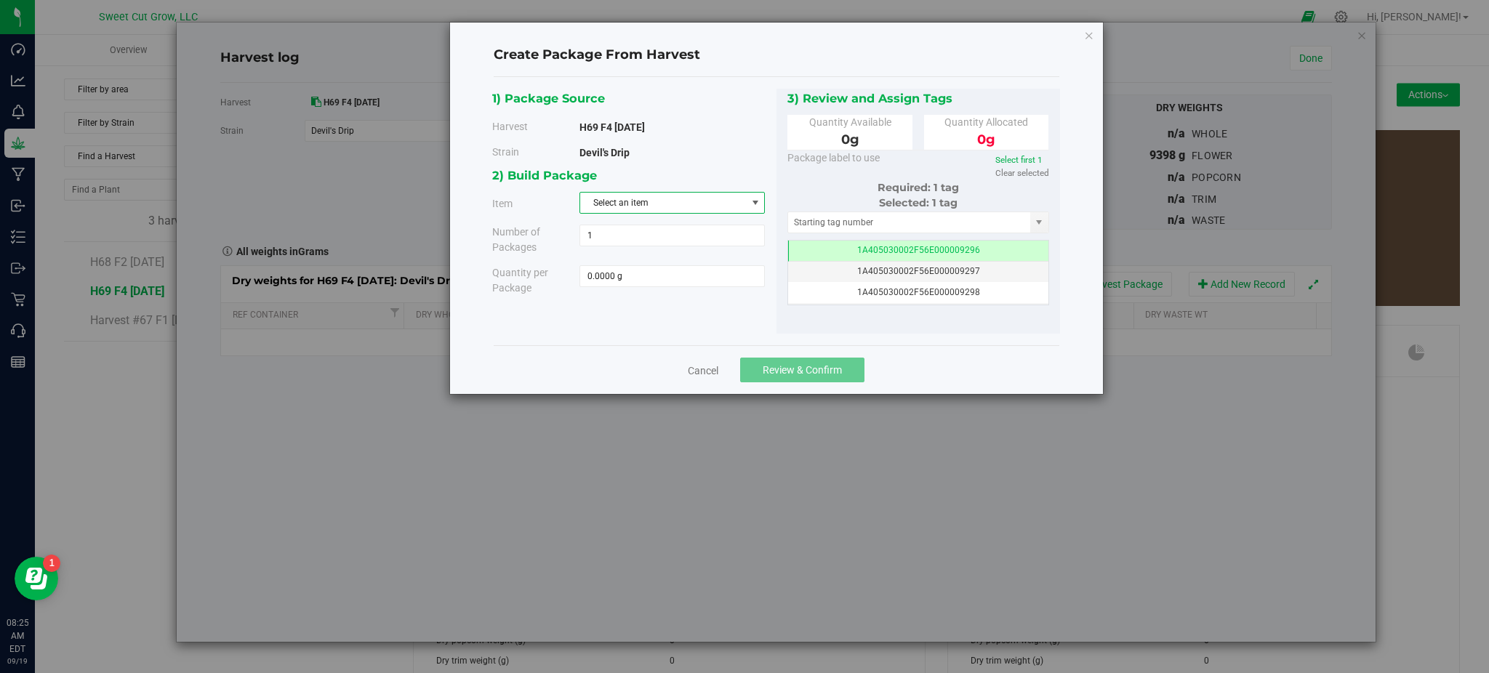
click at [679, 208] on span "Select an item" at bounding box center [663, 203] width 166 height 20
click at [659, 334] on li "Devil's Drip [PERSON_NAME]" at bounding box center [672, 329] width 184 height 22
click at [635, 279] on span at bounding box center [671, 276] width 185 height 22
type input "9398"
type input "9398.0000 g"
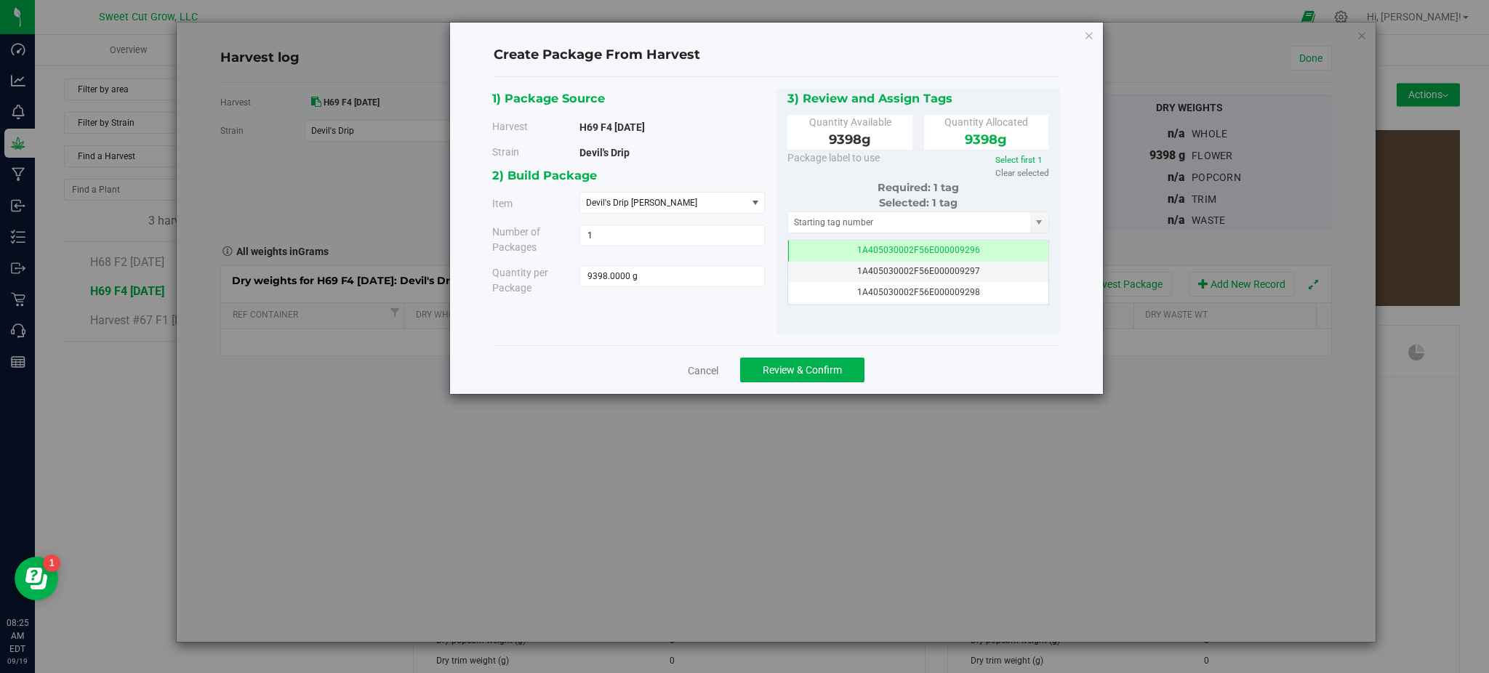
click at [655, 324] on div "1) Package Source Harvest H69 F4 [DATE] [GEOGRAPHIC_DATA] Devil's Drip 1 1" at bounding box center [776, 212] width 568 height 246
click at [790, 371] on span "Review & Confirm" at bounding box center [802, 370] width 79 height 12
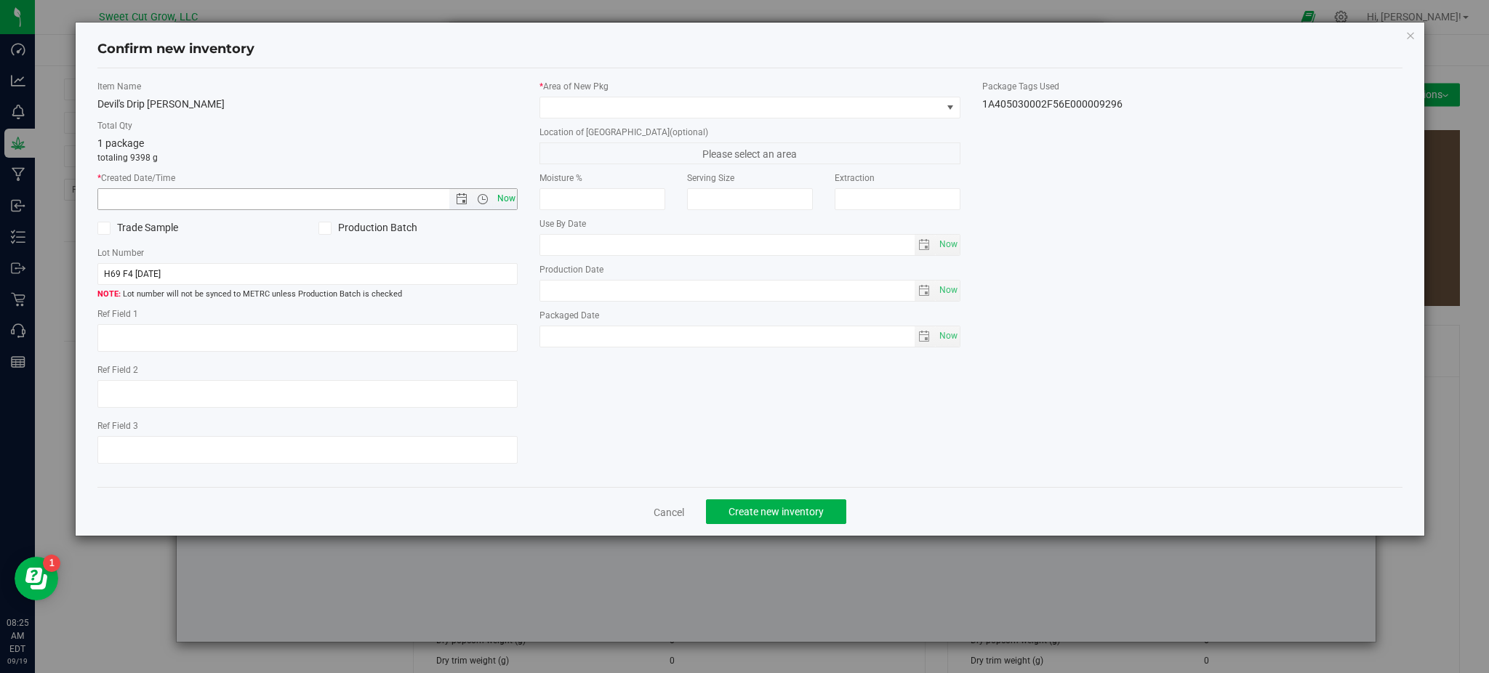
click at [506, 198] on span "Now" at bounding box center [506, 198] width 25 height 21
type input "[DATE] 8:25 AM"
click at [710, 98] on span at bounding box center [740, 107] width 401 height 20
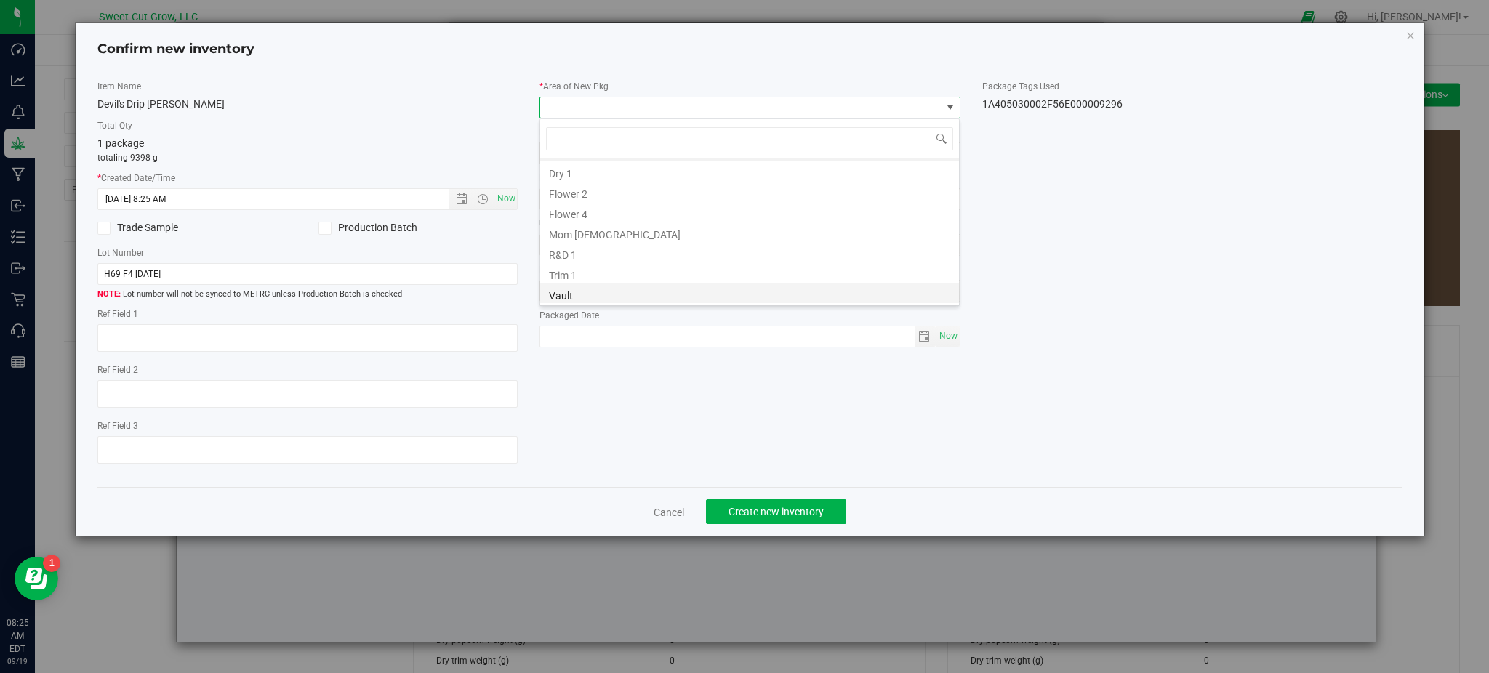
click at [632, 288] on li "Vault" at bounding box center [749, 294] width 419 height 20
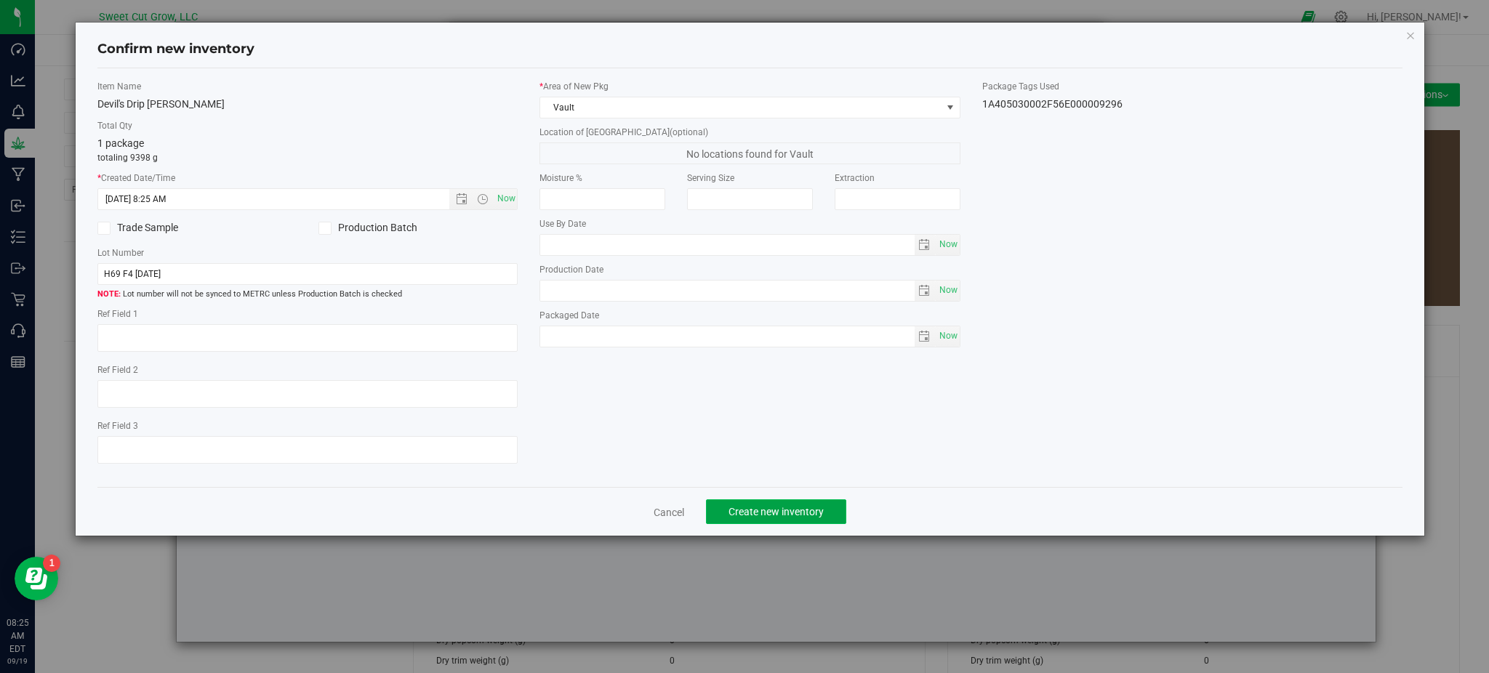
click at [783, 510] on span "Create new inventory" at bounding box center [775, 512] width 95 height 12
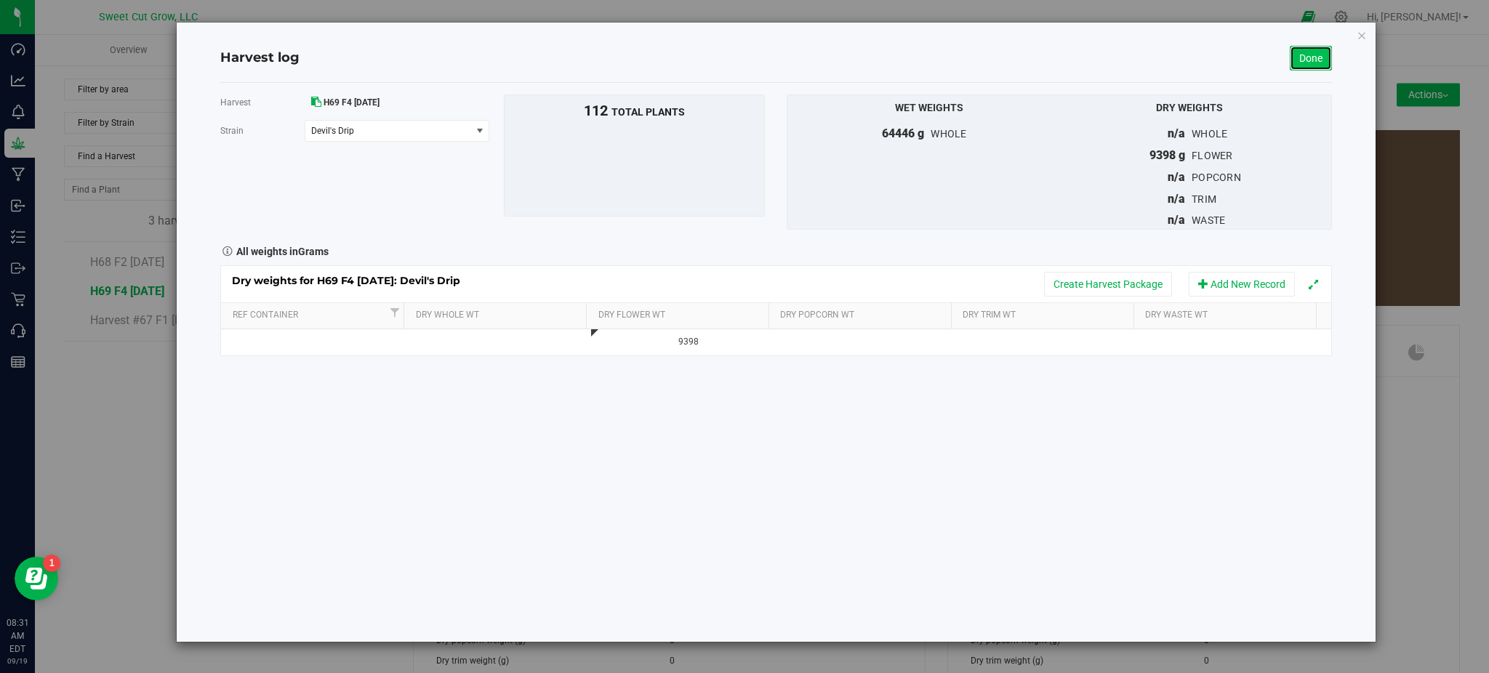
click at [1297, 65] on link "Done" at bounding box center [1311, 58] width 42 height 25
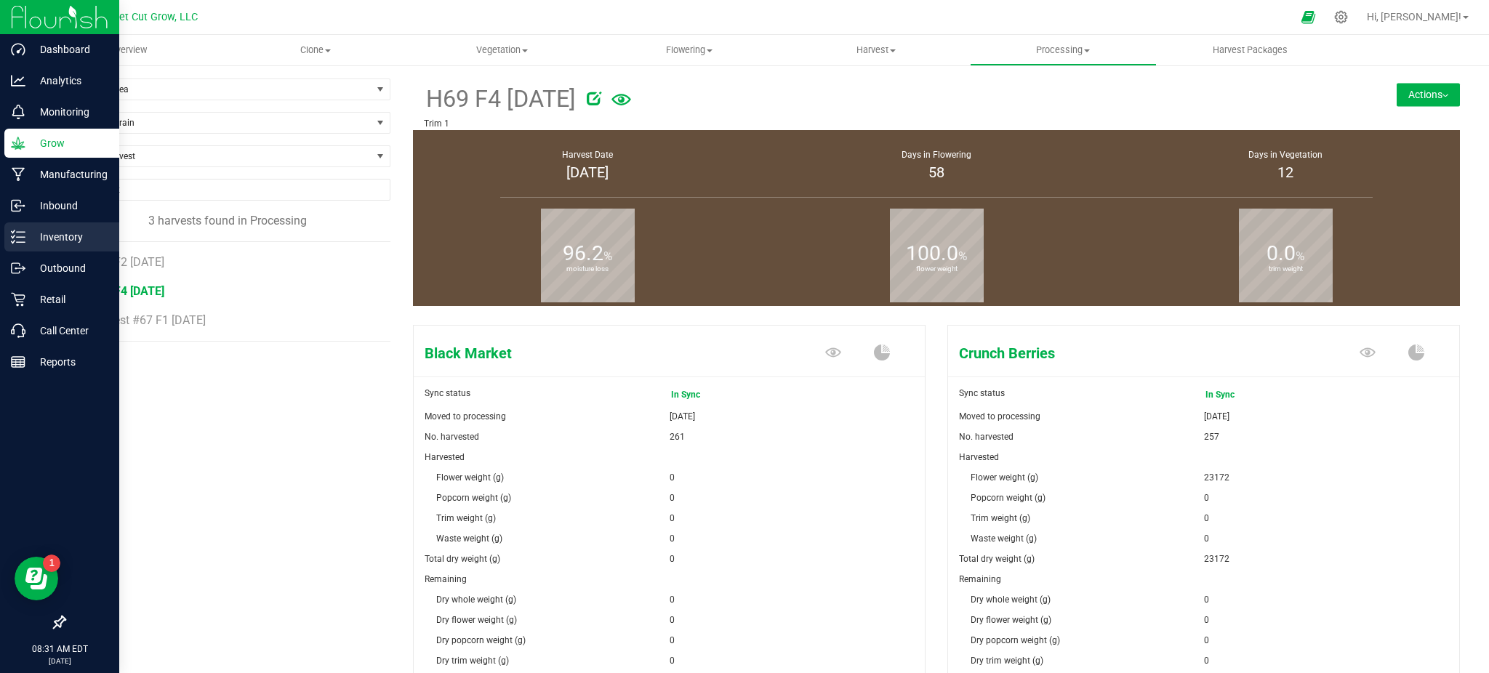
click at [64, 238] on p "Inventory" at bounding box center [68, 236] width 87 height 17
